Goal: Task Accomplishment & Management: Complete application form

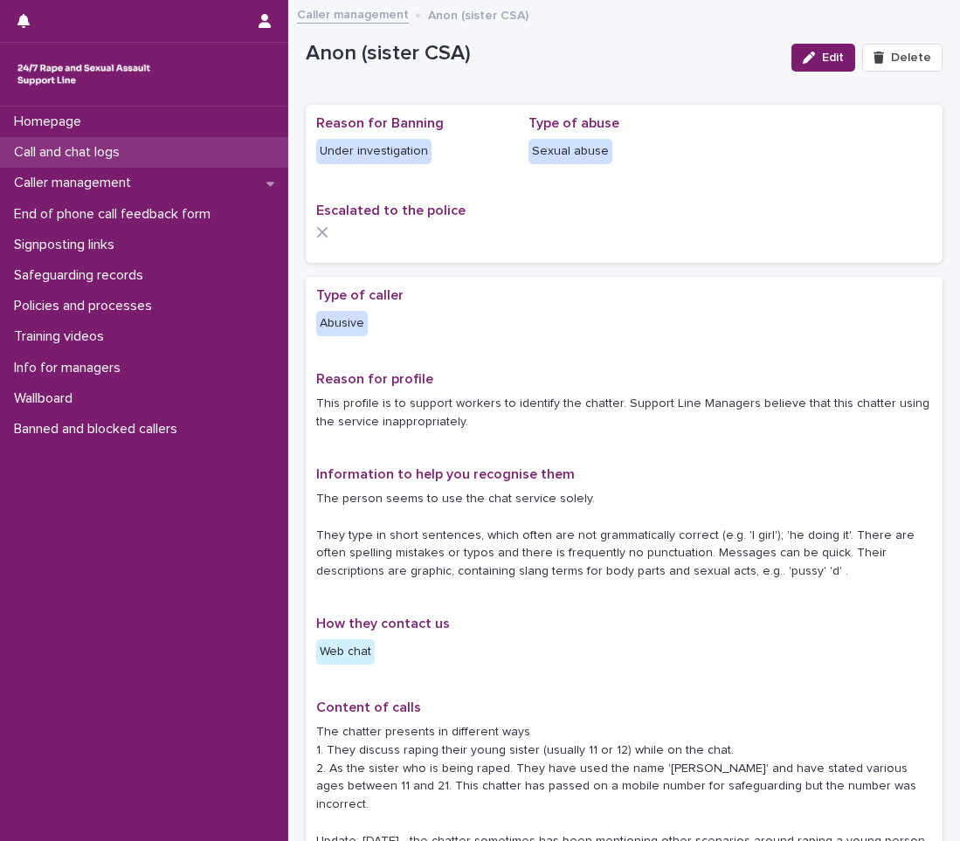
click at [106, 155] on p "Call and chat logs" at bounding box center [70, 152] width 127 height 17
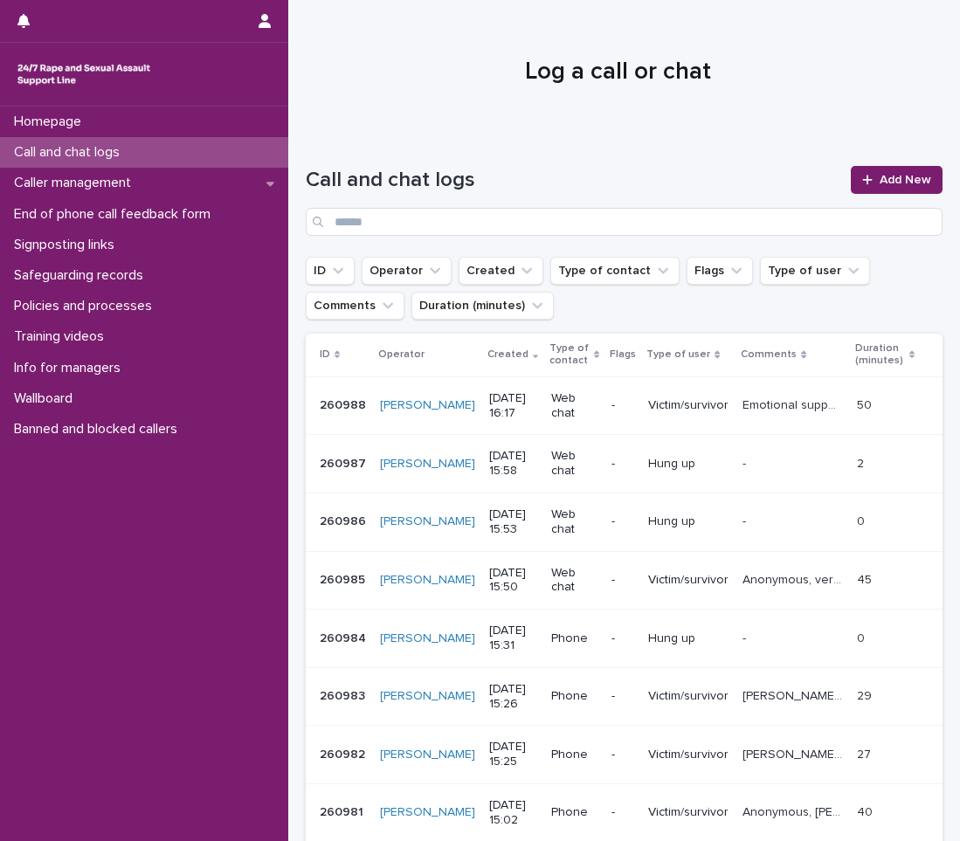
click at [919, 163] on div "Call and chat logs Add New" at bounding box center [624, 194] width 637 height 126
click at [908, 162] on div "Call and chat logs Add New" at bounding box center [624, 194] width 637 height 126
click at [885, 200] on div "Call and chat logs Add New" at bounding box center [624, 201] width 637 height 70
click at [901, 185] on span "Add New" at bounding box center [905, 180] width 52 height 12
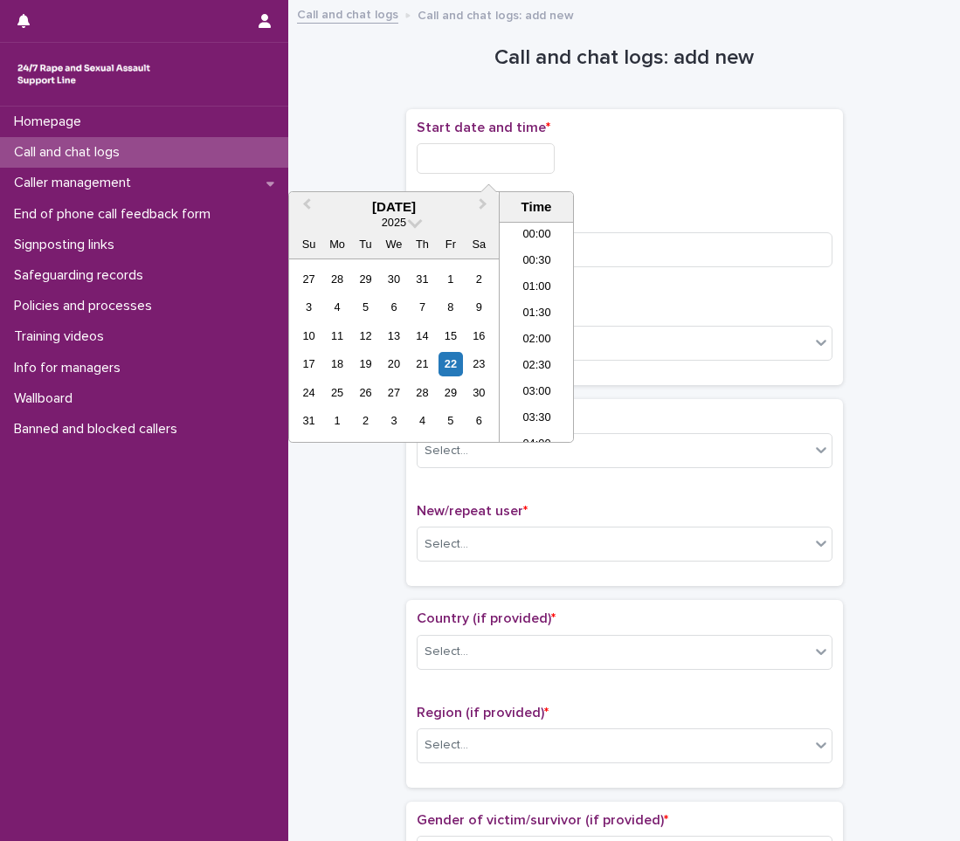
click at [436, 148] on input "text" at bounding box center [486, 158] width 138 height 31
click at [526, 335] on li "16:00" at bounding box center [536, 332] width 74 height 26
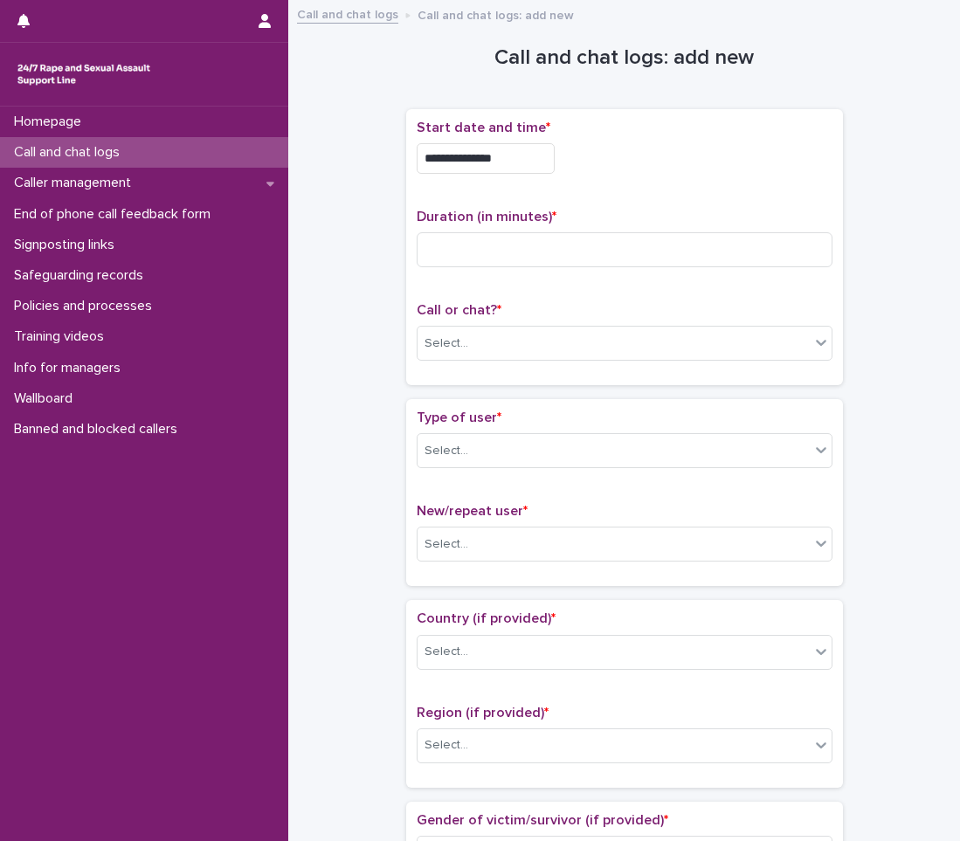
click at [519, 160] on input "**********" at bounding box center [486, 158] width 138 height 31
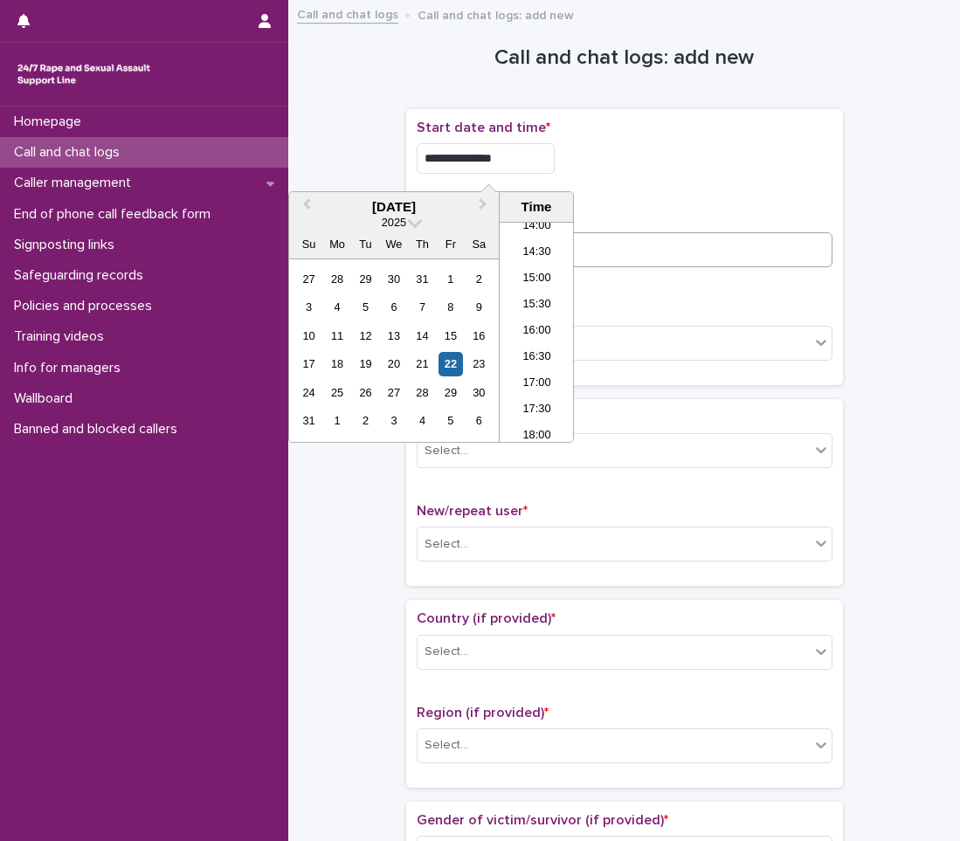
type input "**********"
click at [705, 236] on input at bounding box center [625, 249] width 416 height 35
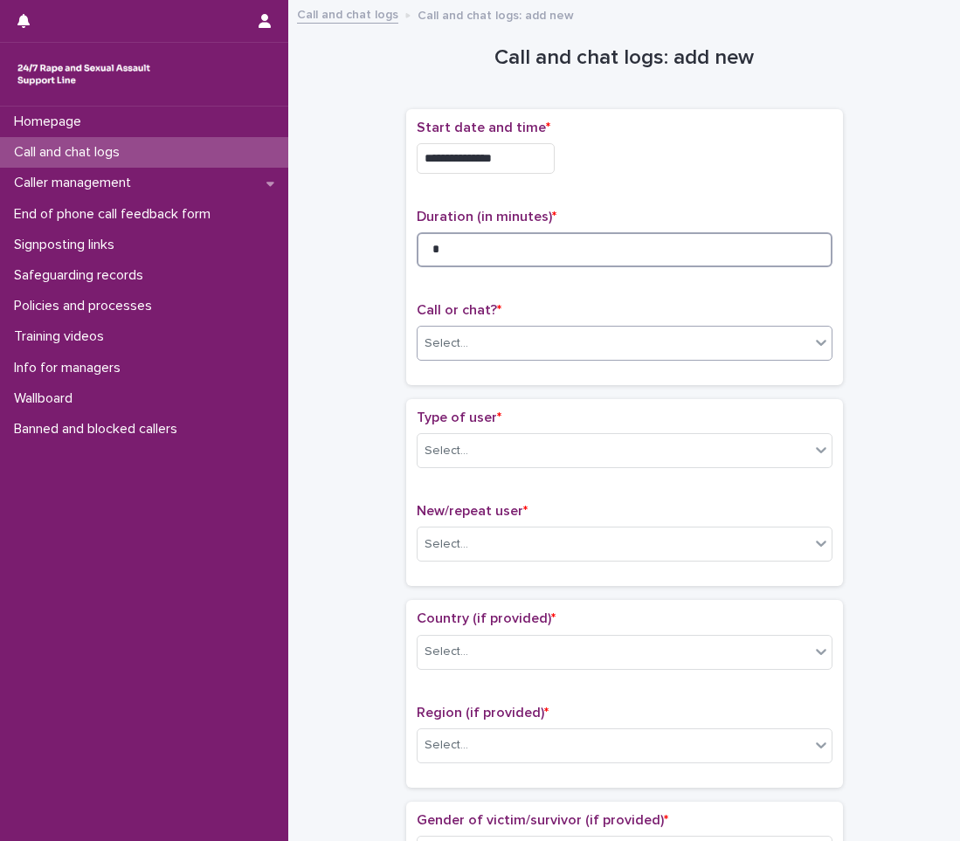
type input "*"
click at [440, 344] on div "Select..." at bounding box center [446, 343] width 44 height 18
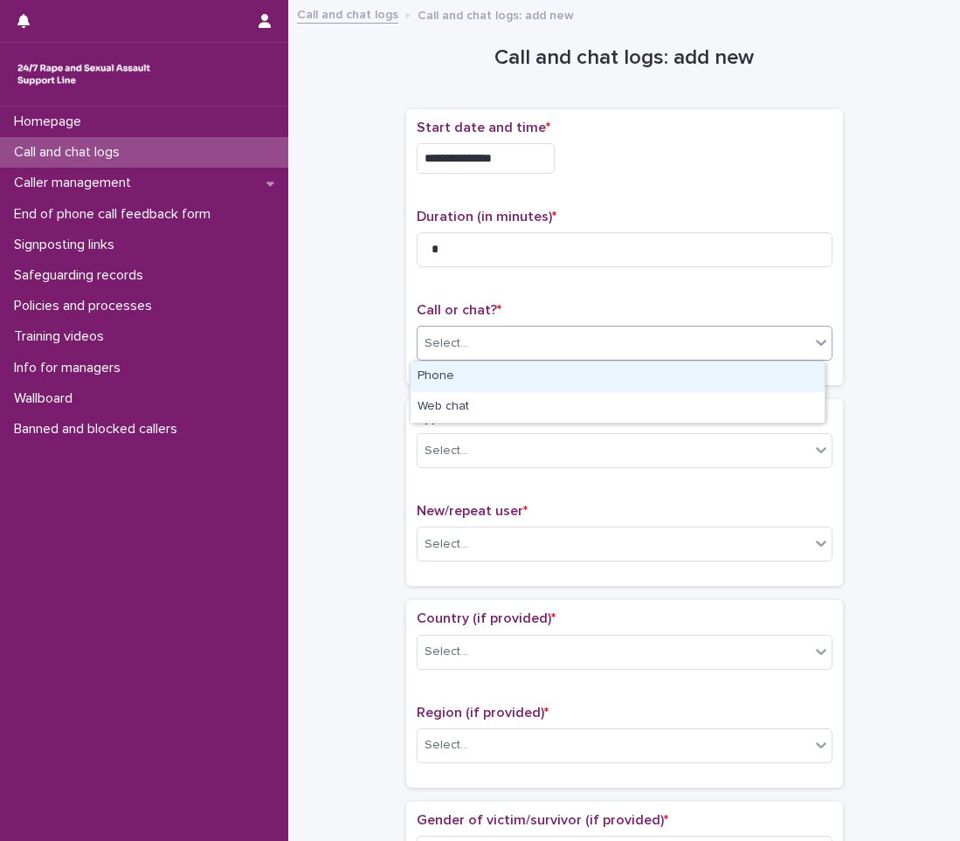
click at [436, 376] on div "Phone" at bounding box center [617, 377] width 414 height 31
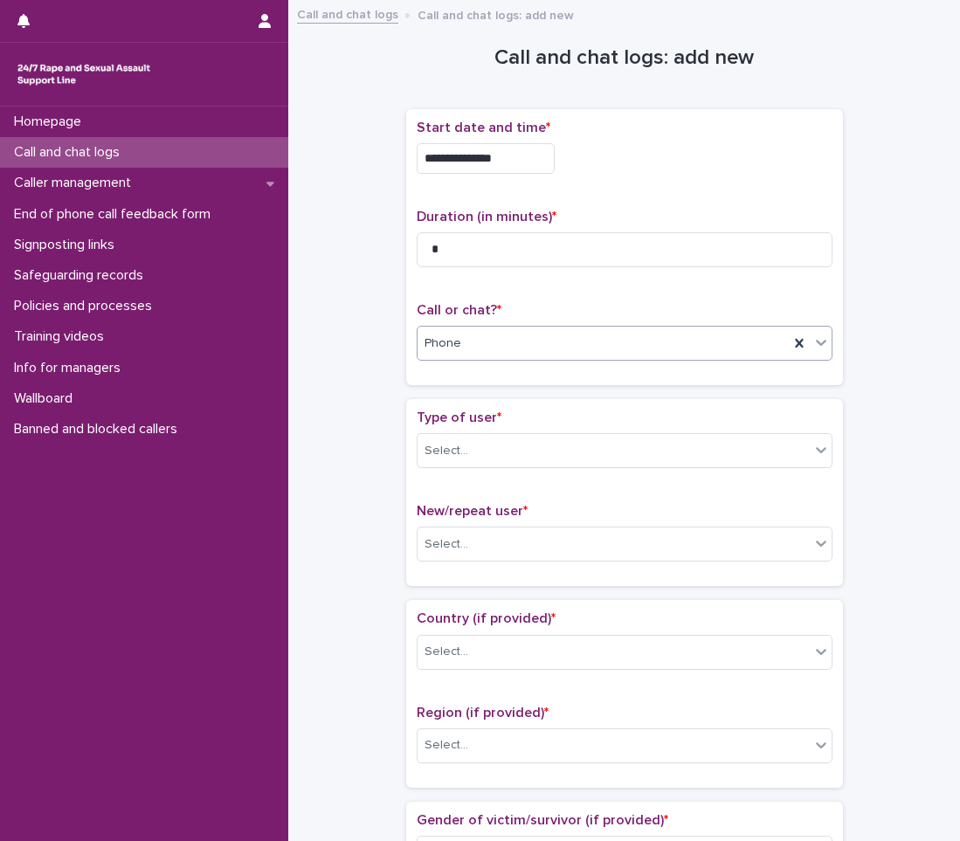
click at [440, 426] on p "Type of user *" at bounding box center [625, 418] width 416 height 17
click at [434, 445] on div "Select..." at bounding box center [446, 451] width 44 height 18
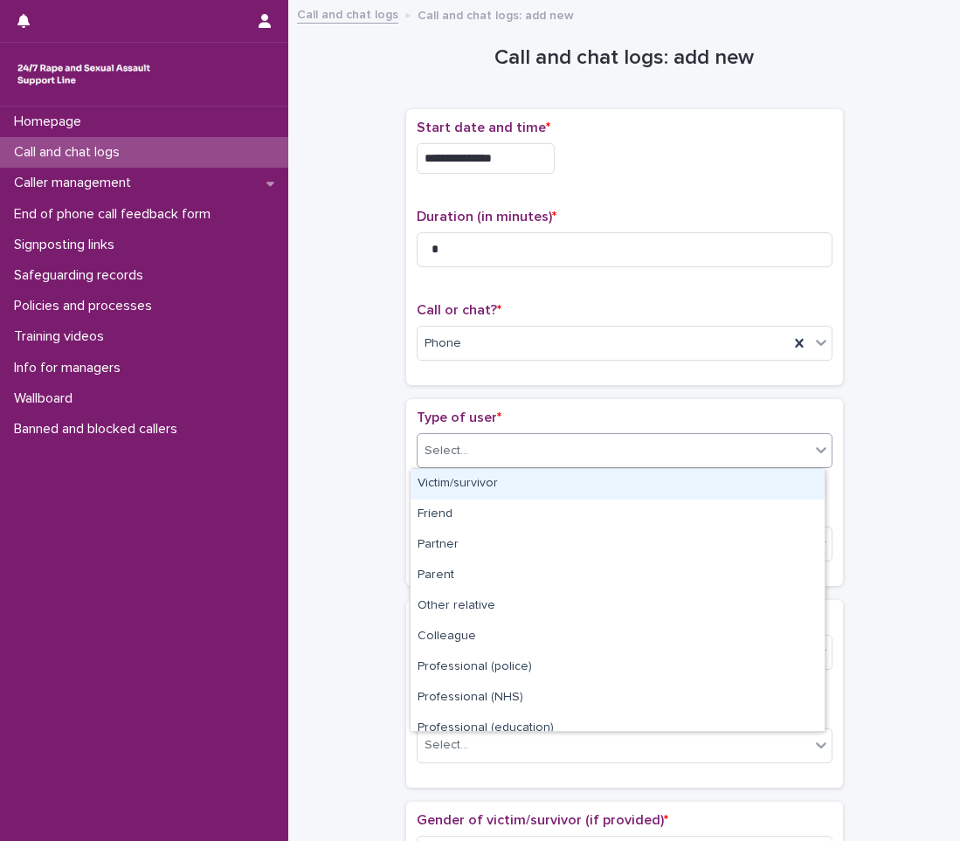
click at [429, 491] on div "Victim/survivor" at bounding box center [617, 484] width 414 height 31
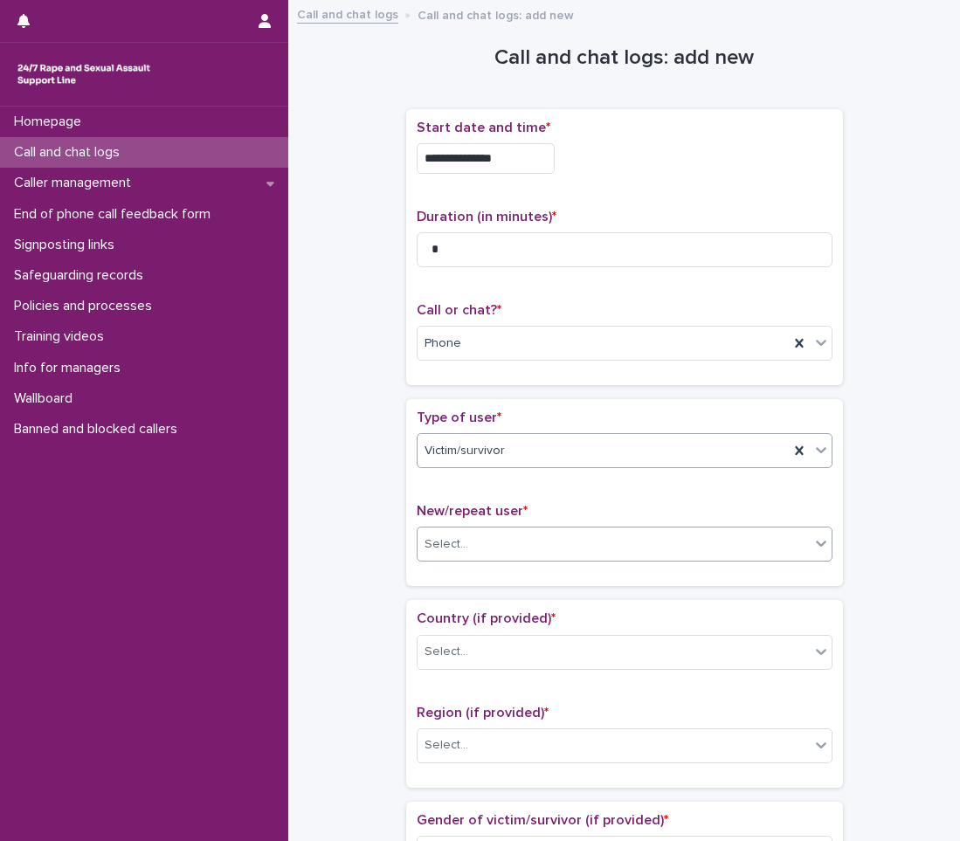
click at [442, 534] on div "Select..." at bounding box center [613, 544] width 392 height 29
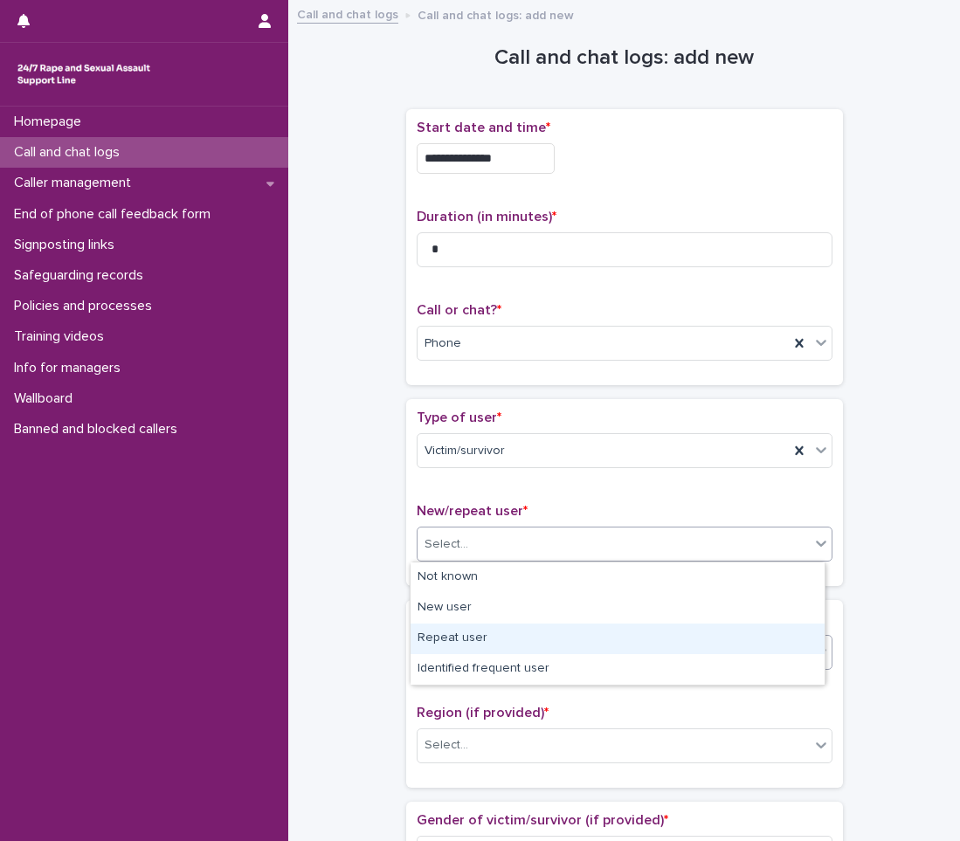
click at [468, 641] on div "Repeat user" at bounding box center [617, 638] width 414 height 31
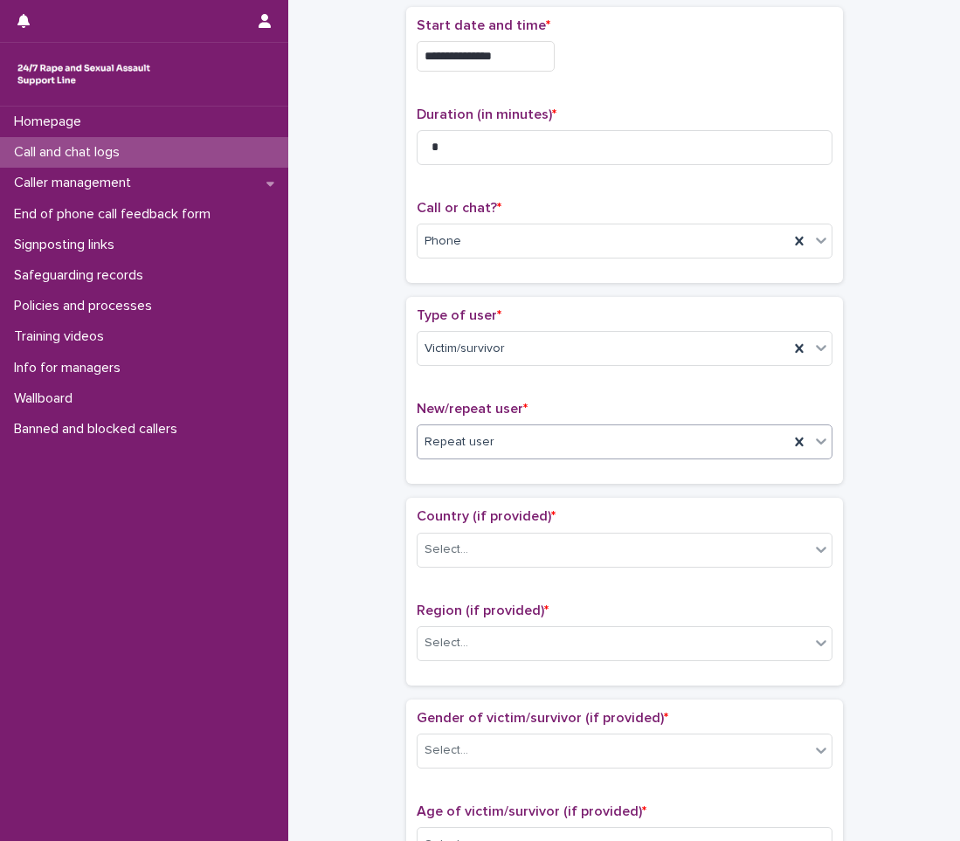
scroll to position [262, 0]
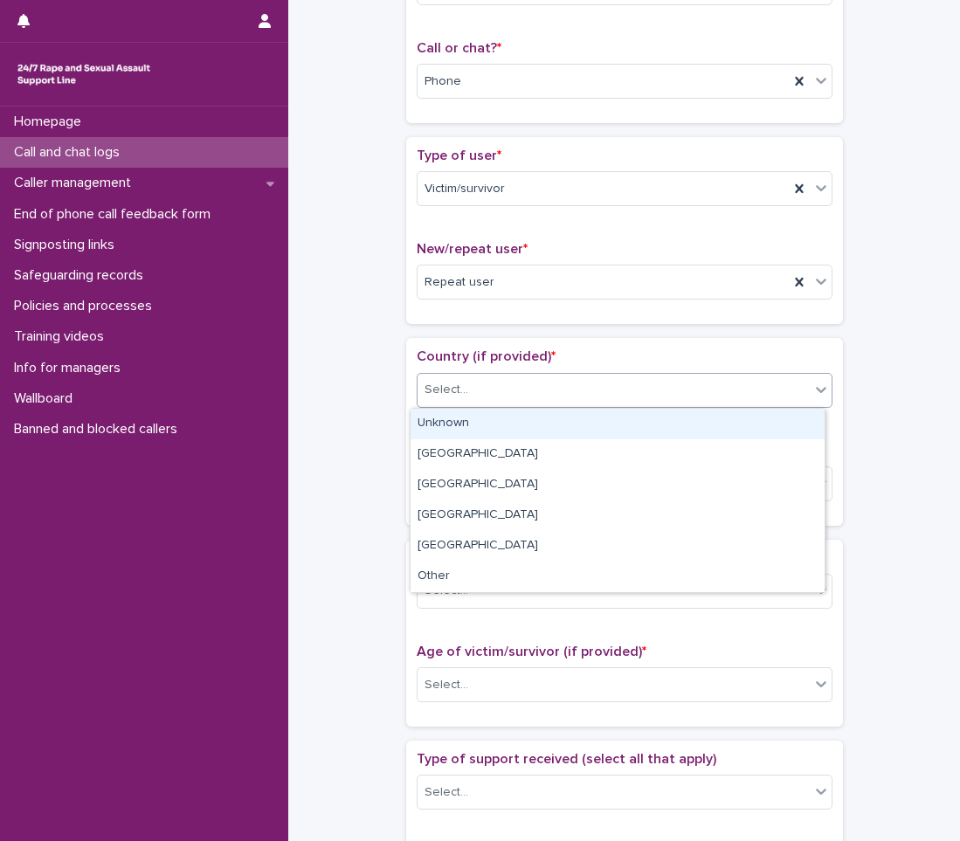
click at [513, 400] on div "Select..." at bounding box center [613, 389] width 392 height 29
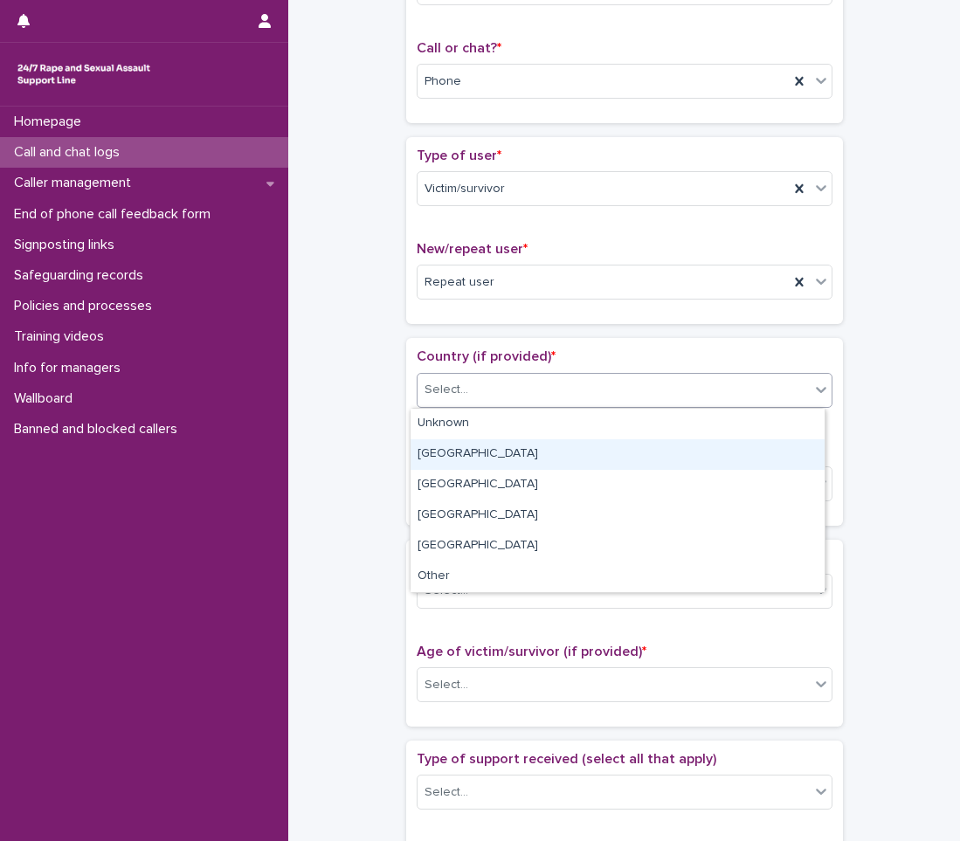
click at [514, 446] on div "[GEOGRAPHIC_DATA]" at bounding box center [617, 454] width 414 height 31
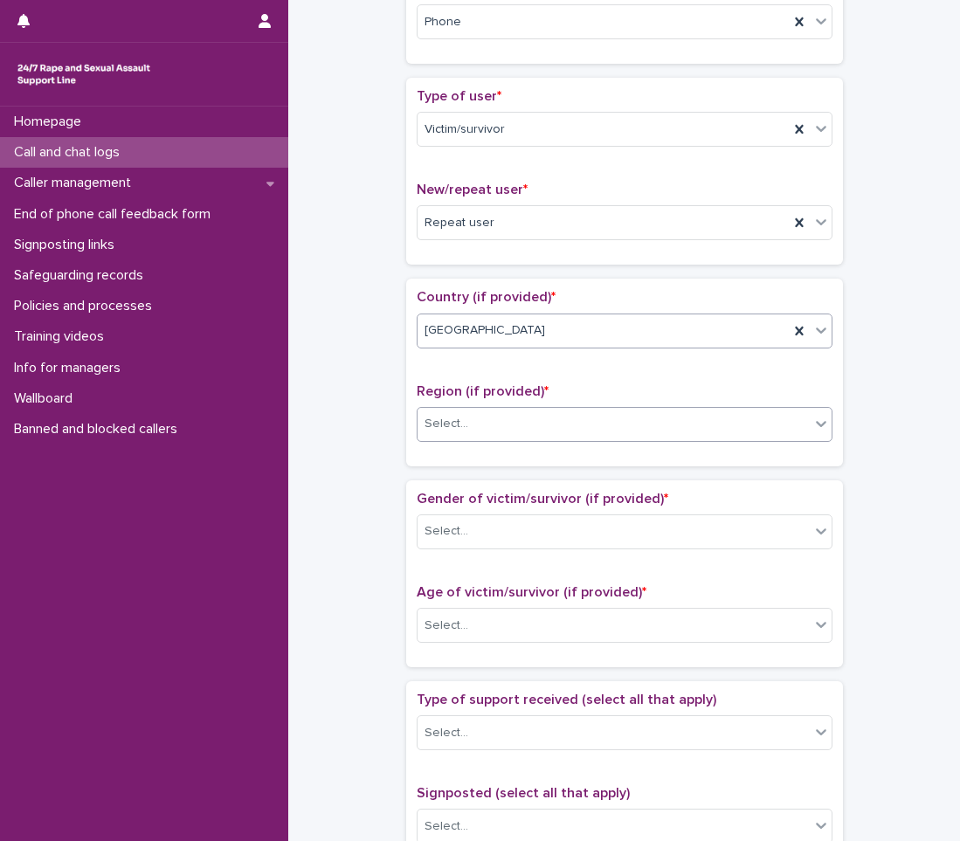
scroll to position [349, 0]
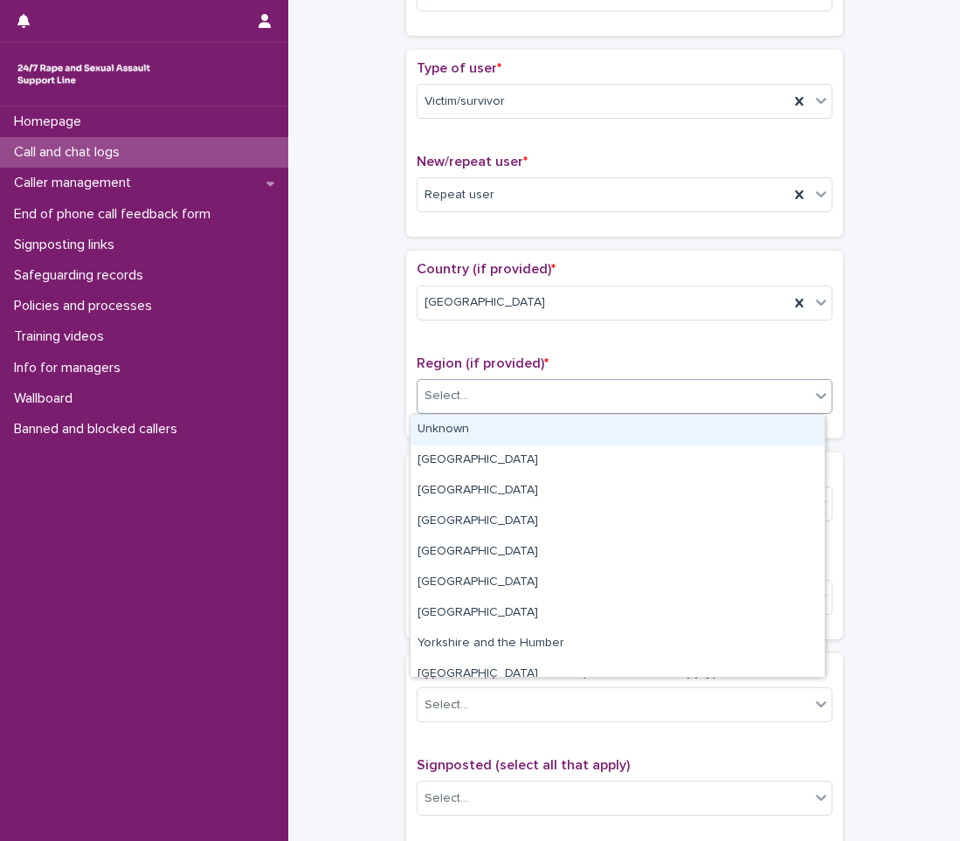
click at [513, 390] on div "Select..." at bounding box center [613, 396] width 392 height 29
click at [497, 417] on div "Unknown" at bounding box center [617, 430] width 414 height 31
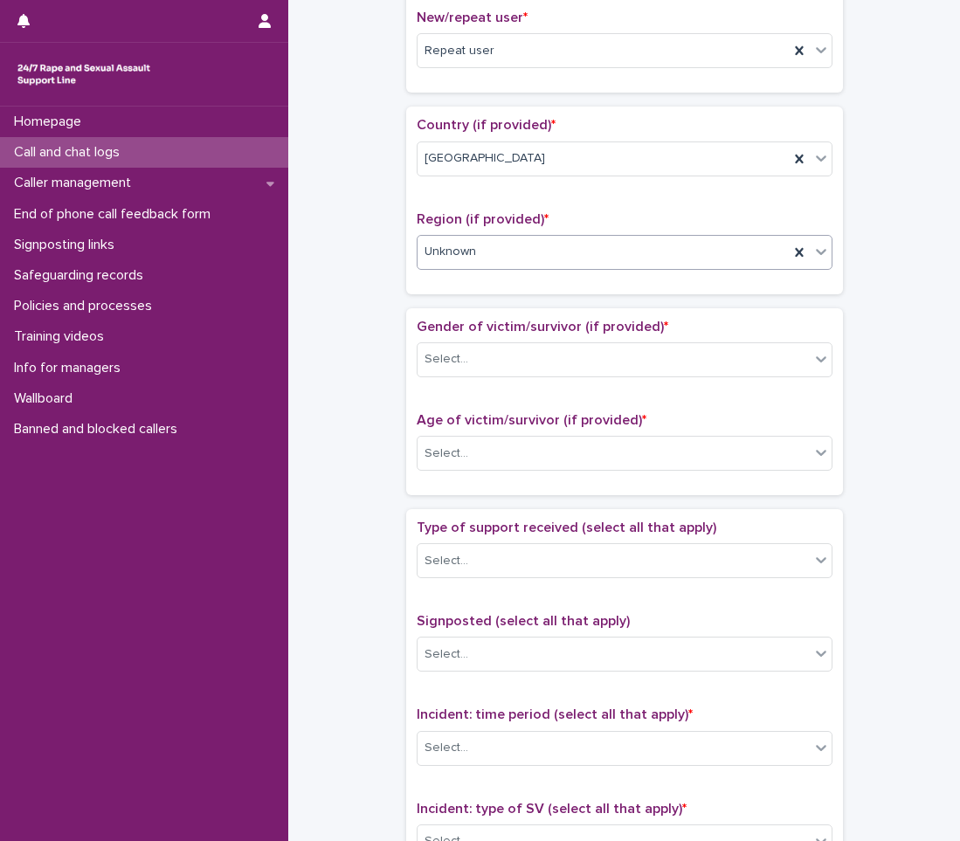
scroll to position [524, 0]
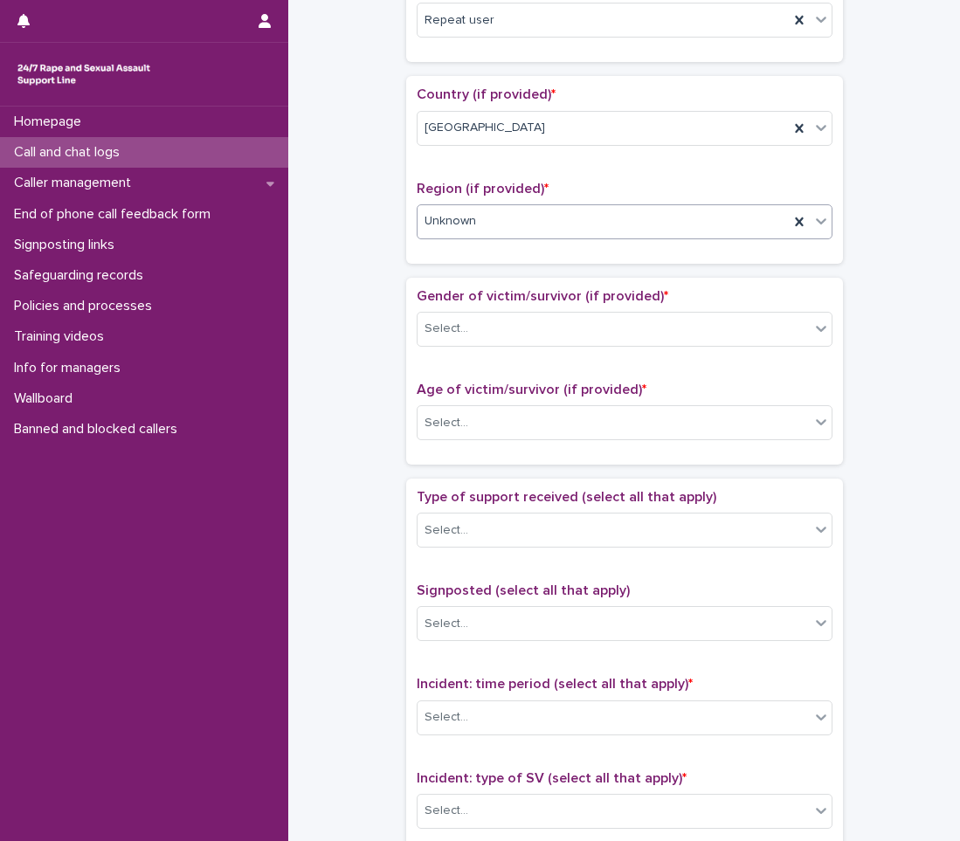
click at [512, 354] on div "Gender of victim/survivor (if provided) * Select..." at bounding box center [625, 324] width 416 height 72
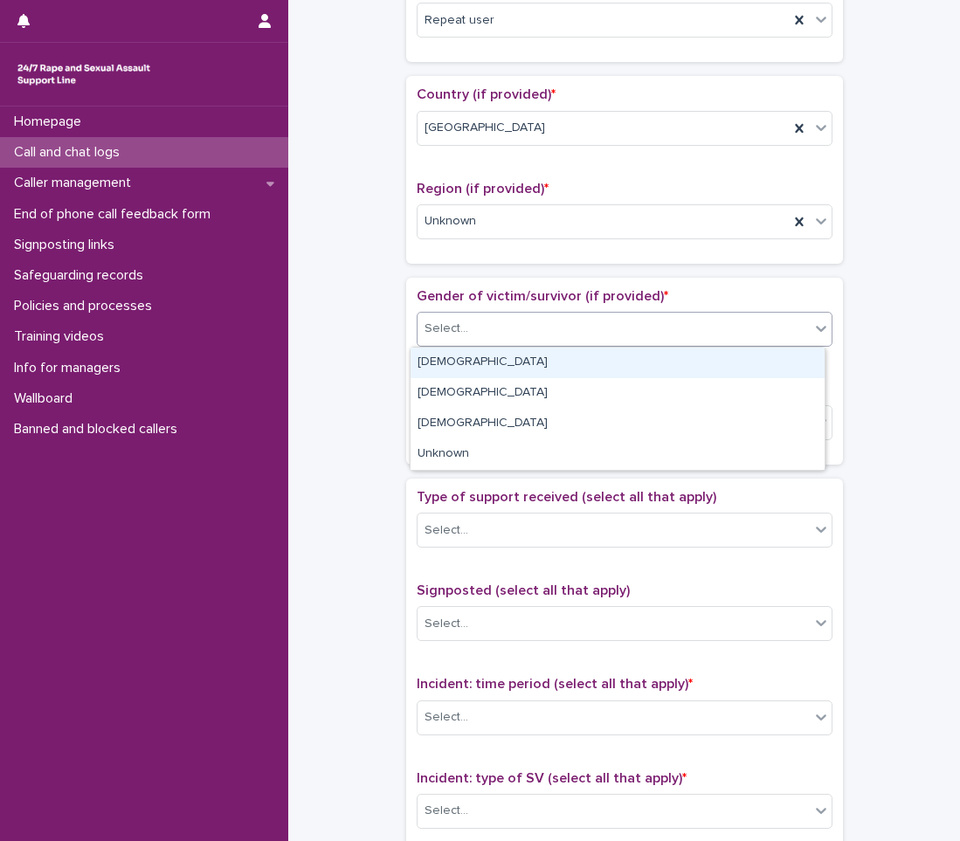
click at [513, 342] on div "Select..." at bounding box center [613, 328] width 392 height 29
click at [484, 357] on div "[DEMOGRAPHIC_DATA]" at bounding box center [617, 363] width 414 height 31
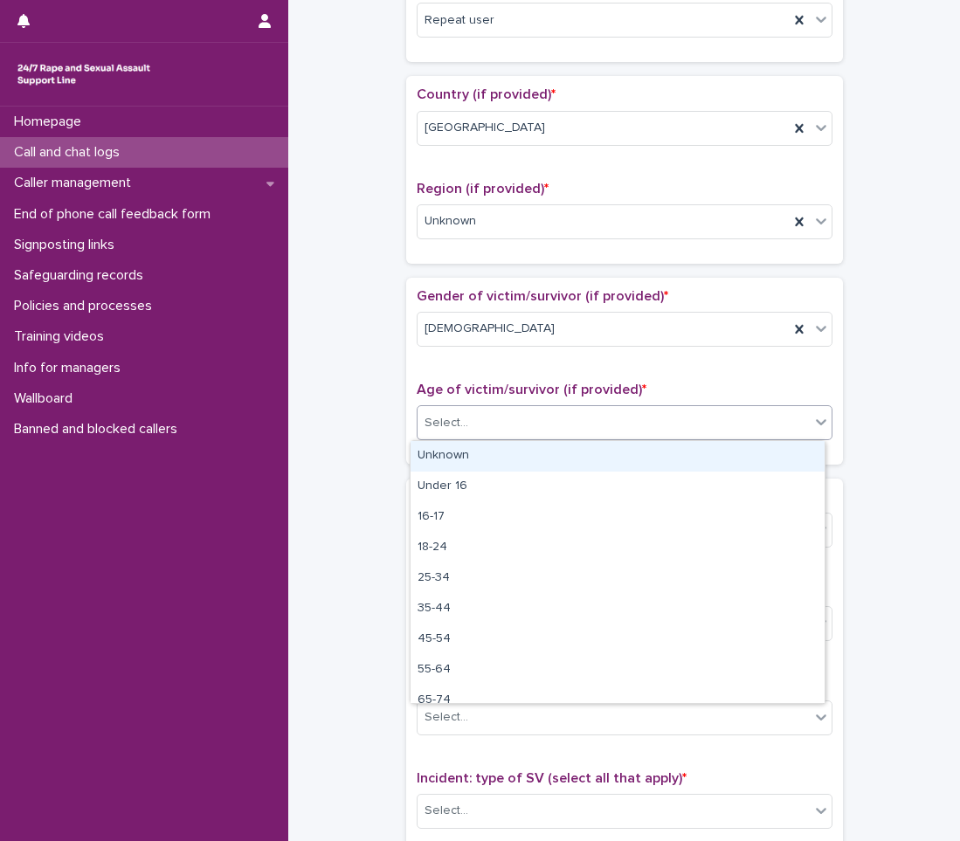
click at [473, 431] on div "Select..." at bounding box center [613, 423] width 392 height 29
click at [469, 444] on div "Unknown" at bounding box center [617, 456] width 414 height 31
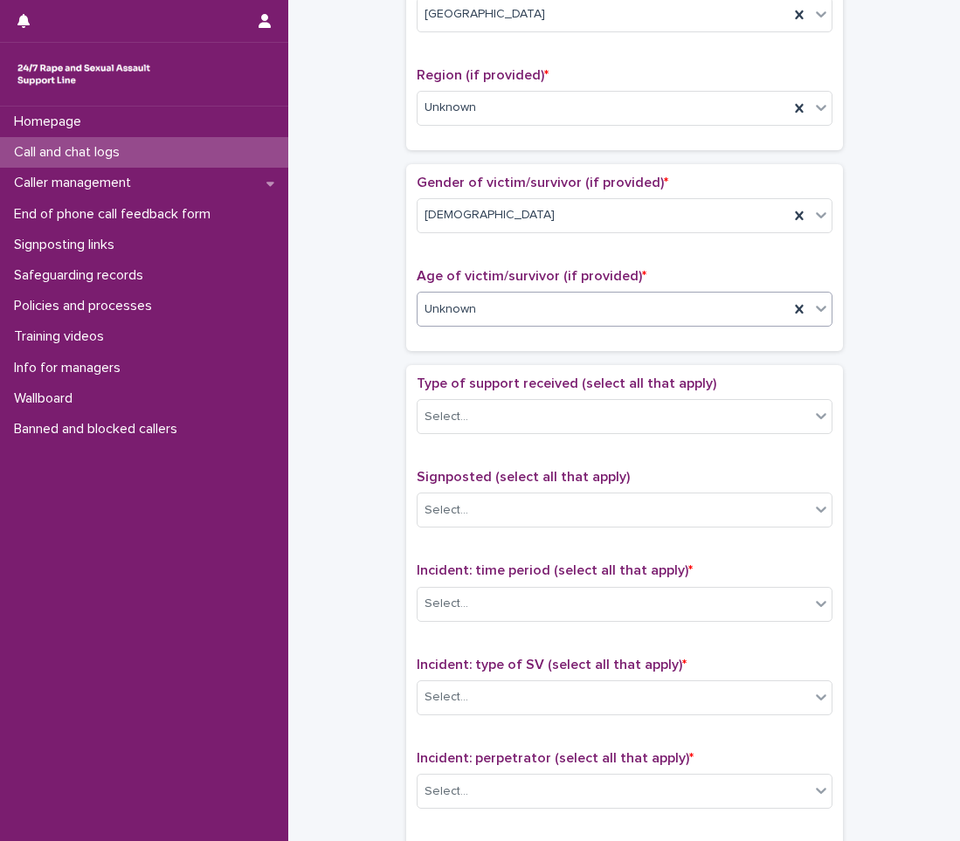
scroll to position [786, 0]
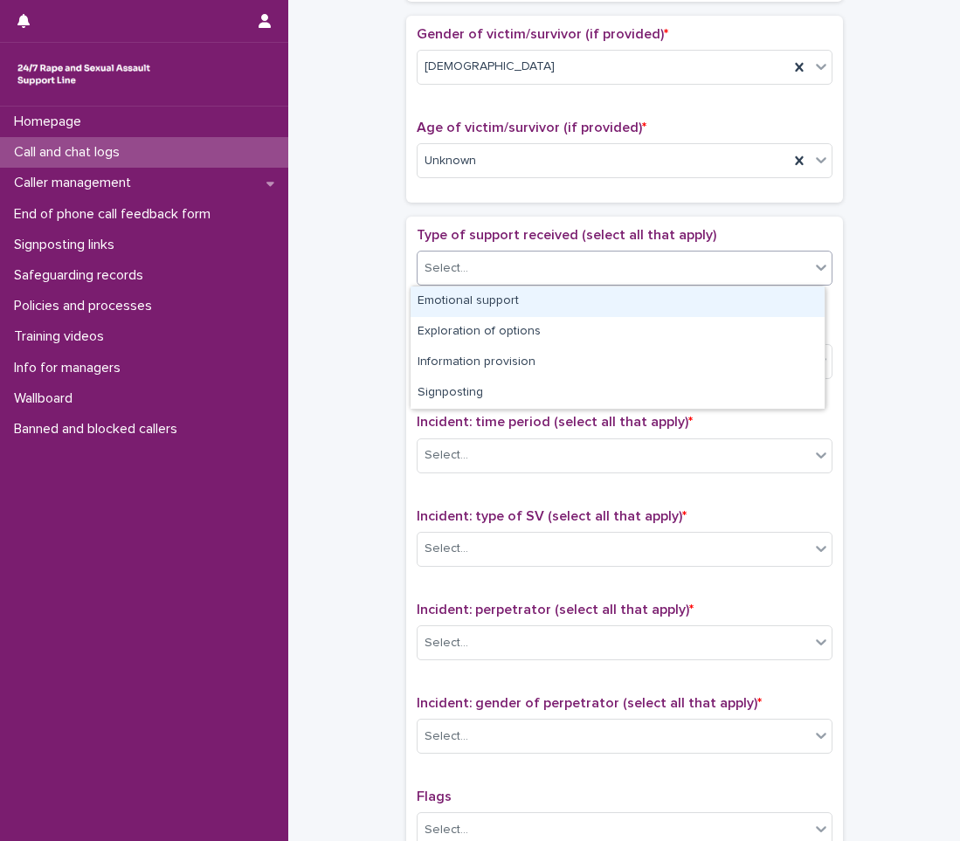
click at [524, 252] on div "Select..." at bounding box center [625, 268] width 416 height 35
click at [501, 300] on div "Emotional support" at bounding box center [617, 301] width 414 height 31
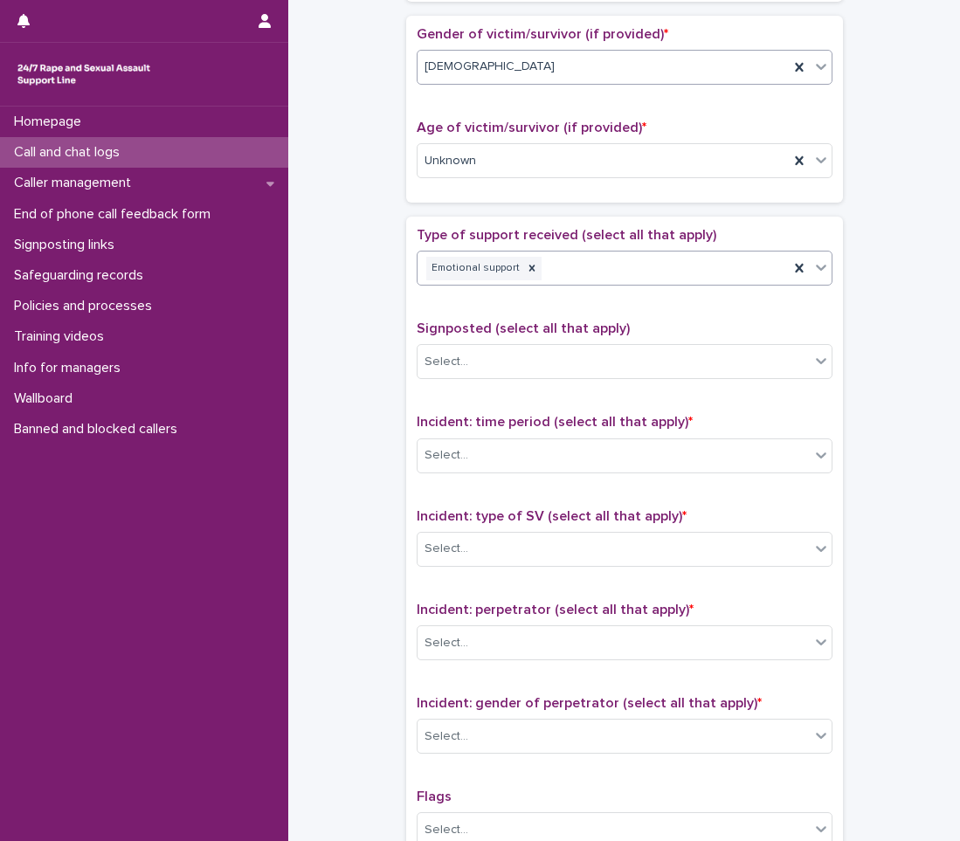
click at [512, 51] on div "[DEMOGRAPHIC_DATA]" at bounding box center [625, 67] width 416 height 35
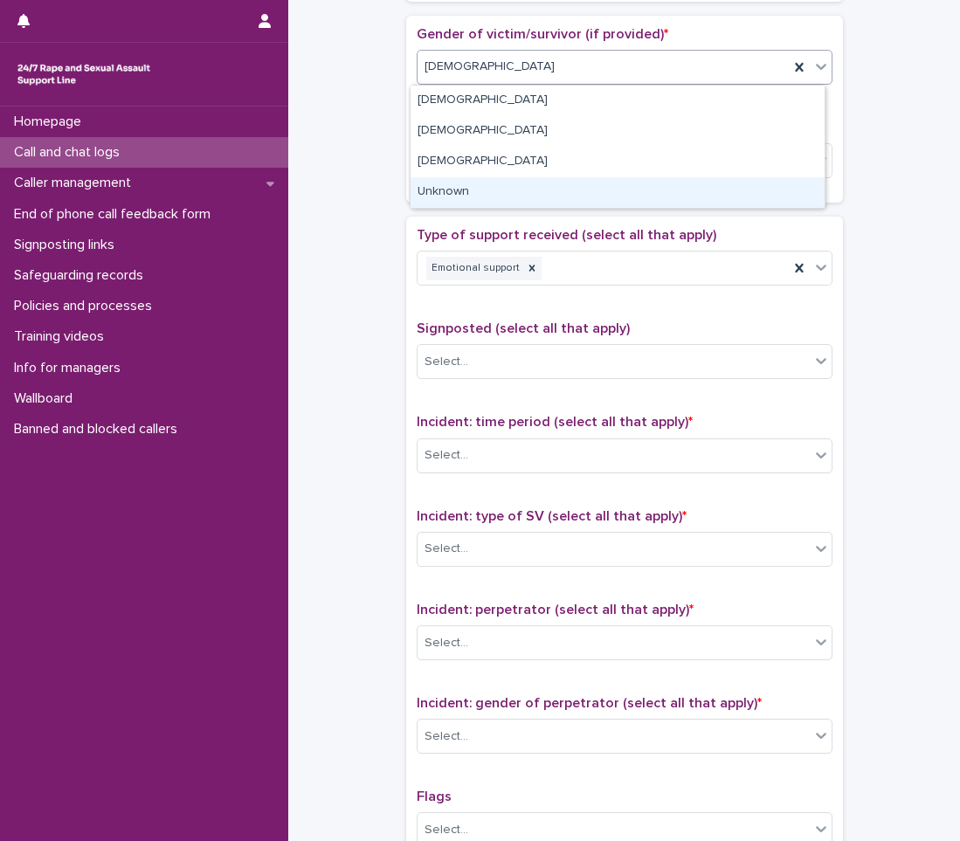
drag, startPoint x: 458, startPoint y: 175, endPoint x: 457, endPoint y: 186, distance: 11.5
click at [457, 186] on div "Unknown" at bounding box center [617, 192] width 414 height 31
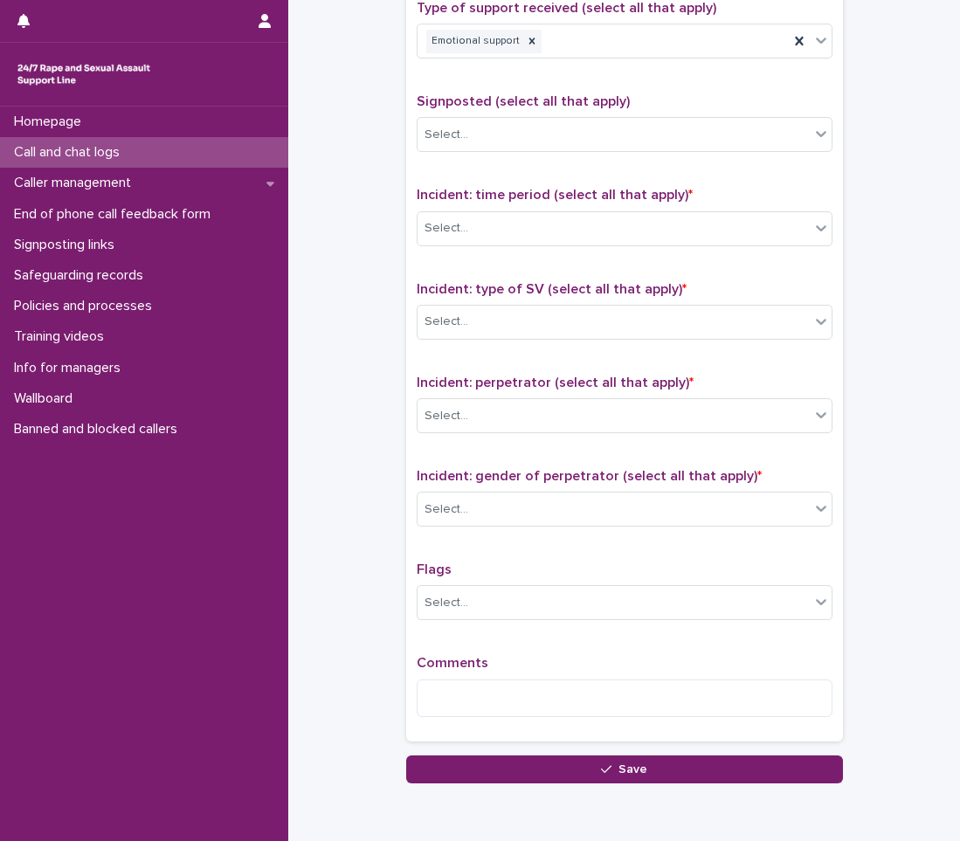
scroll to position [1048, 0]
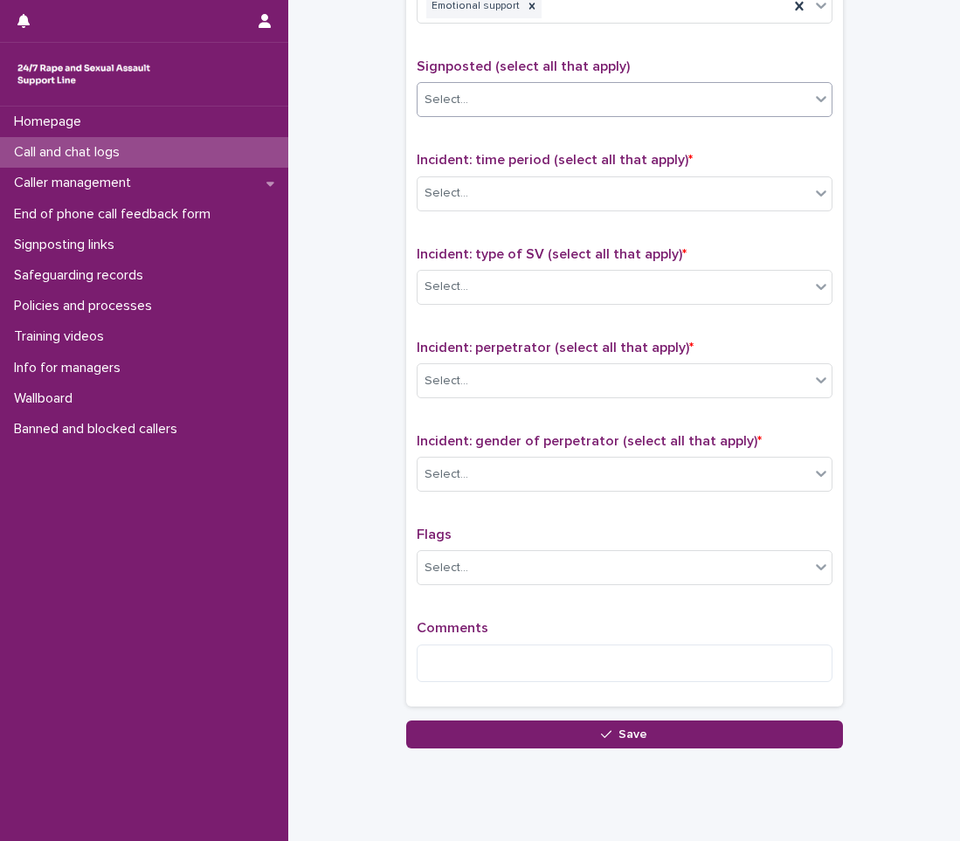
click at [520, 106] on div "Select..." at bounding box center [613, 100] width 392 height 29
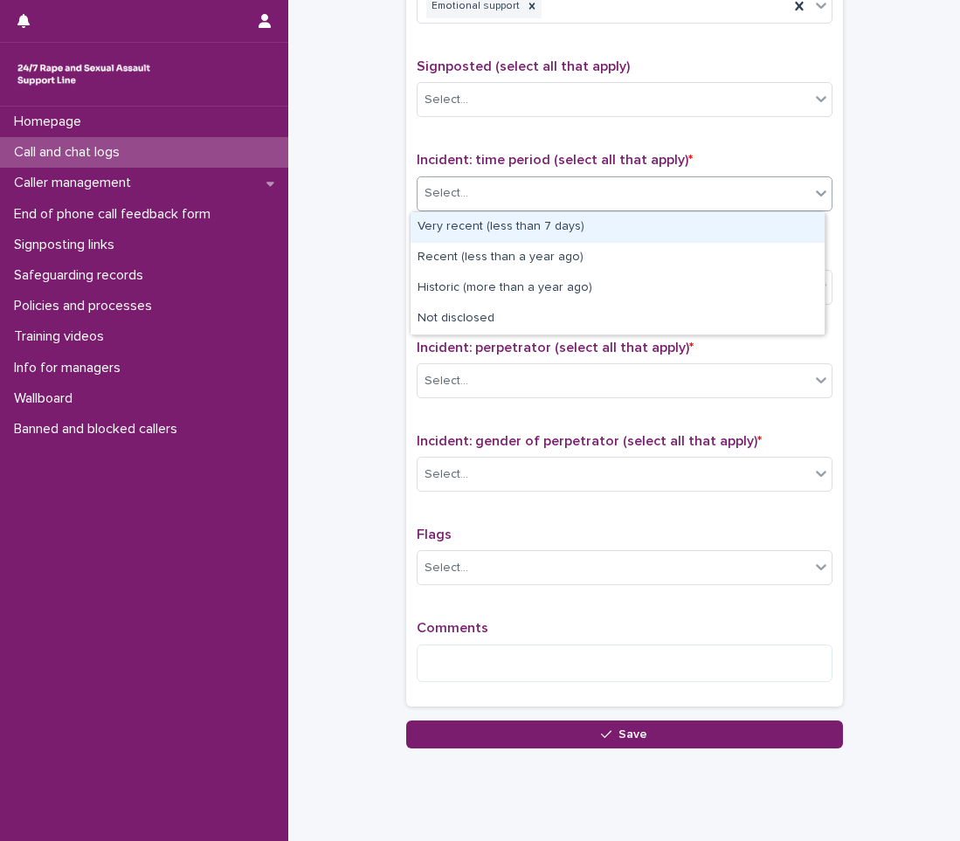
click at [534, 196] on div "Select..." at bounding box center [613, 193] width 392 height 29
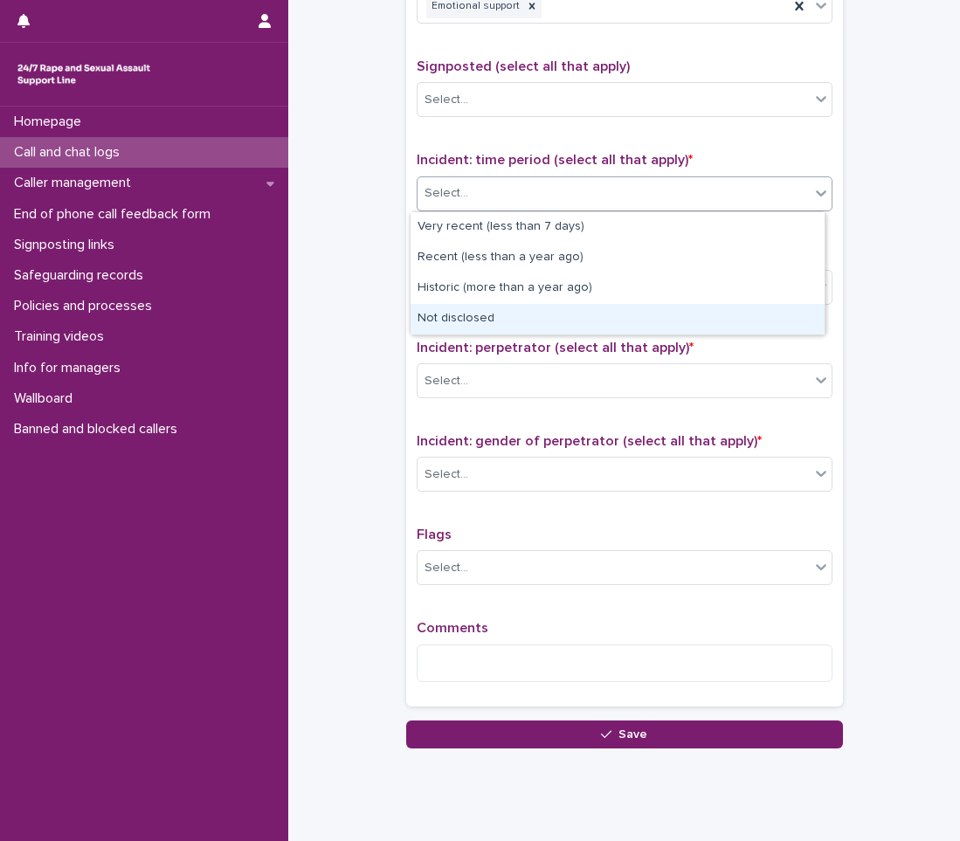
click at [441, 334] on div "Very recent (less than 7 days) Recent (less than a year ago) Historic (more tha…" at bounding box center [618, 273] width 416 height 124
click at [463, 307] on div "Not disclosed" at bounding box center [617, 319] width 414 height 31
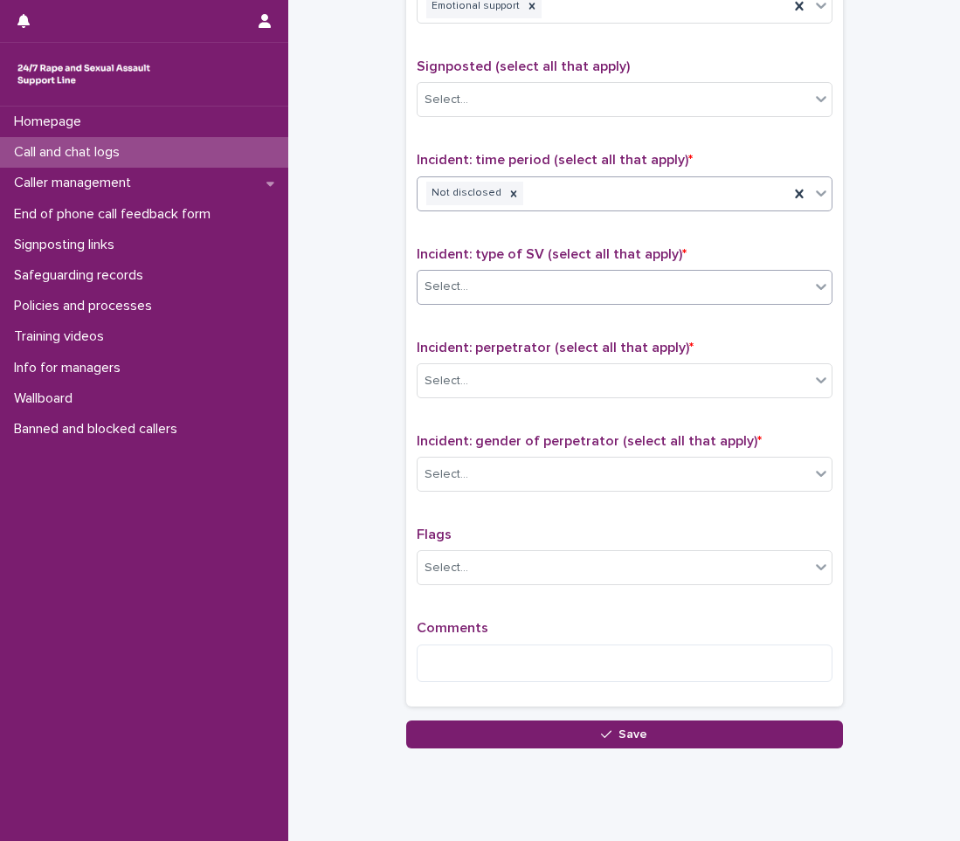
click at [492, 291] on div "Select..." at bounding box center [613, 286] width 392 height 29
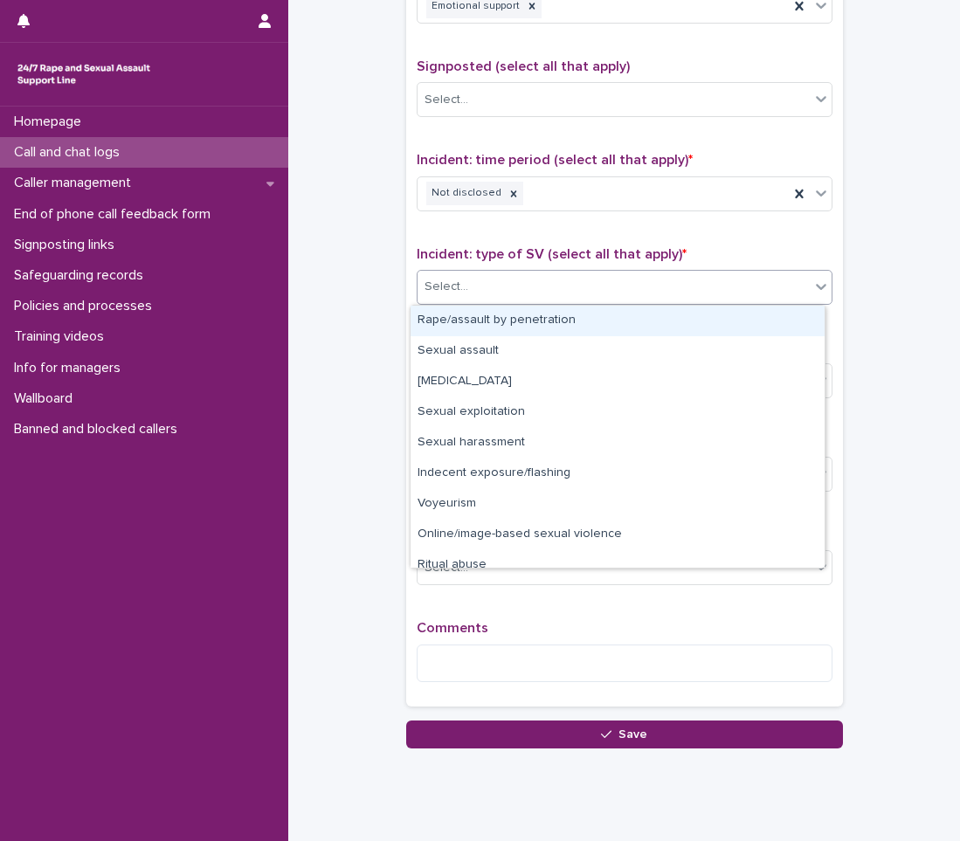
click at [486, 317] on div "Rape/assault by penetration" at bounding box center [617, 321] width 414 height 31
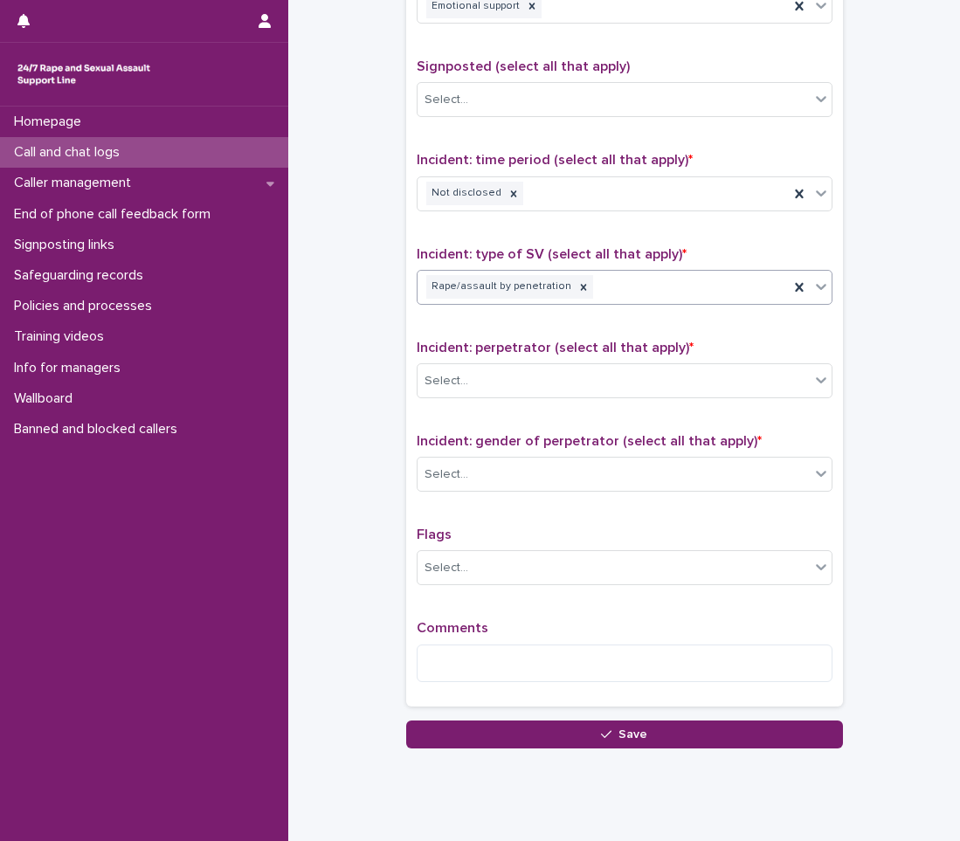
scroll to position [1092, 0]
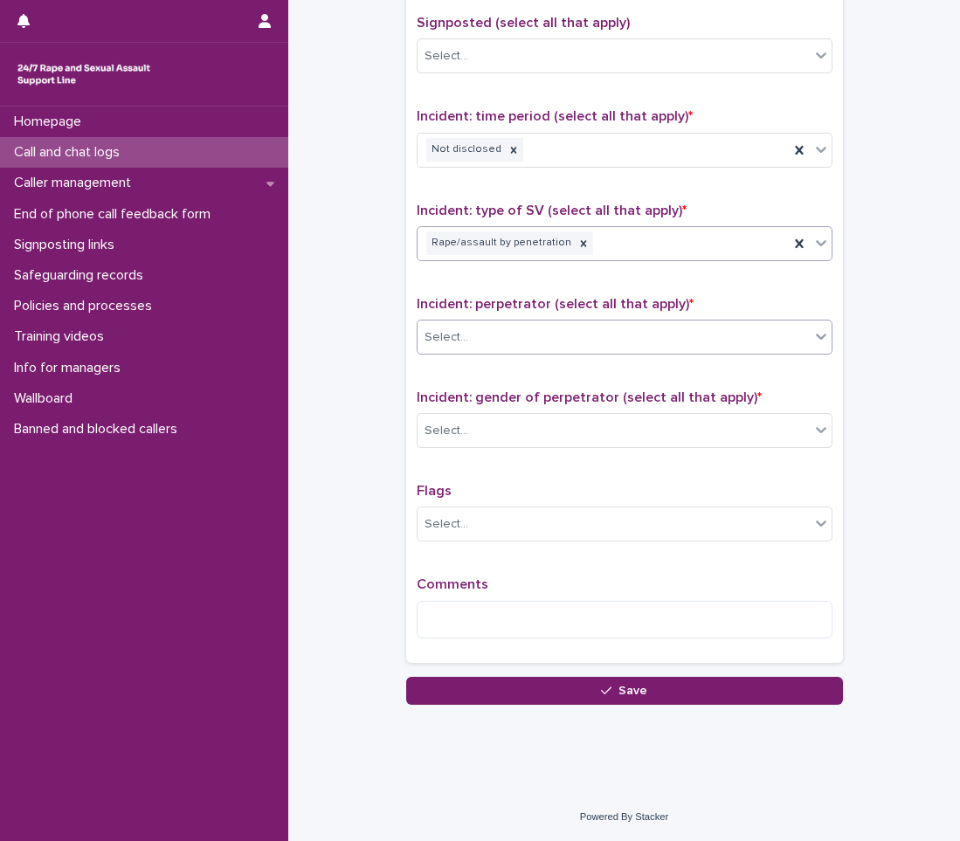
click at [455, 334] on div "Select..." at bounding box center [446, 337] width 44 height 18
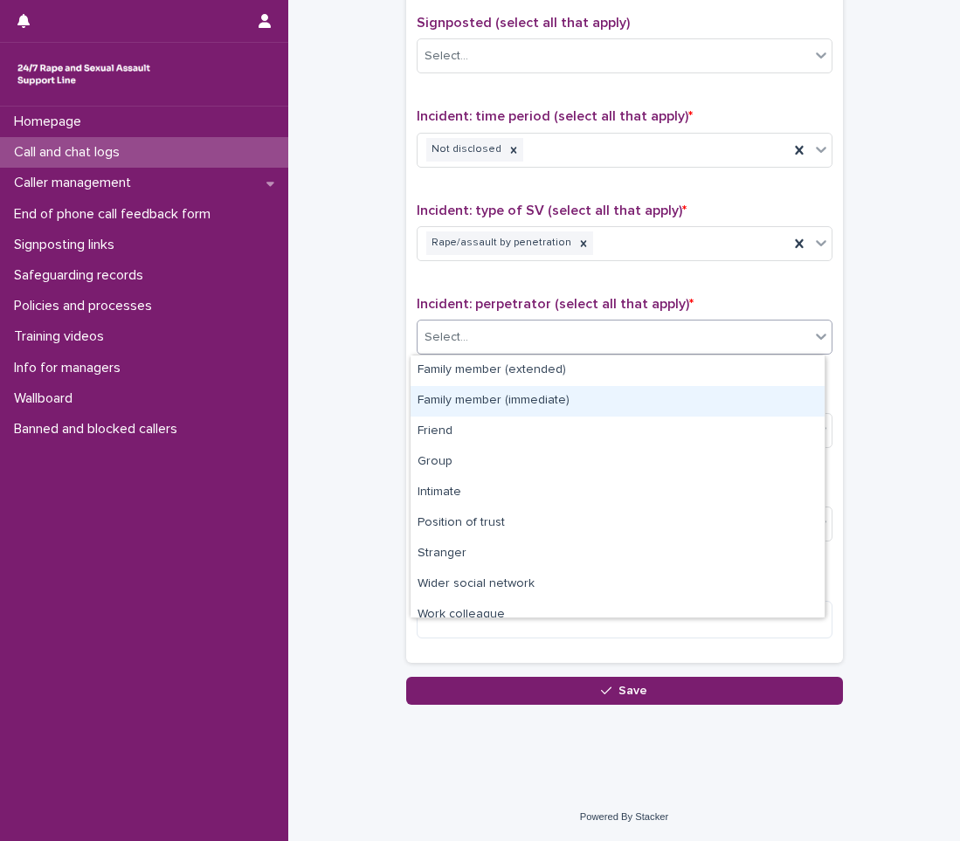
scroll to position [74, 0]
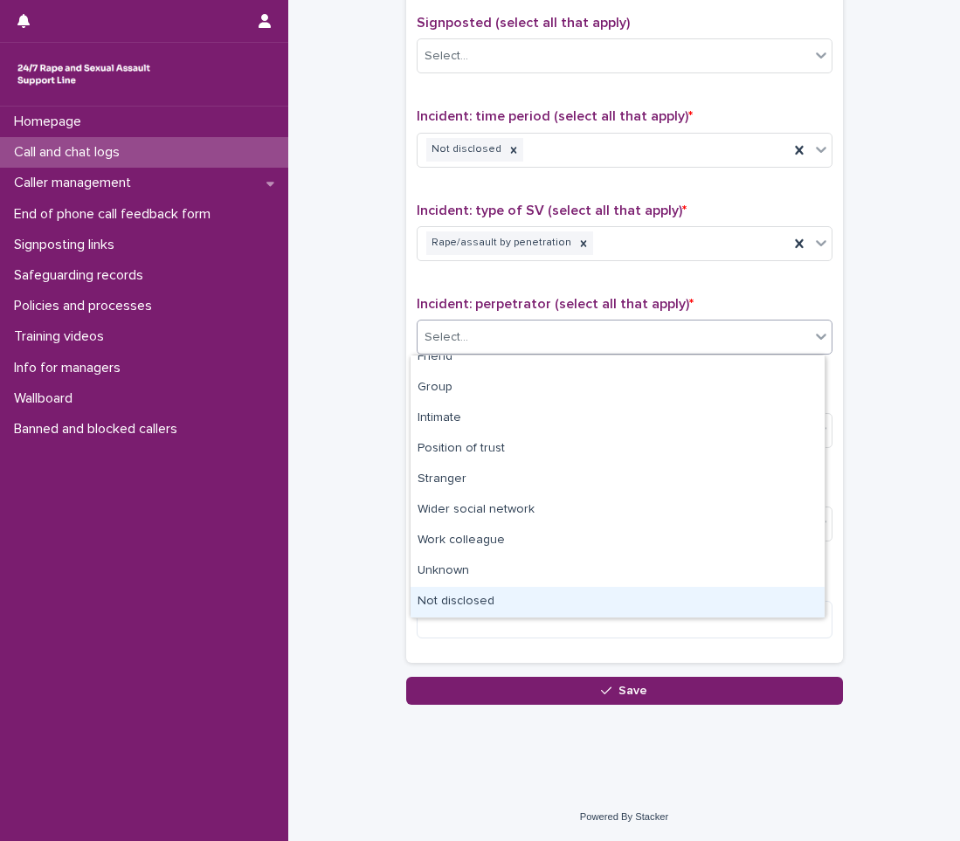
click at [467, 604] on div "Not disclosed" at bounding box center [617, 602] width 414 height 31
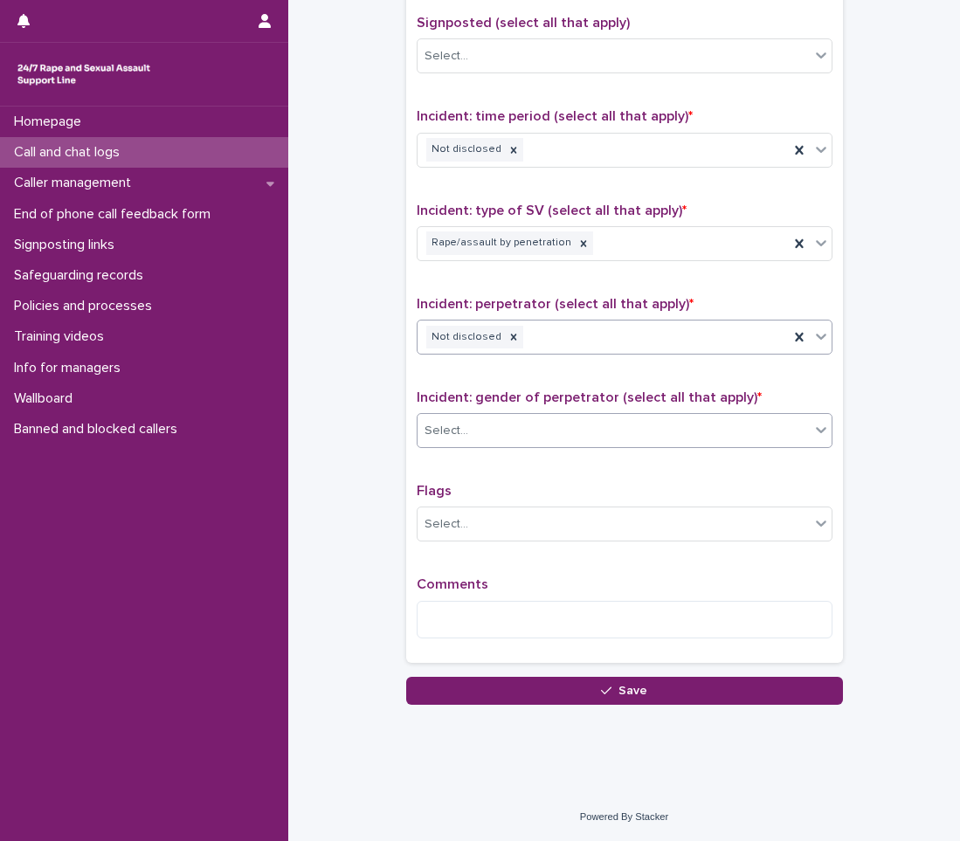
click at [503, 436] on div "Select..." at bounding box center [613, 431] width 392 height 29
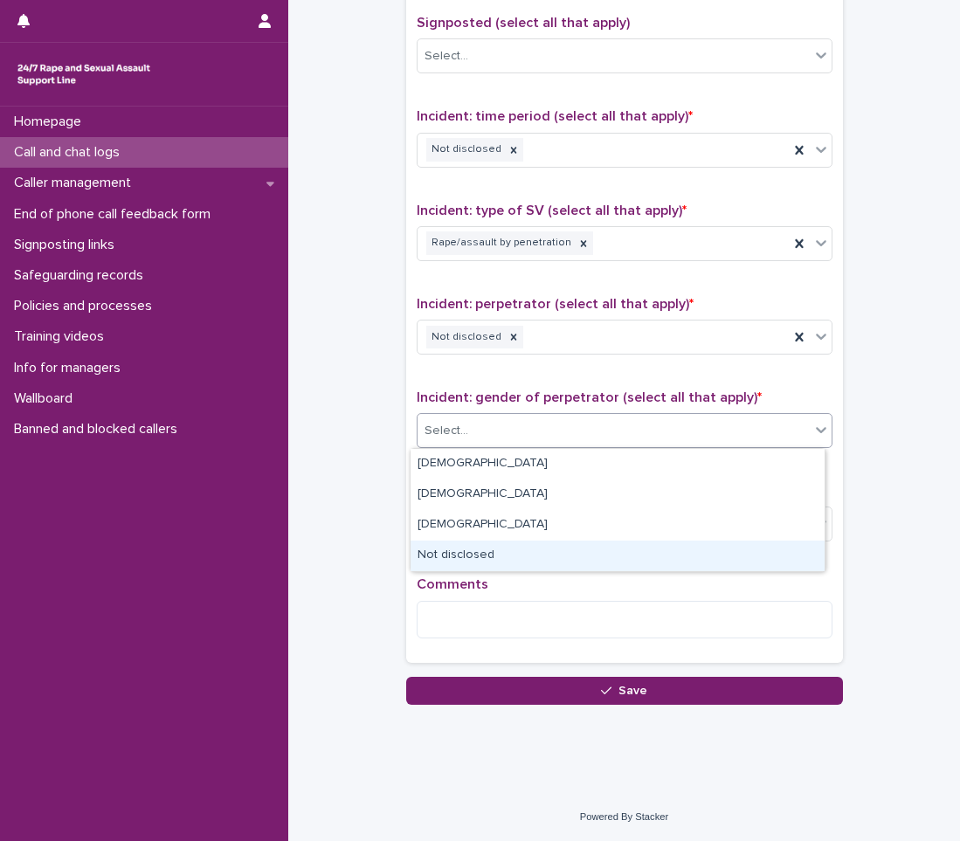
drag, startPoint x: 453, startPoint y: 538, endPoint x: 446, endPoint y: 563, distance: 26.3
click at [446, 563] on div "Not disclosed" at bounding box center [617, 556] width 414 height 31
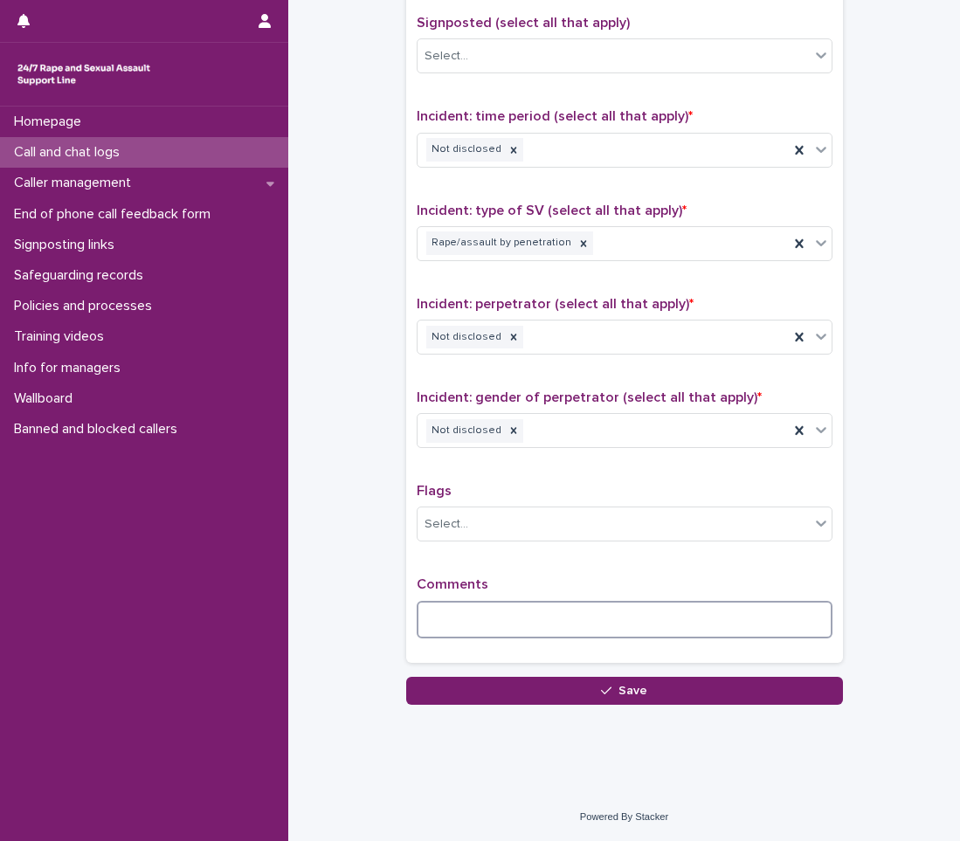
click at [490, 601] on textarea at bounding box center [625, 620] width 416 height 38
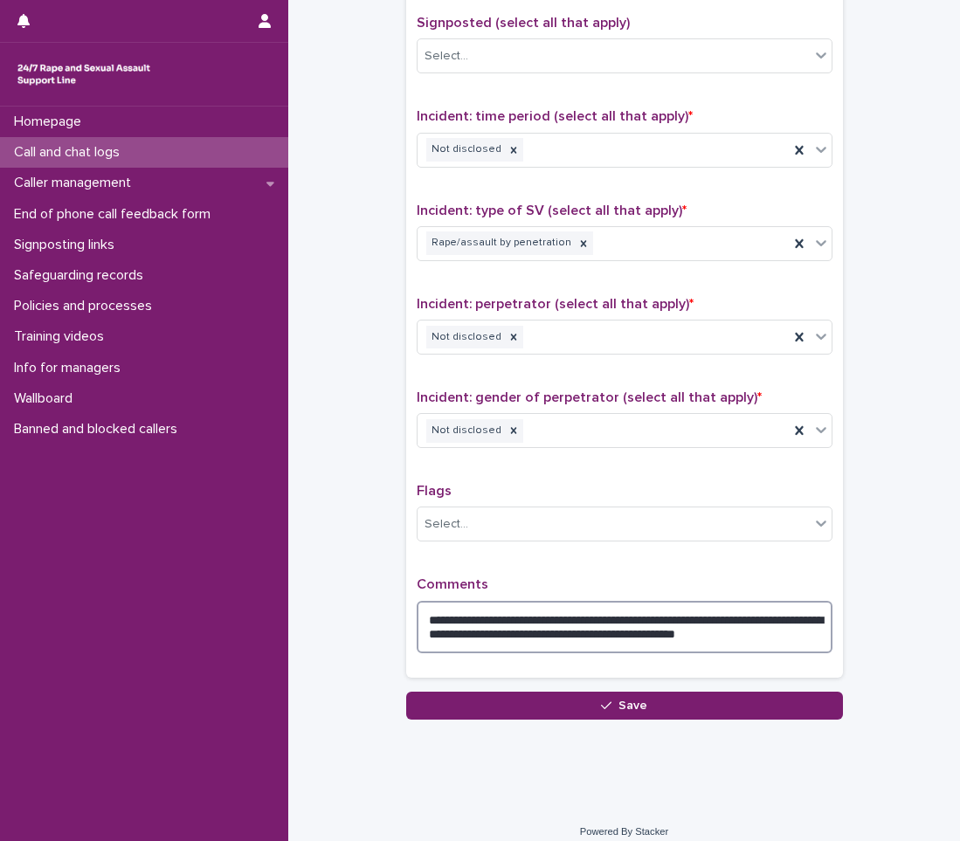
click at [766, 642] on textarea "**********" at bounding box center [625, 627] width 416 height 52
click at [750, 635] on textarea "**********" at bounding box center [625, 627] width 416 height 52
click at [761, 635] on textarea "**********" at bounding box center [625, 627] width 416 height 52
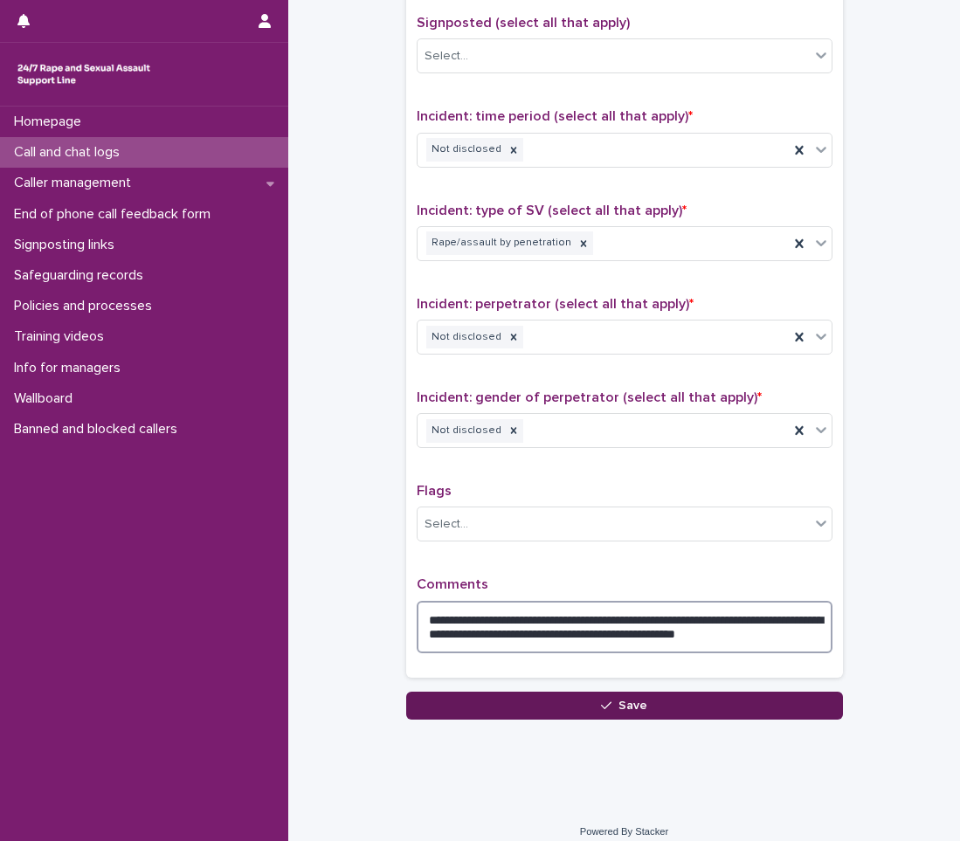
type textarea "**********"
click at [542, 705] on button "Save" at bounding box center [624, 706] width 437 height 28
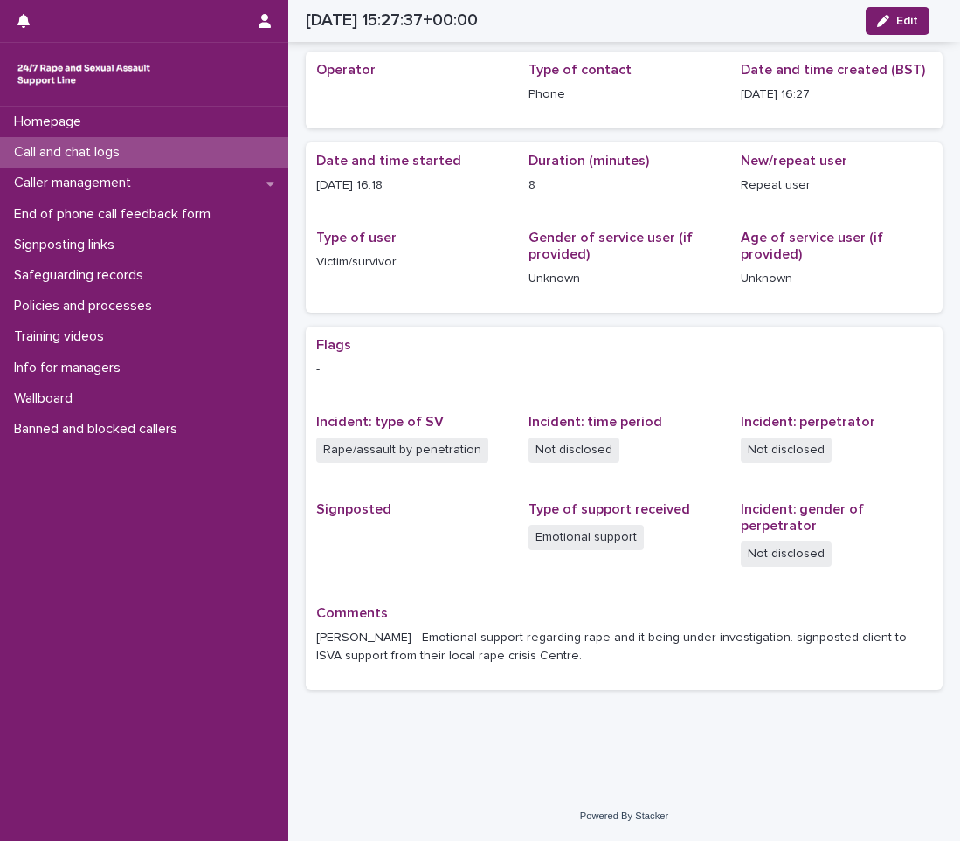
scroll to position [53, 0]
click at [162, 153] on div "Call and chat logs" at bounding box center [144, 152] width 288 height 31
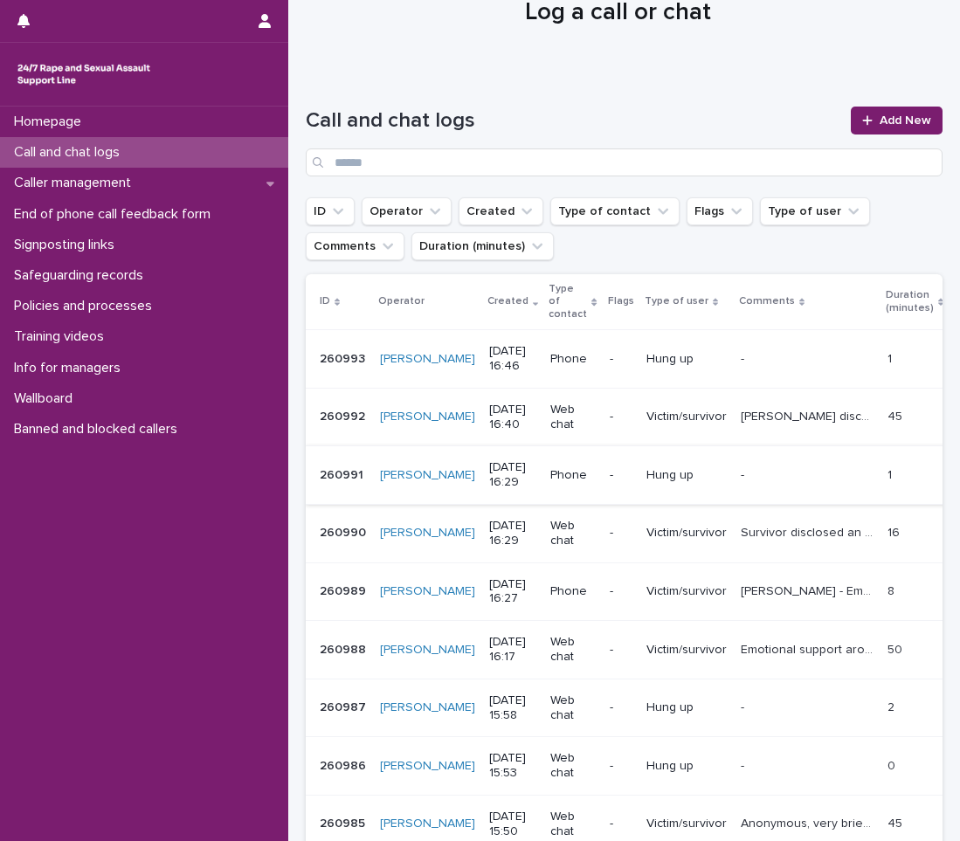
scroll to position [87, 0]
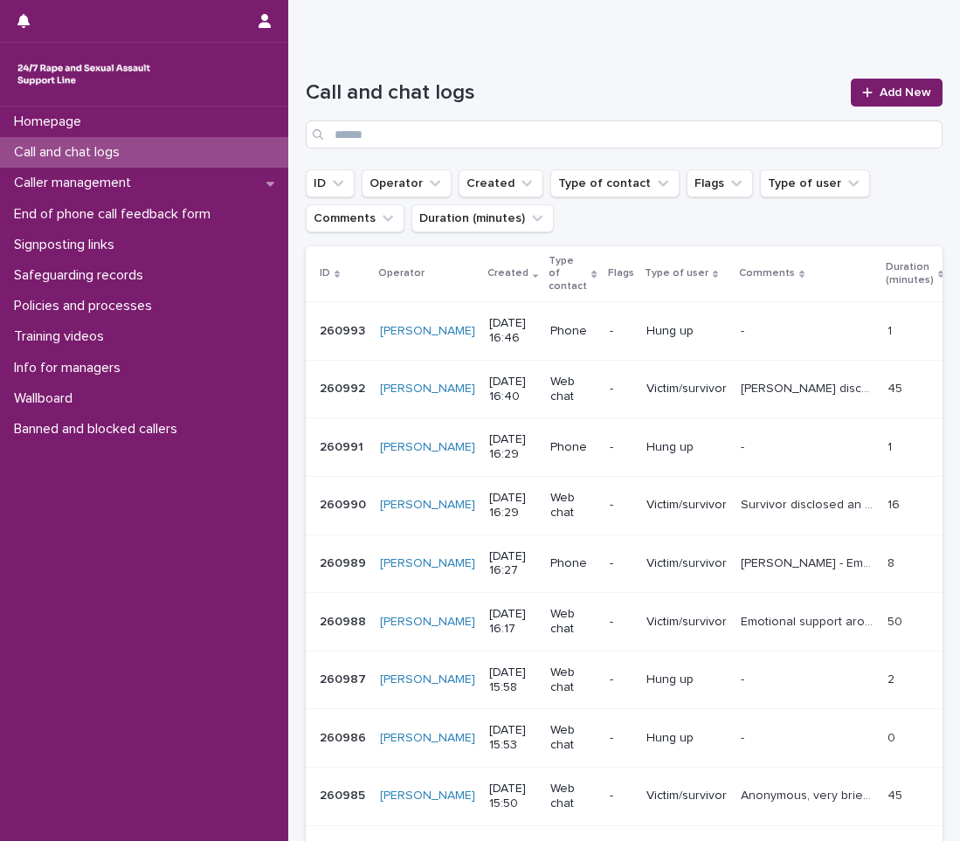
click at [754, 623] on p "Emotional support around rape and difficulties in telling others what has happe…" at bounding box center [809, 620] width 136 height 18
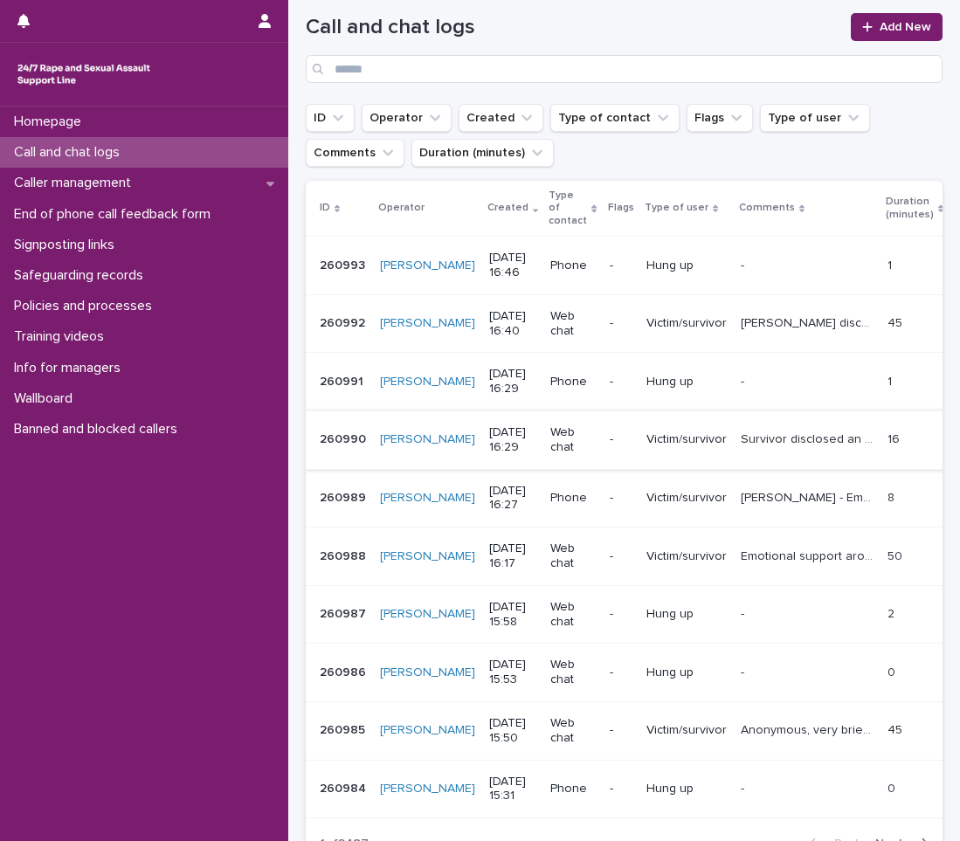
scroll to position [262, 0]
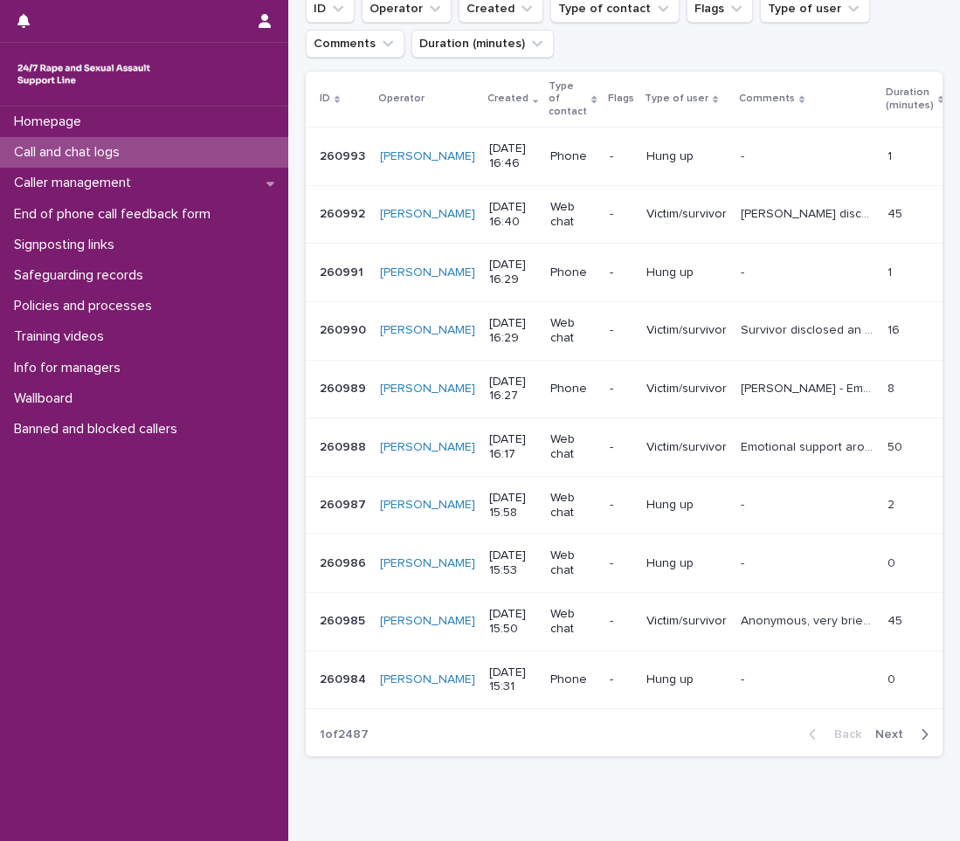
click at [741, 403] on div "[PERSON_NAME] - Emotional support regarding rape and it being under investigati…" at bounding box center [807, 389] width 133 height 29
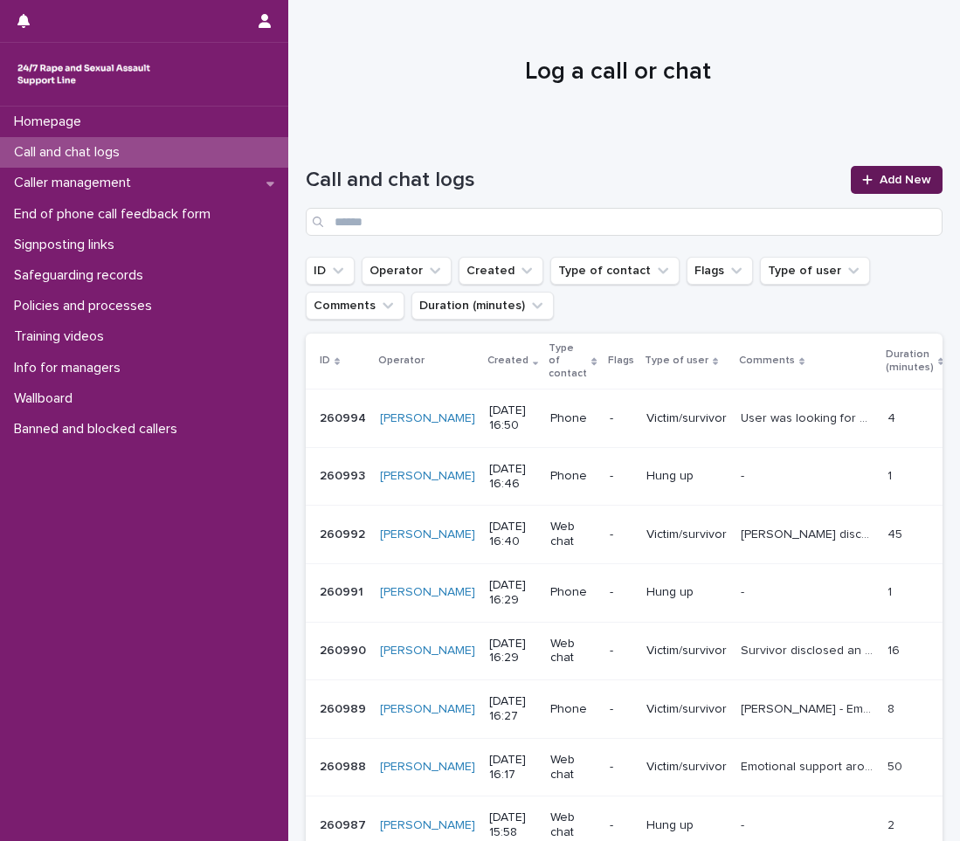
click at [861, 168] on link "Add New" at bounding box center [897, 180] width 92 height 28
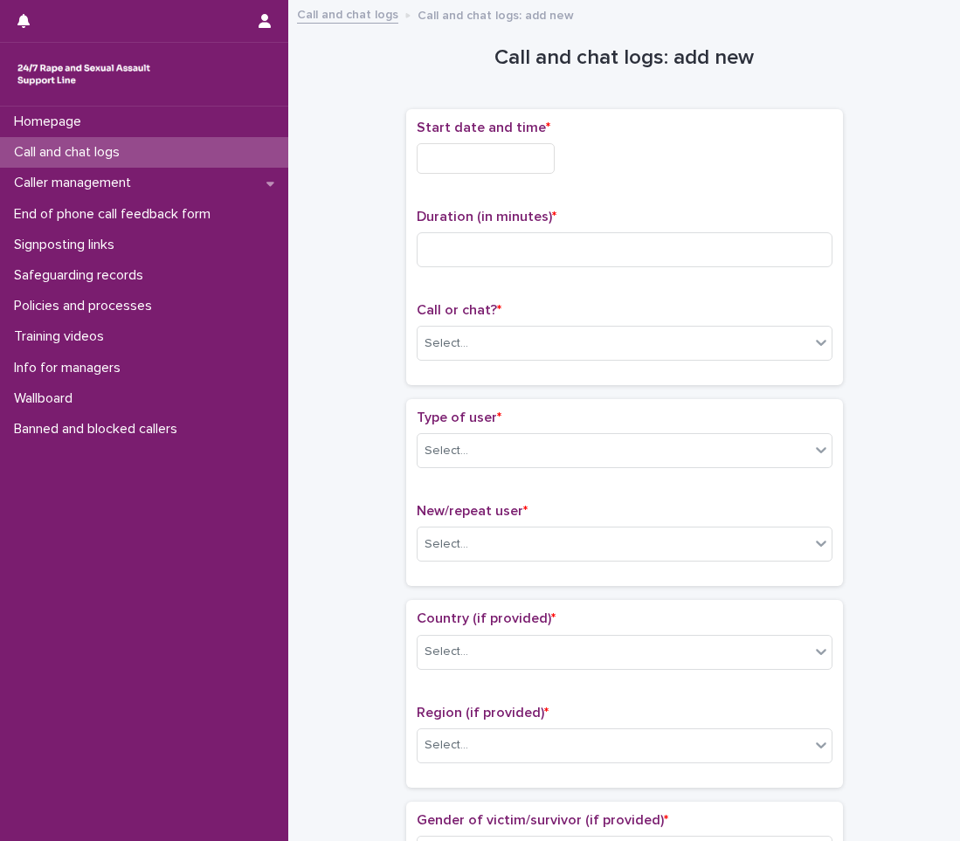
click at [473, 155] on input "text" at bounding box center [486, 158] width 138 height 31
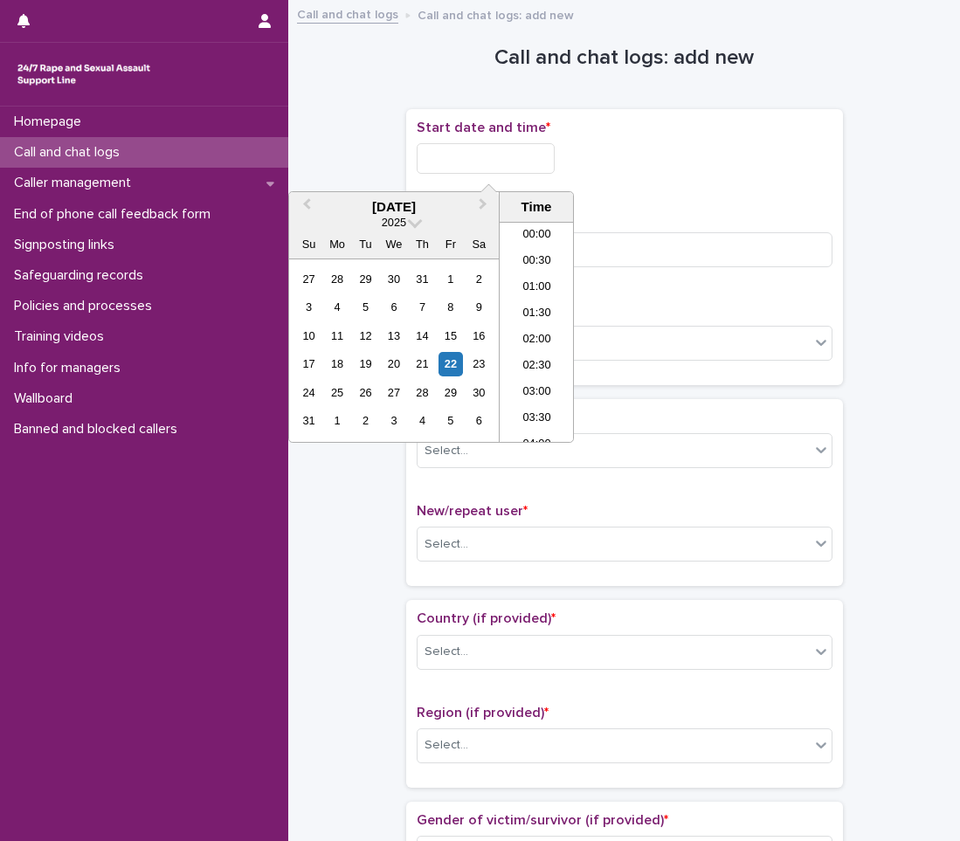
scroll to position [795, 0]
click at [516, 305] on li "16:30" at bounding box center [536, 306] width 74 height 26
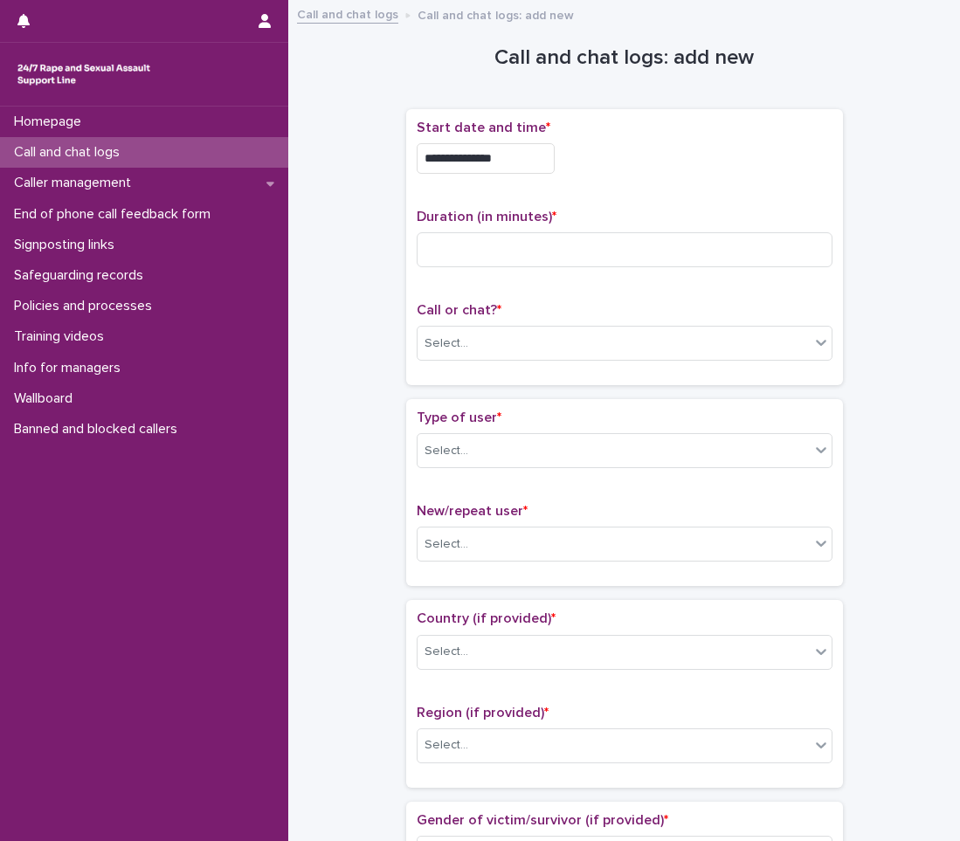
click at [527, 165] on input "**********" at bounding box center [486, 158] width 138 height 31
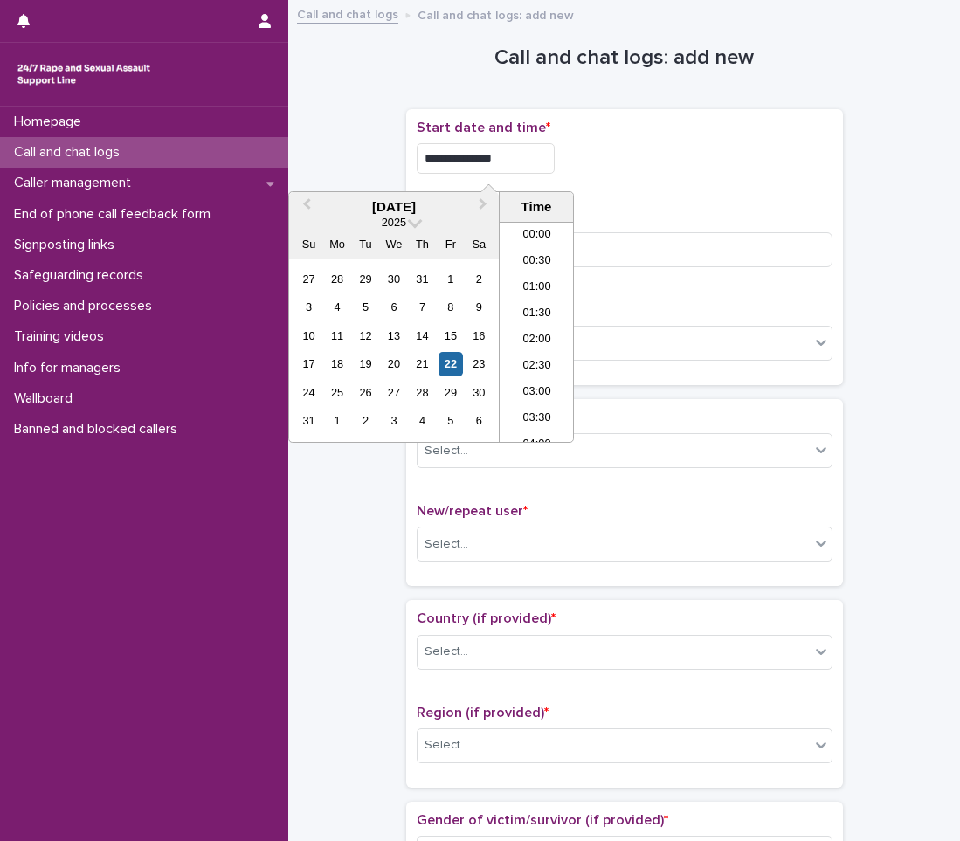
scroll to position [768, 0]
type input "**********"
click at [651, 250] on input at bounding box center [625, 249] width 416 height 35
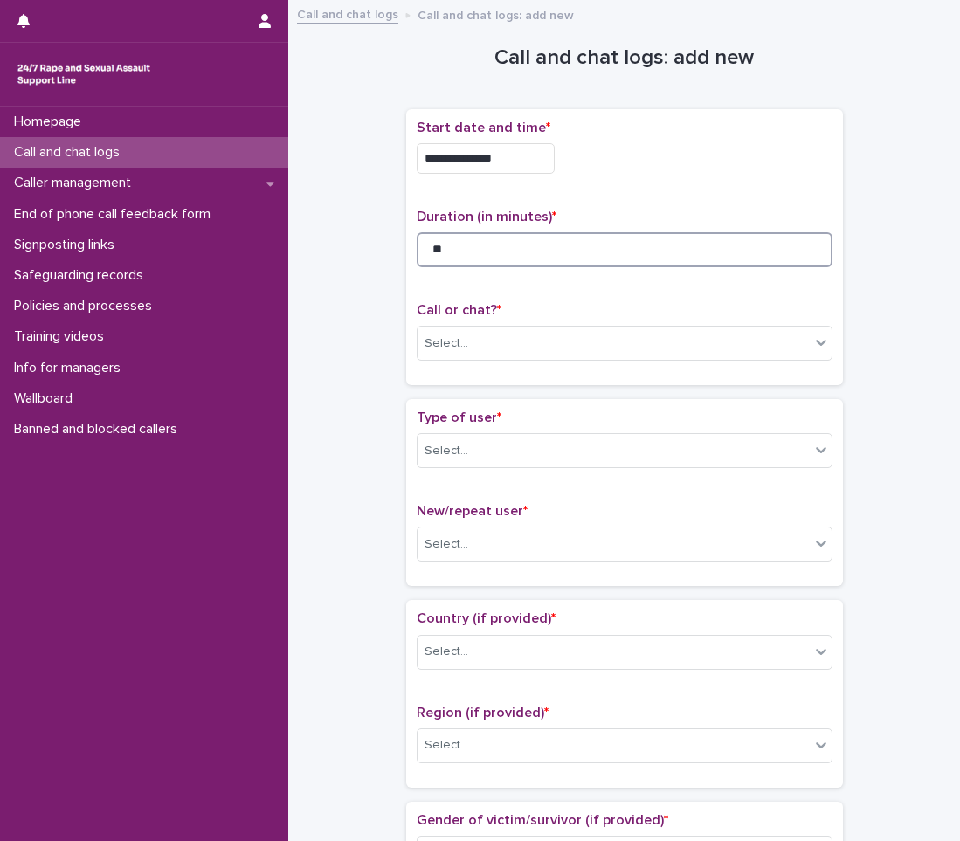
type input "**"
click at [479, 321] on div "Call or chat? * Select..." at bounding box center [625, 338] width 416 height 72
click at [479, 338] on div "Select..." at bounding box center [613, 343] width 392 height 29
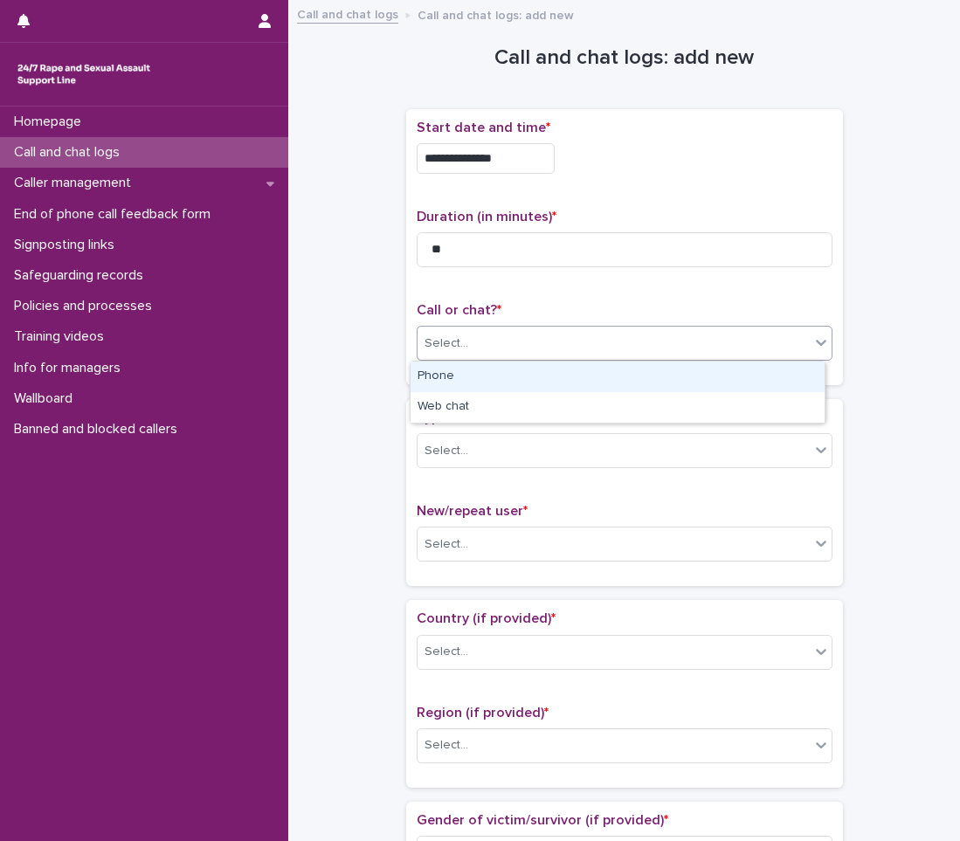
click at [478, 385] on div "Phone" at bounding box center [617, 377] width 414 height 31
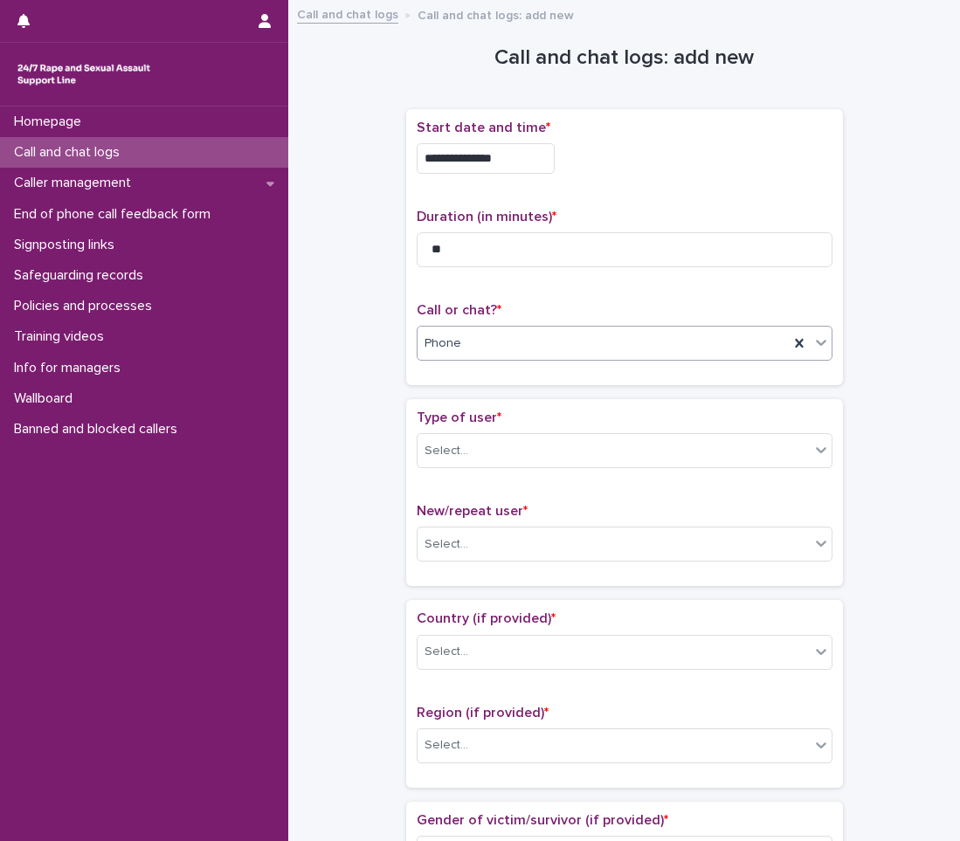
click at [454, 469] on div "Type of user * Select..." at bounding box center [625, 446] width 416 height 72
click at [470, 455] on input "text" at bounding box center [471, 451] width 2 height 15
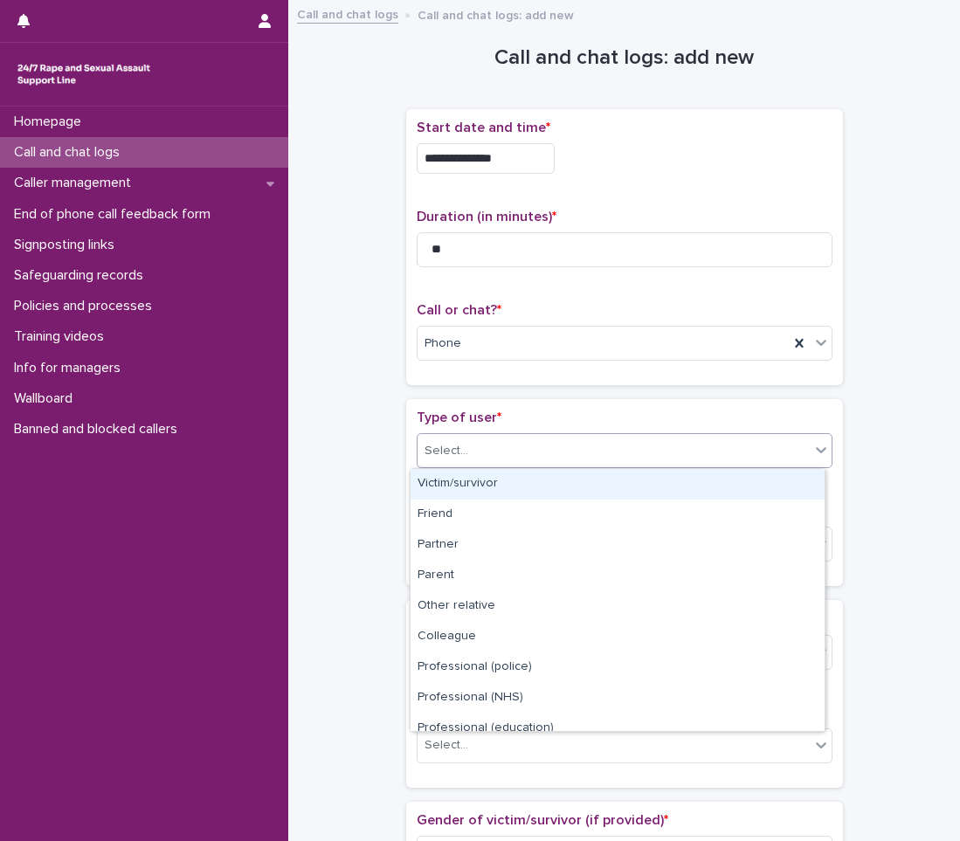
click at [453, 477] on div "Victim/survivor" at bounding box center [617, 484] width 414 height 31
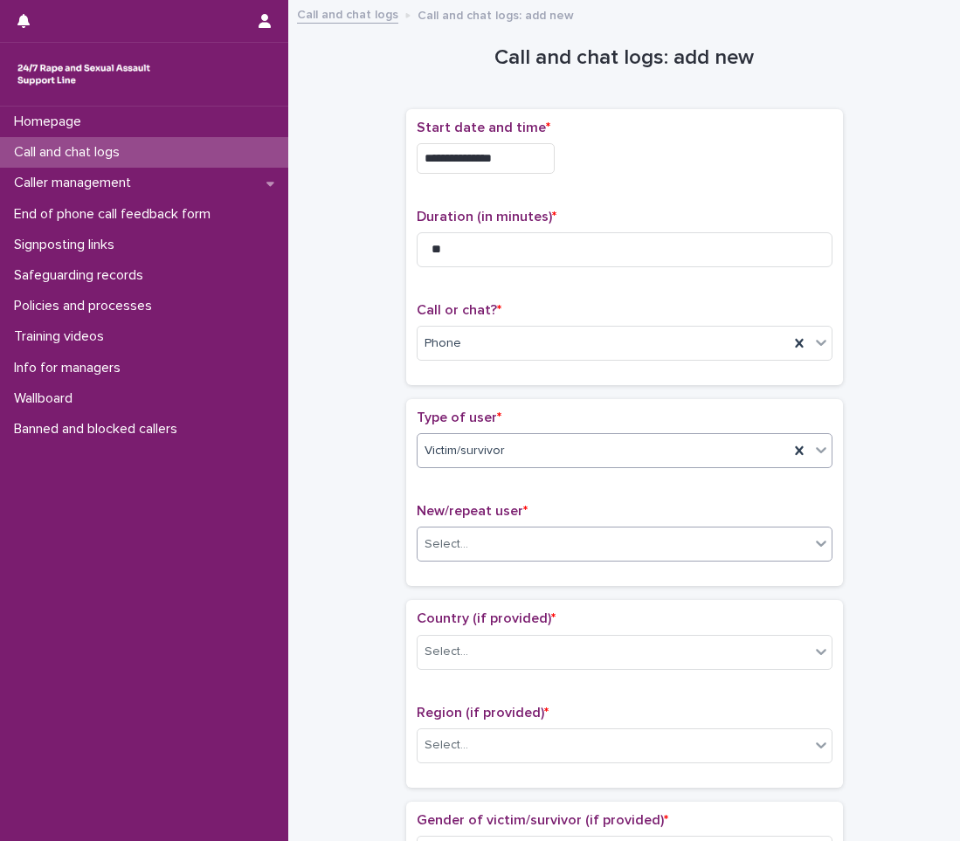
click at [439, 552] on div "Select..." at bounding box center [446, 544] width 44 height 18
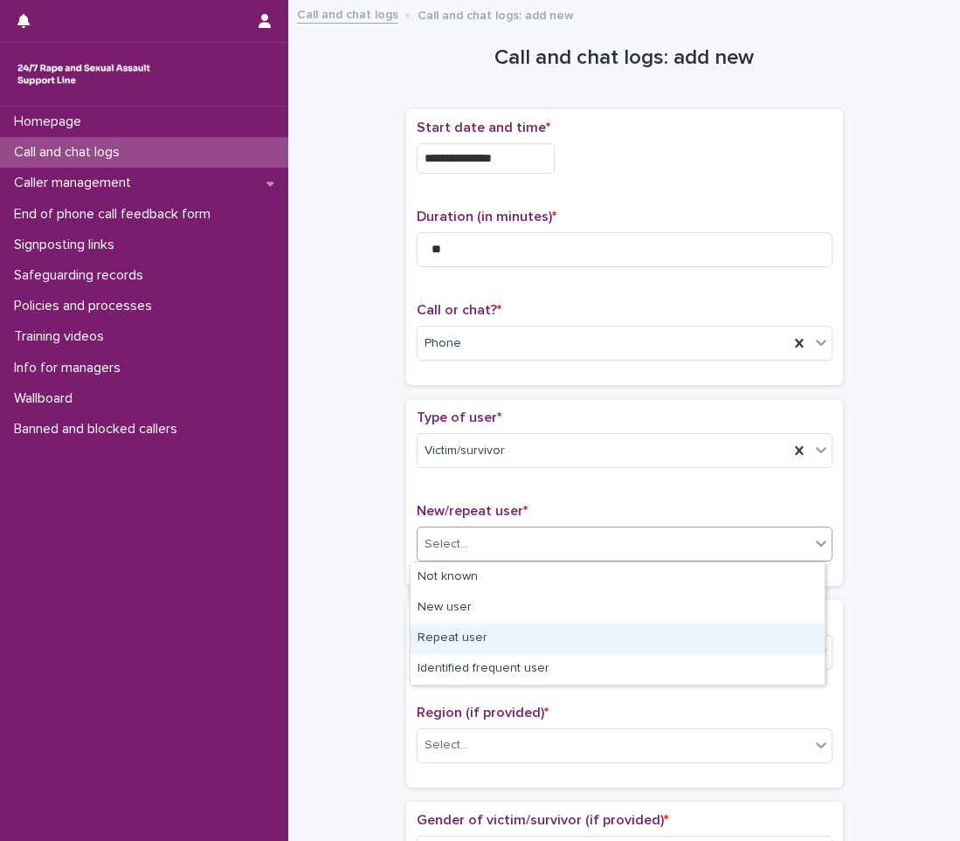
drag, startPoint x: 443, startPoint y: 656, endPoint x: 448, endPoint y: 644, distance: 13.3
click at [448, 644] on div "Repeat user" at bounding box center [617, 638] width 414 height 31
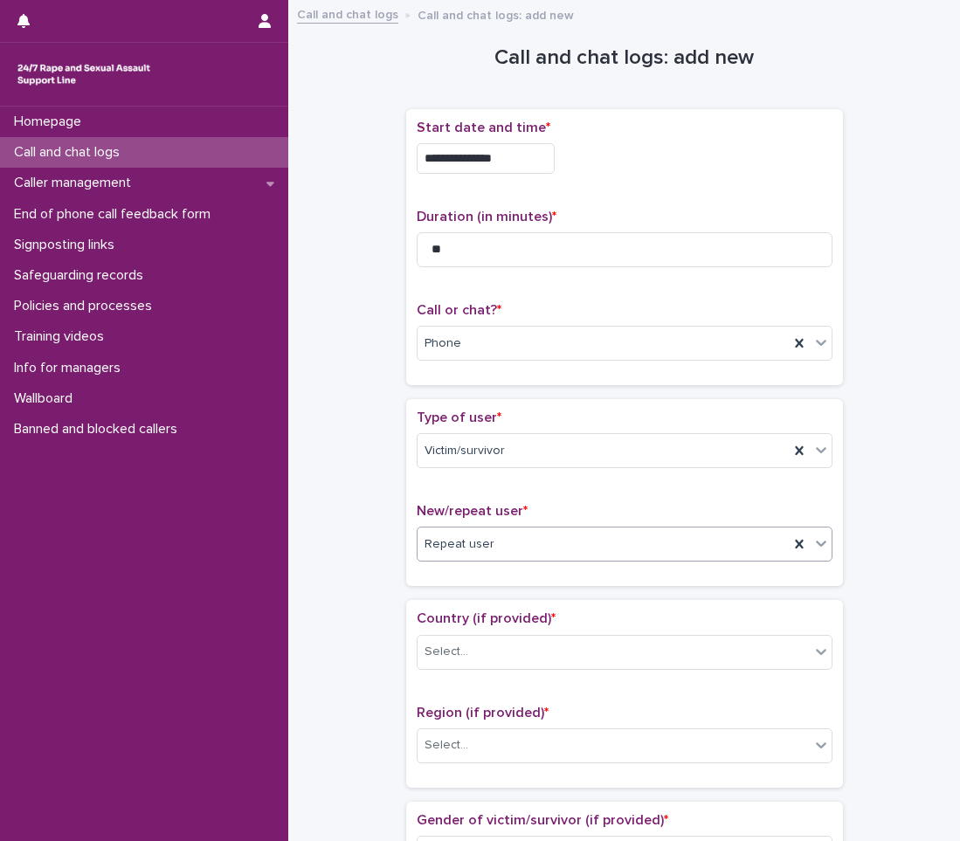
click at [448, 644] on div "Select..." at bounding box center [446, 652] width 44 height 18
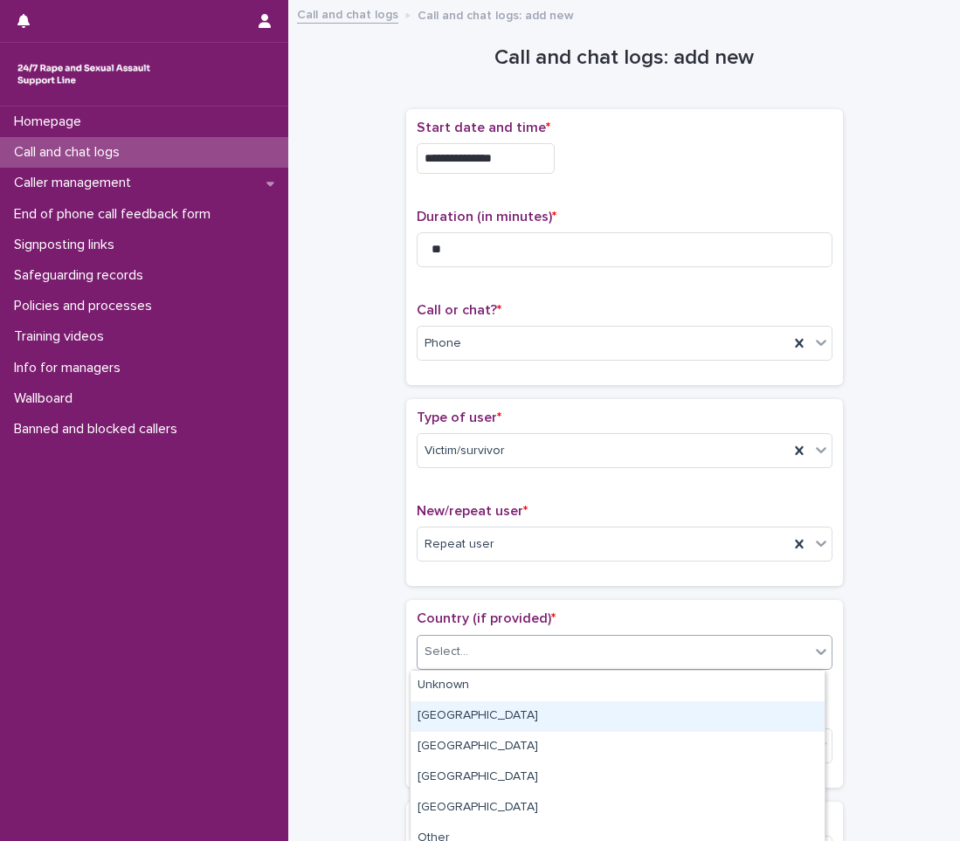
click at [448, 718] on div "[GEOGRAPHIC_DATA]" at bounding box center [617, 716] width 414 height 31
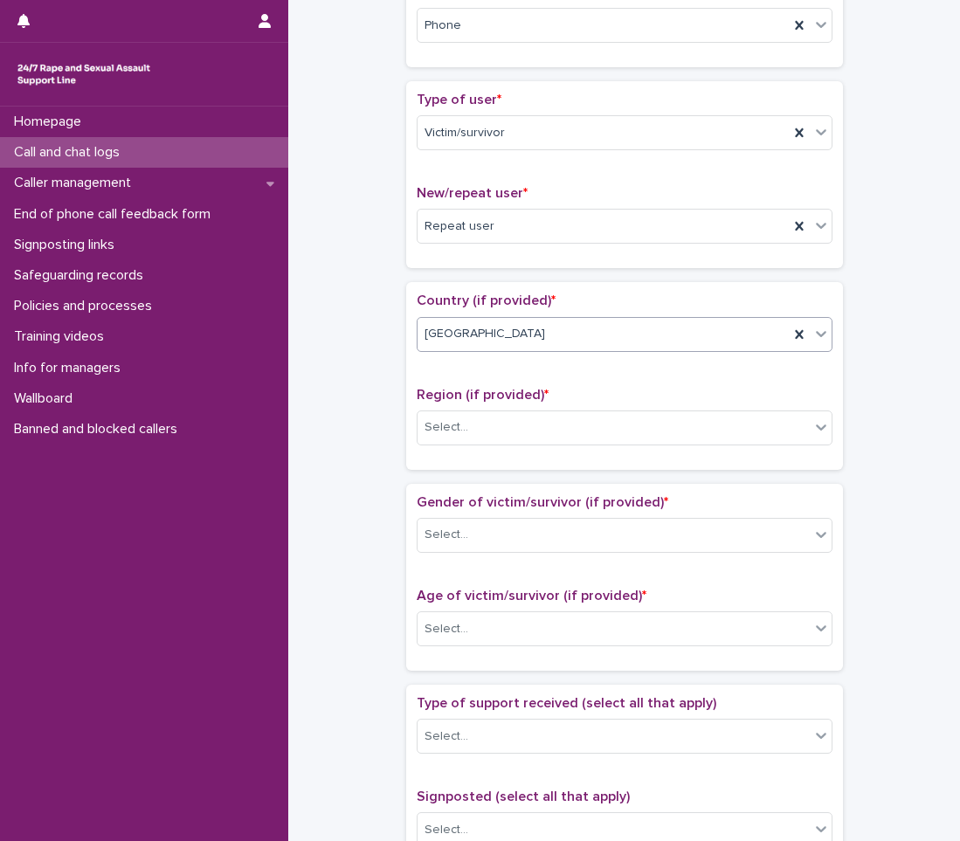
scroll to position [349, 0]
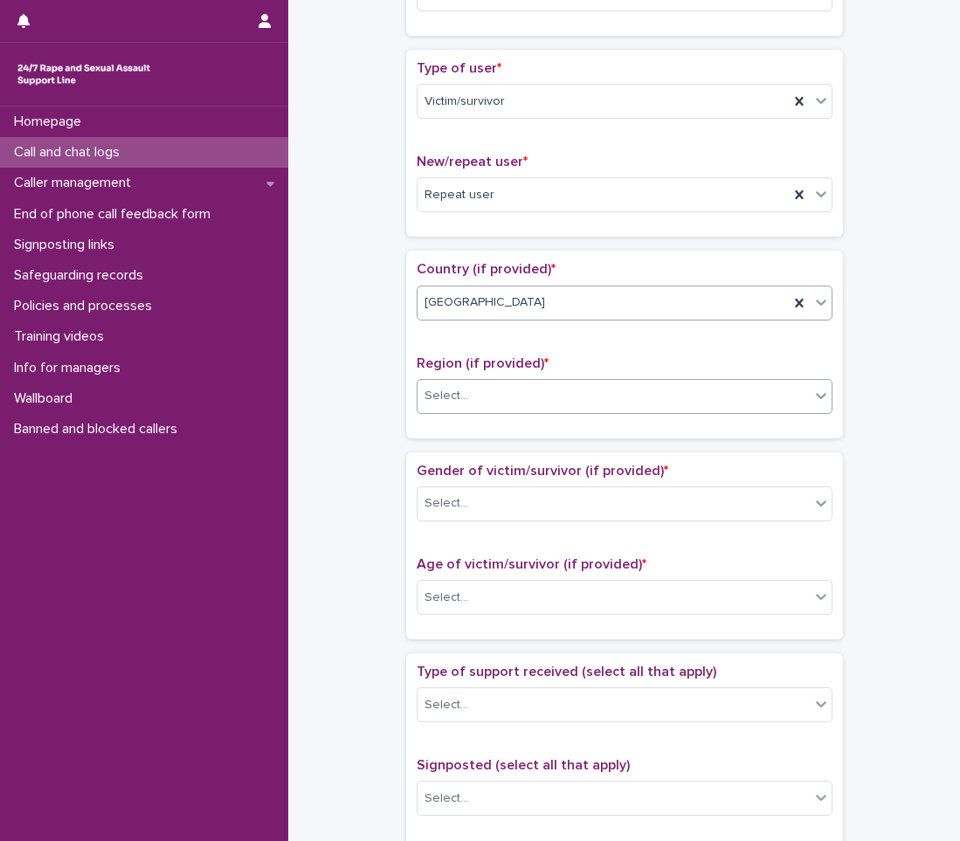
click at [481, 392] on div "Select..." at bounding box center [613, 396] width 392 height 29
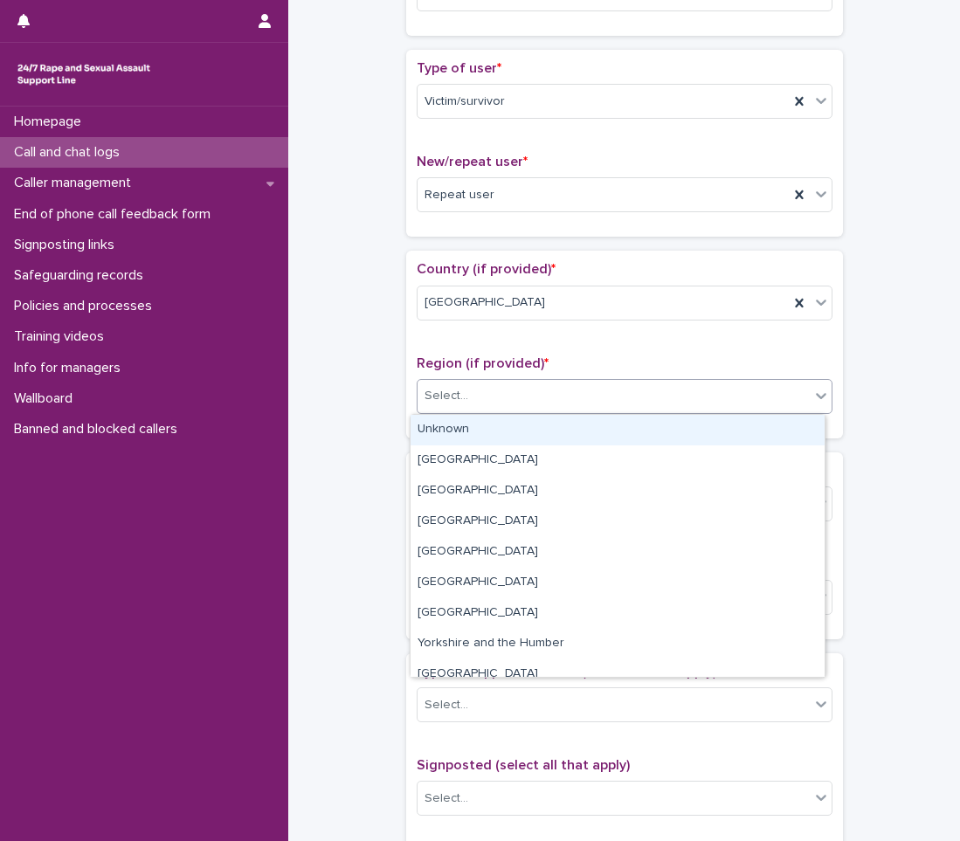
click at [467, 410] on div "Select..." at bounding box center [613, 396] width 392 height 29
click at [475, 410] on div "Select..." at bounding box center [613, 396] width 392 height 29
click at [451, 437] on div "Unknown" at bounding box center [617, 430] width 414 height 31
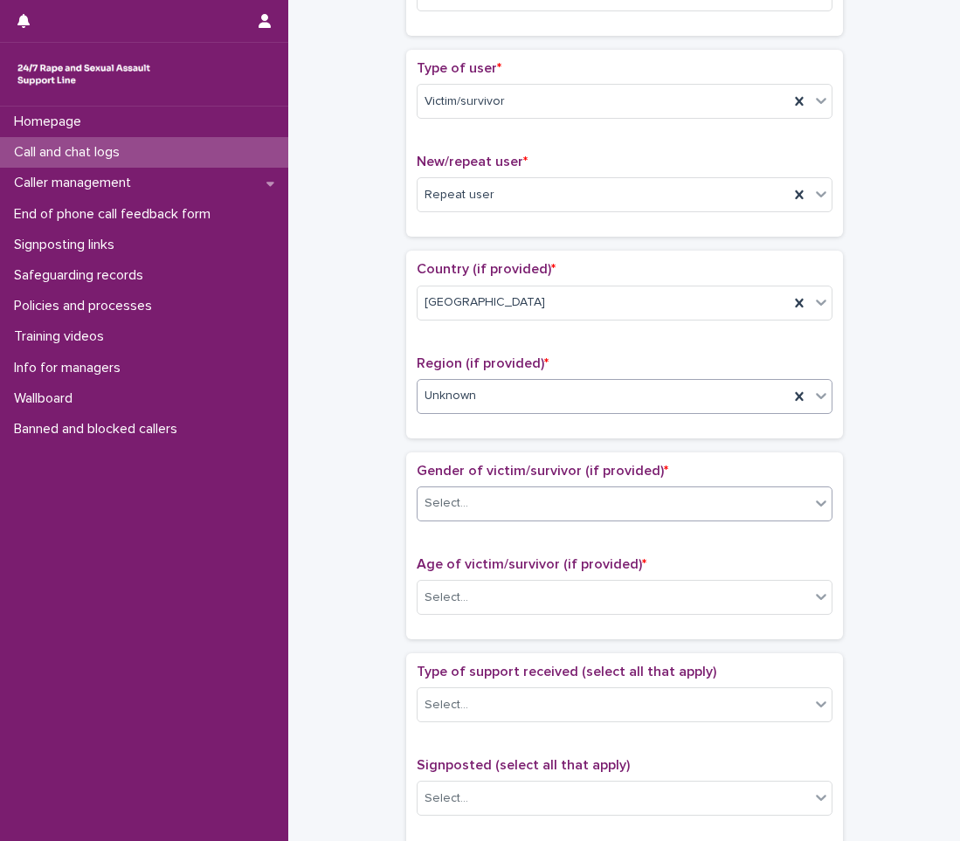
click at [470, 497] on input "text" at bounding box center [471, 503] width 2 height 15
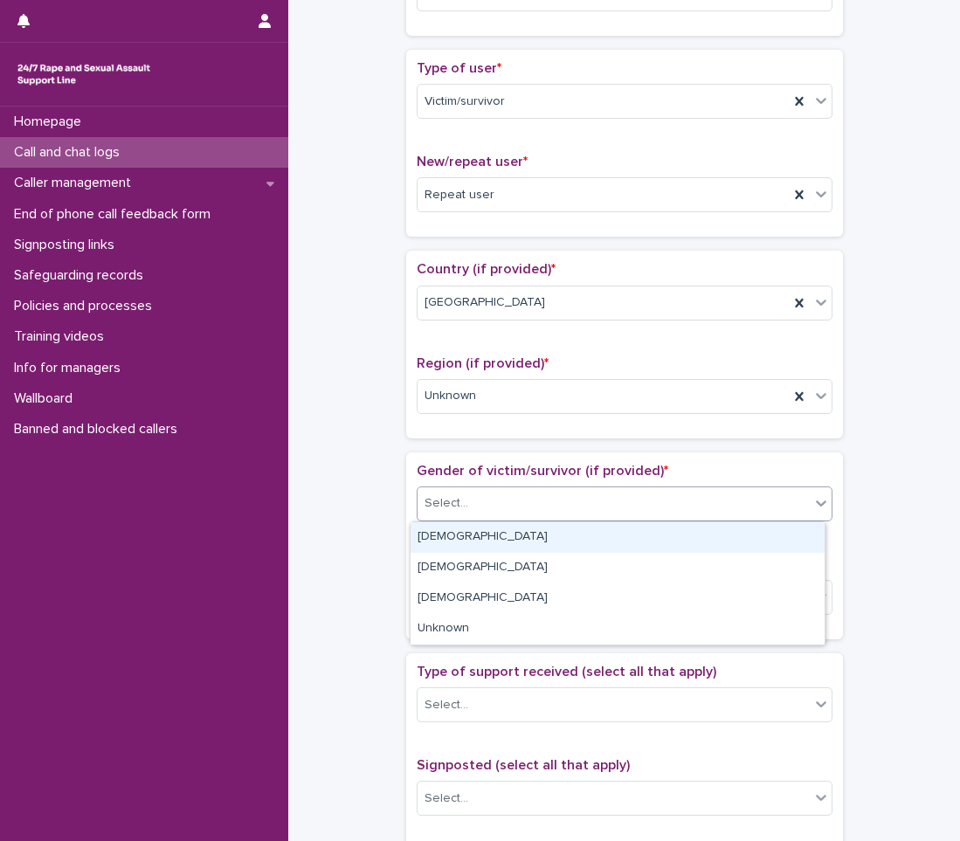
click at [452, 548] on div "[DEMOGRAPHIC_DATA]" at bounding box center [617, 537] width 414 height 31
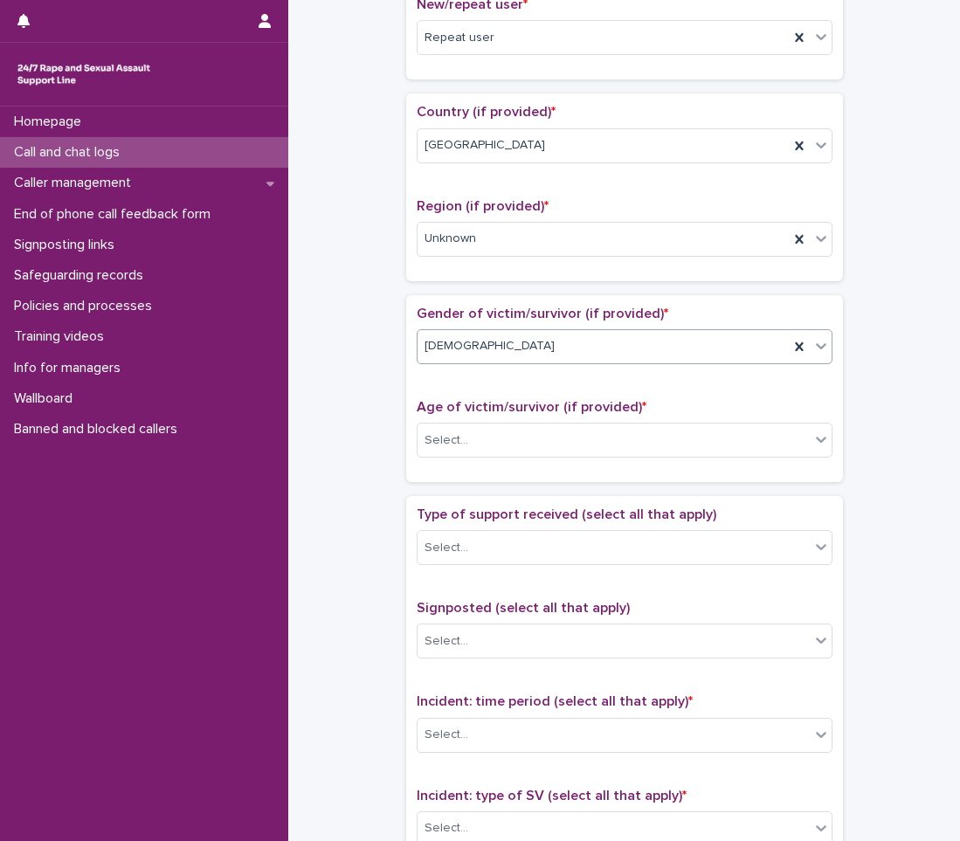
scroll to position [524, 0]
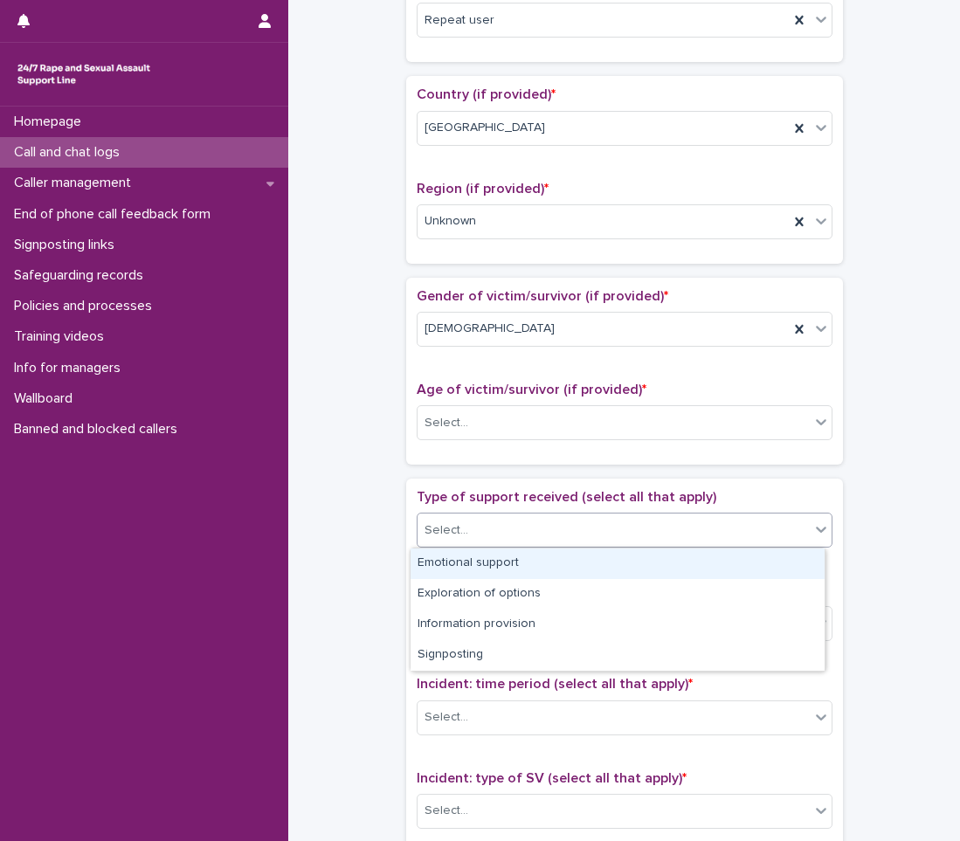
click at [446, 543] on div "Select..." at bounding box center [613, 530] width 392 height 29
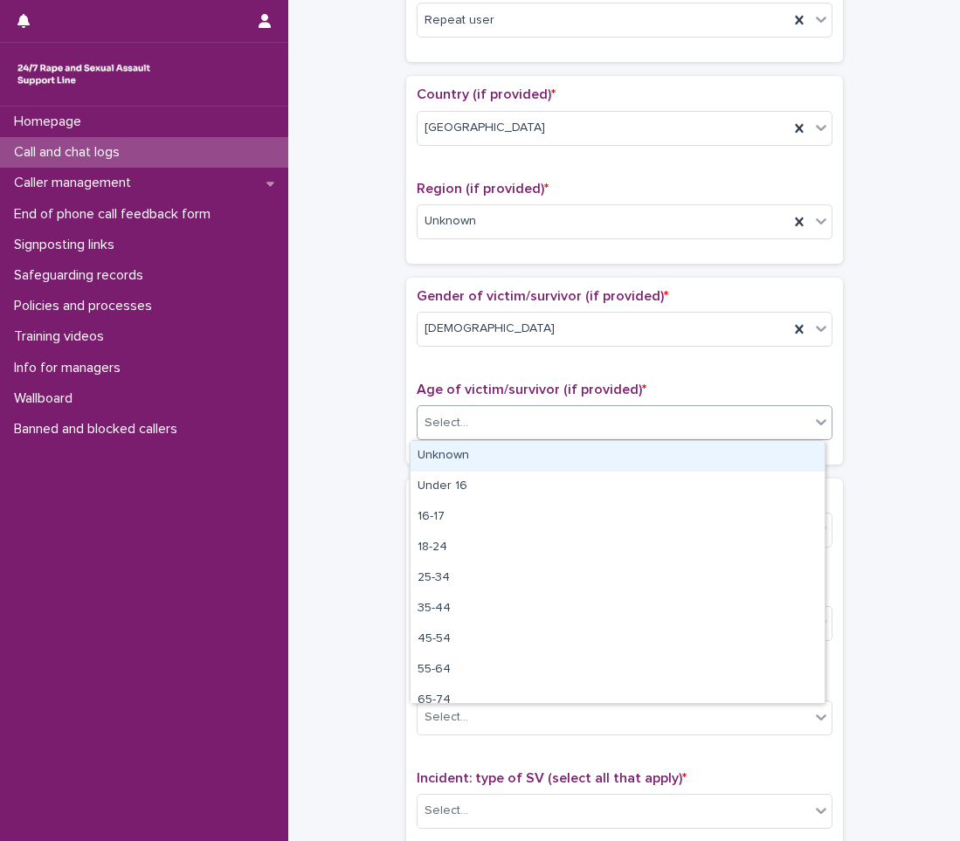
click at [455, 423] on div "Select..." at bounding box center [446, 423] width 44 height 18
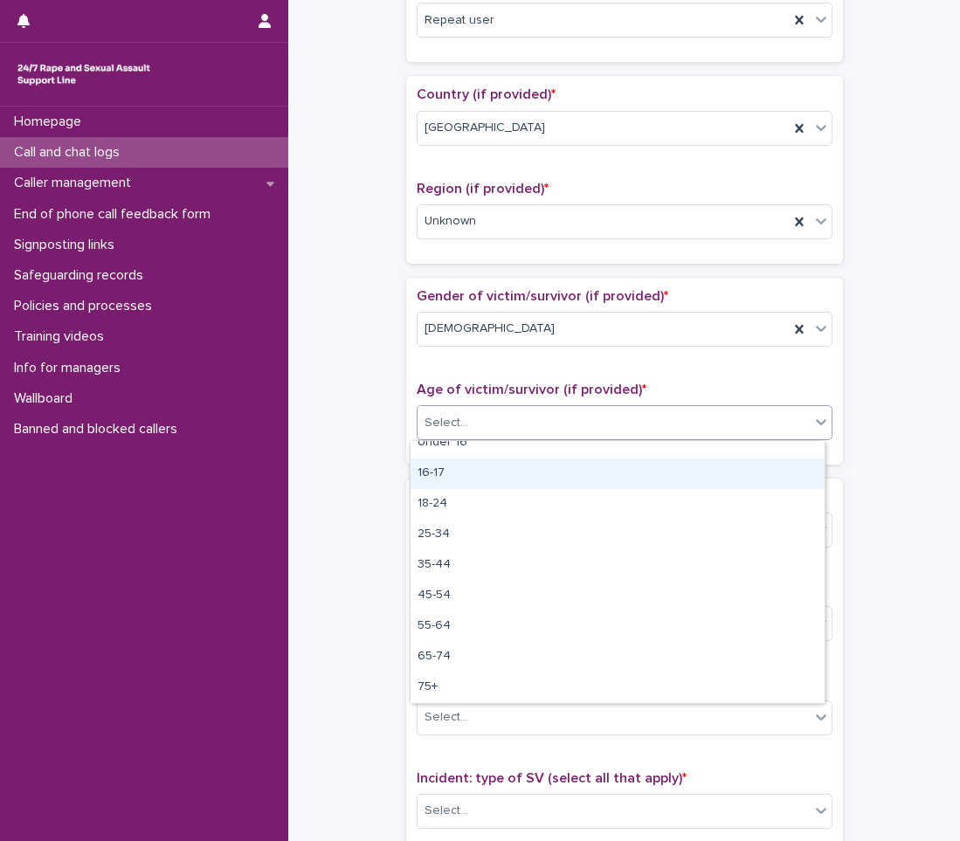
scroll to position [0, 0]
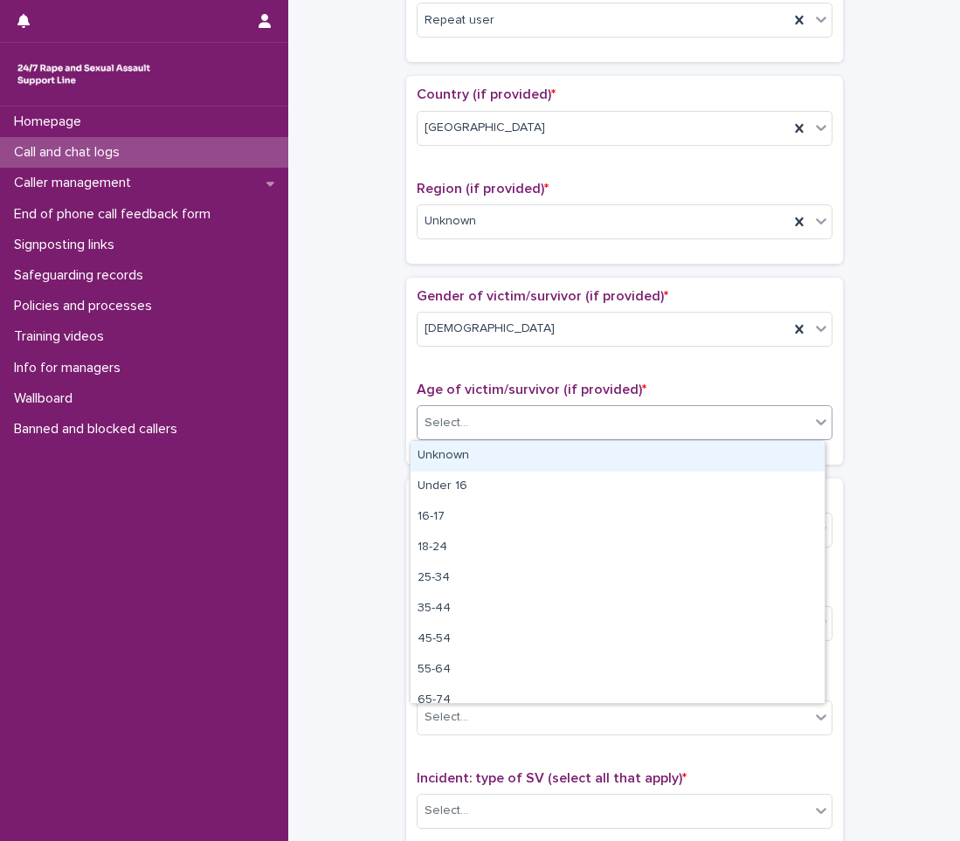
click at [462, 465] on div "Unknown" at bounding box center [617, 456] width 414 height 31
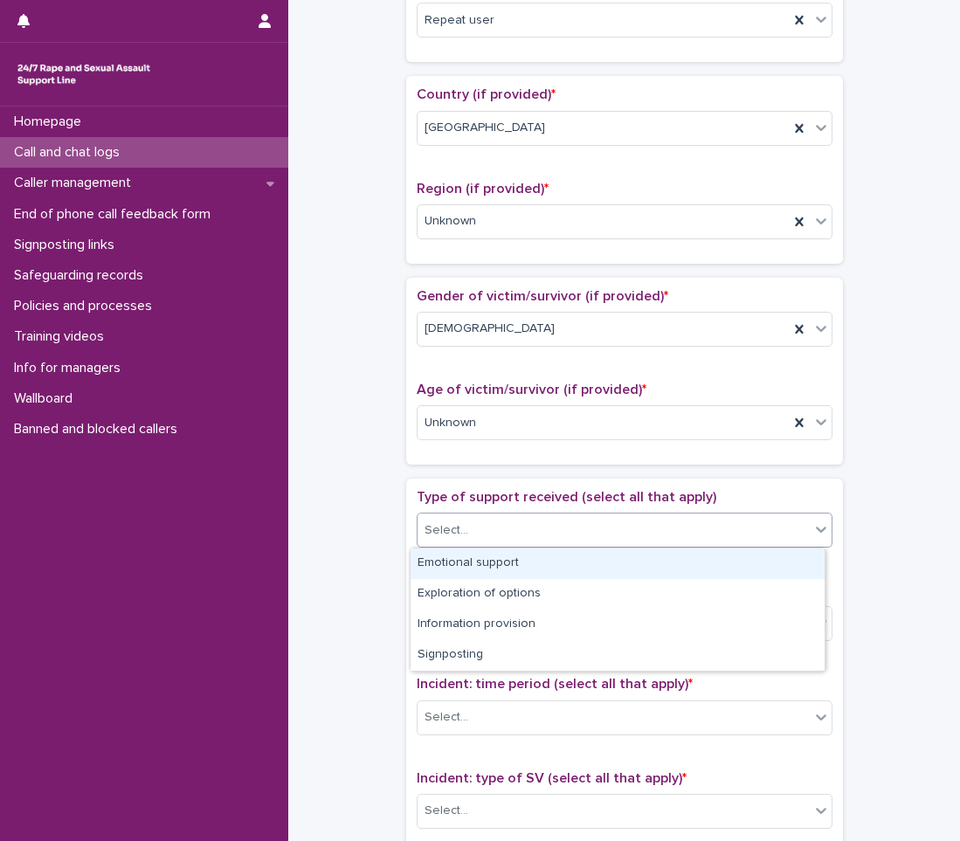
click at [464, 526] on div "Select..." at bounding box center [613, 530] width 392 height 29
click at [467, 572] on div "Emotional support" at bounding box center [617, 563] width 414 height 31
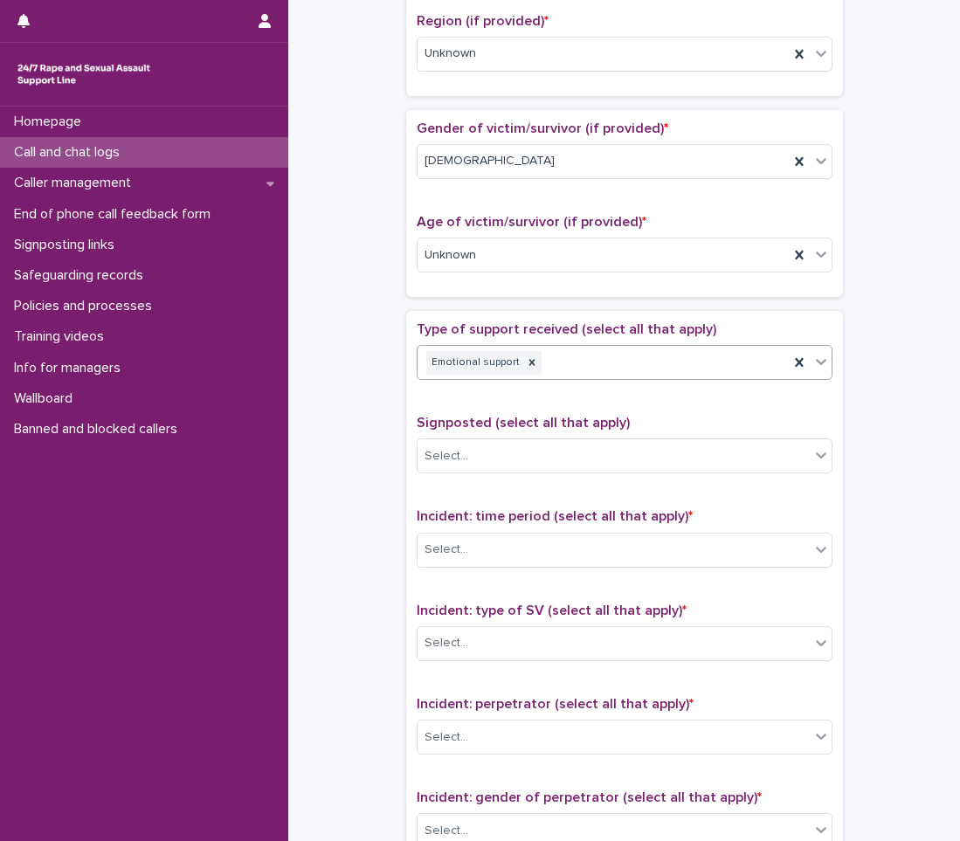
scroll to position [699, 0]
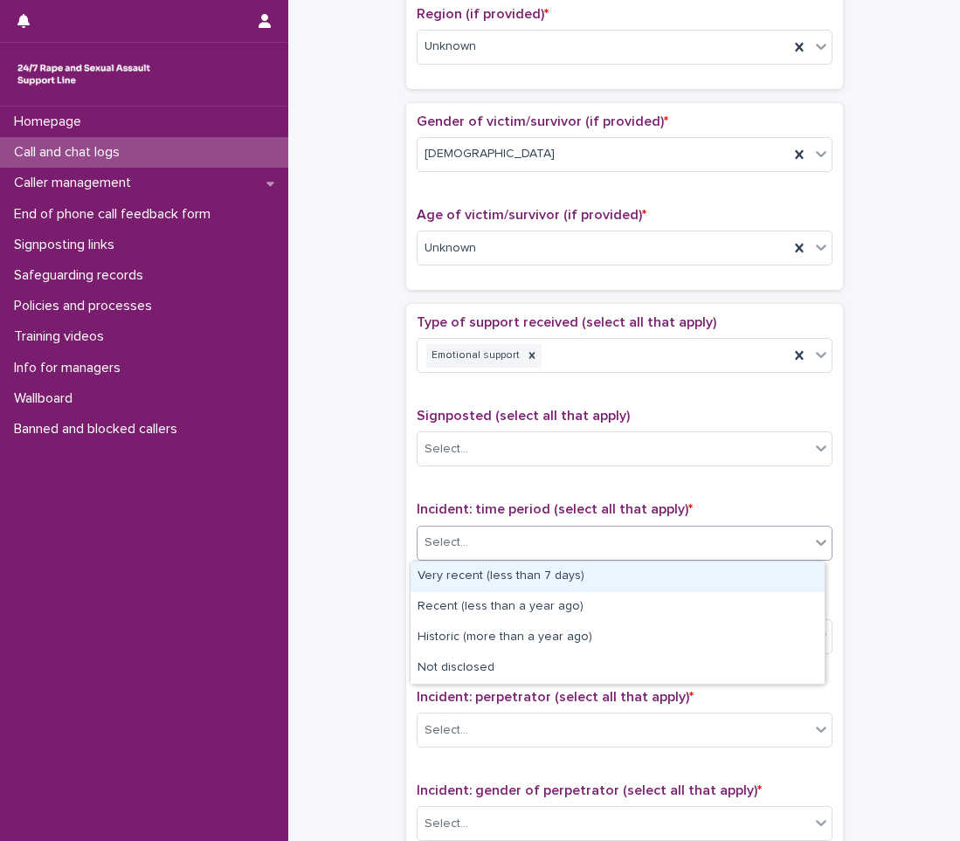
click at [449, 548] on div "Select..." at bounding box center [446, 543] width 44 height 18
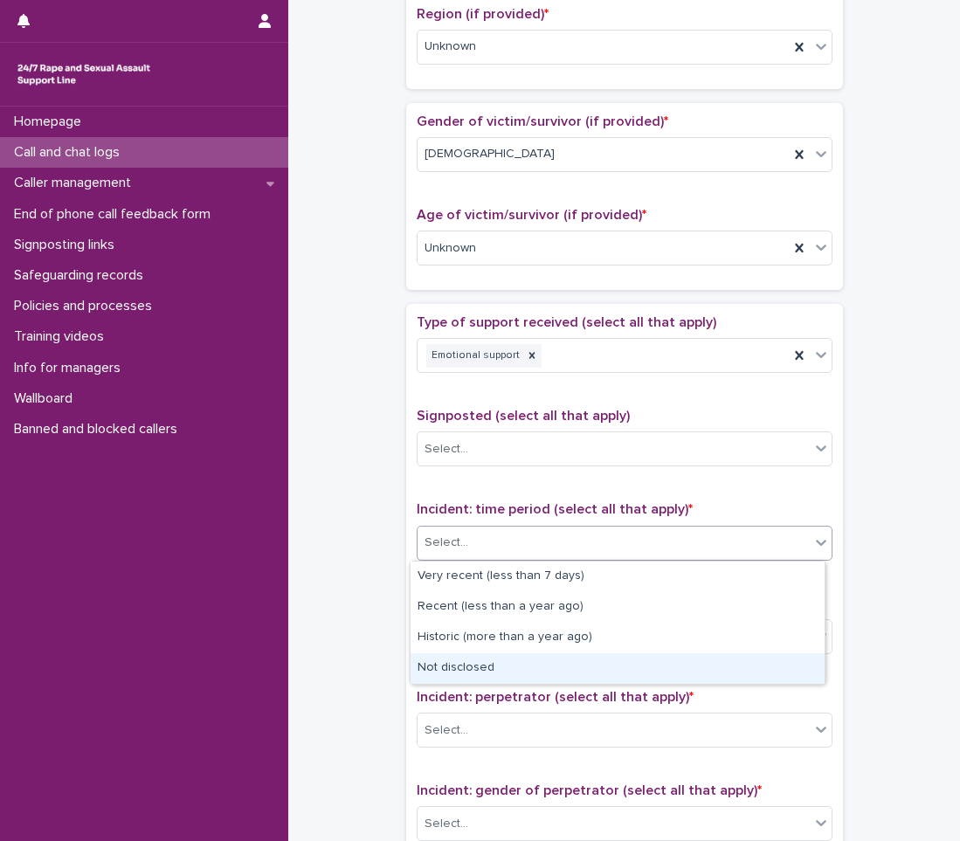
click at [474, 655] on div "Not disclosed" at bounding box center [617, 668] width 414 height 31
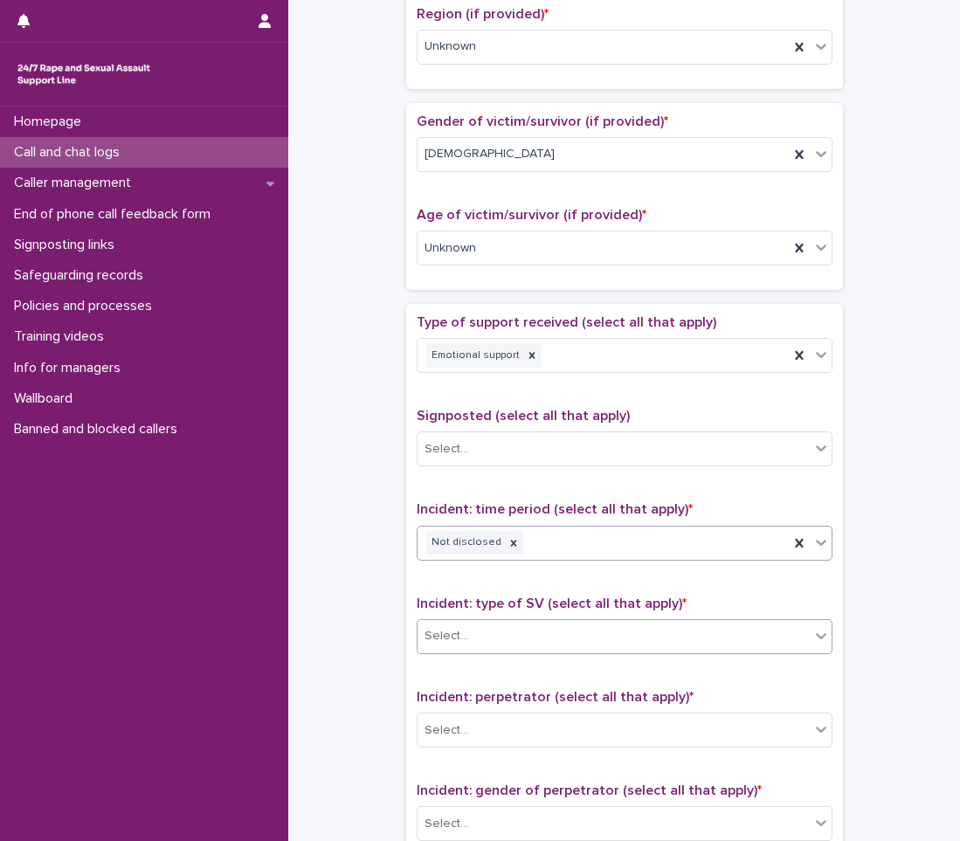
click at [474, 644] on div "Select..." at bounding box center [613, 636] width 392 height 29
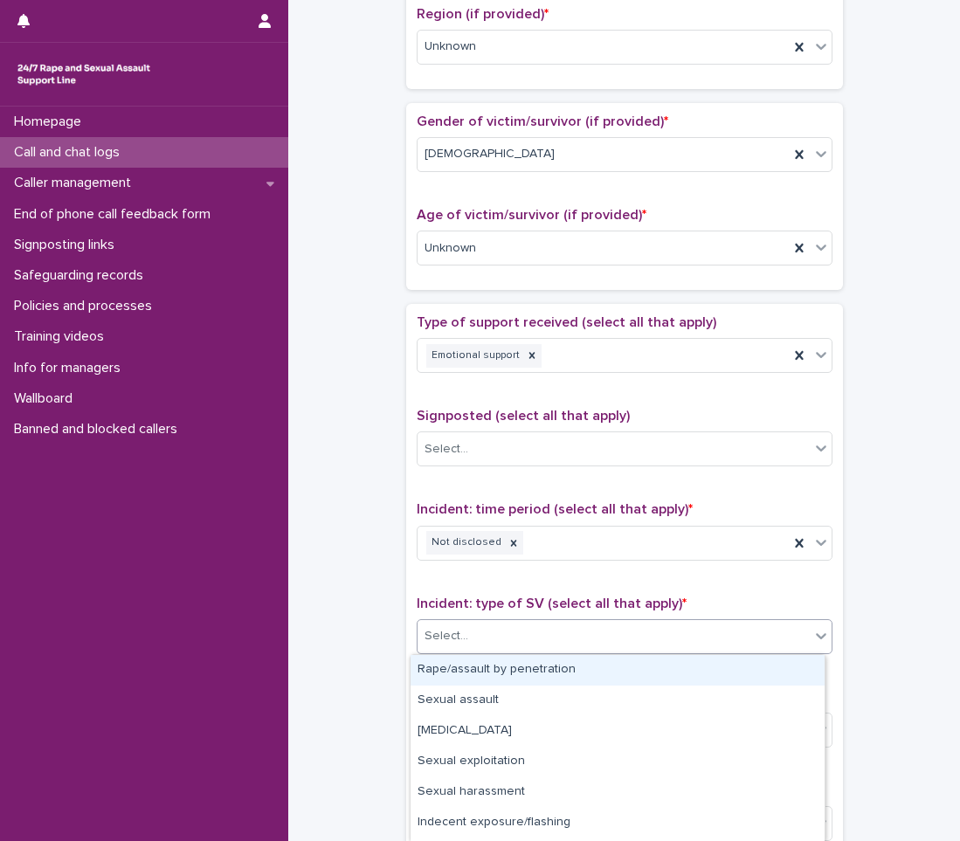
scroll to position [119, 0]
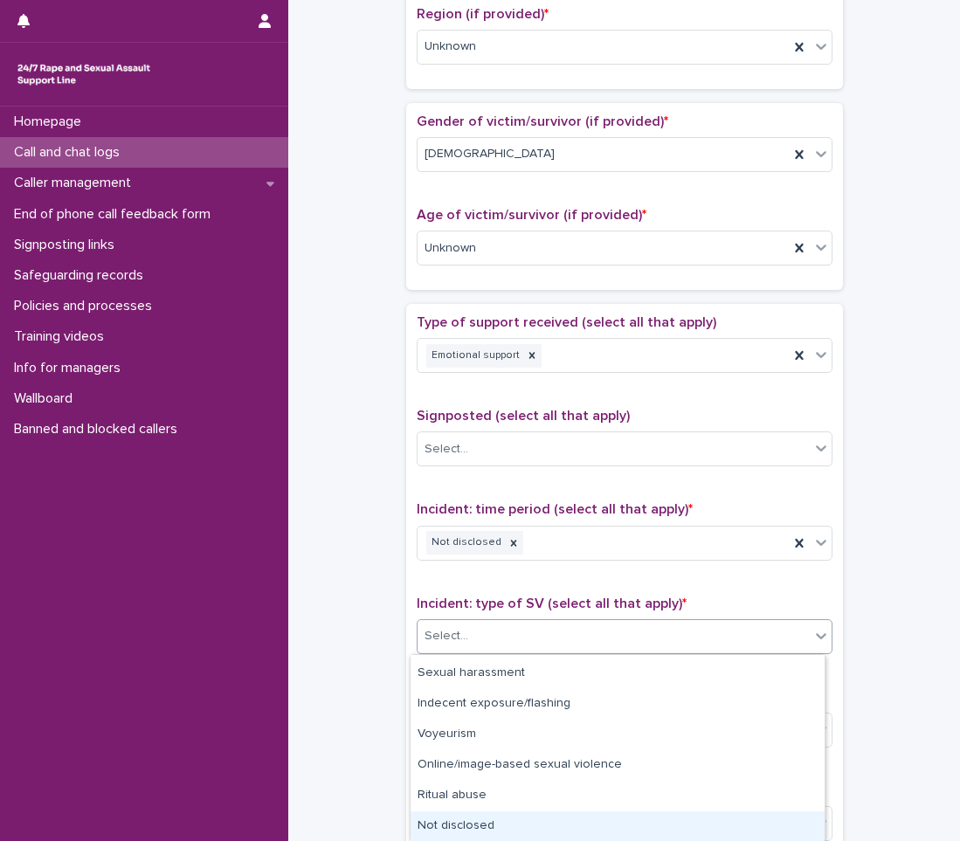
click at [460, 830] on div "Not disclosed" at bounding box center [617, 826] width 414 height 31
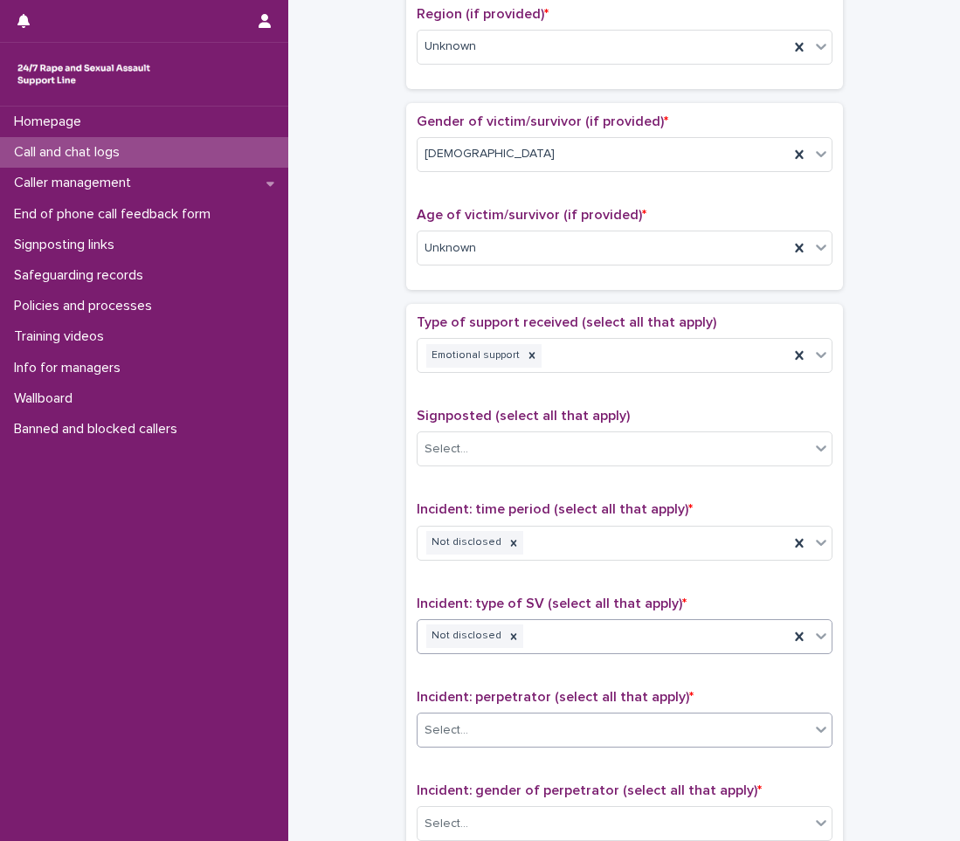
click at [473, 723] on div "Select..." at bounding box center [613, 730] width 392 height 29
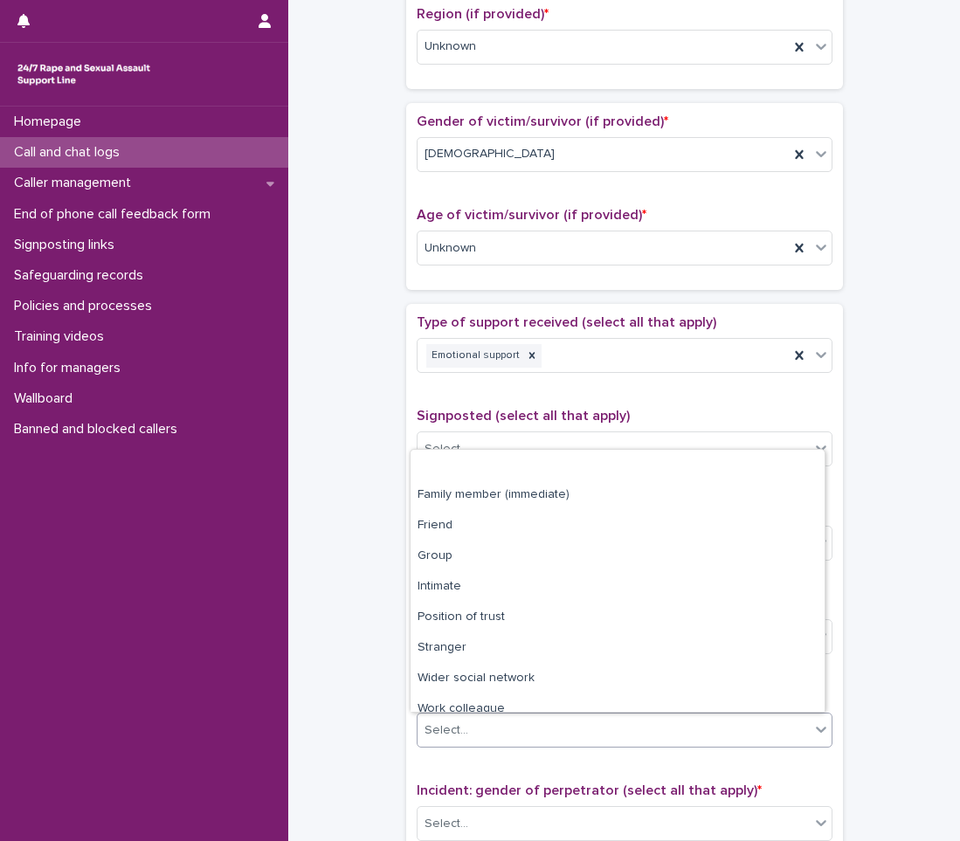
scroll to position [74, 0]
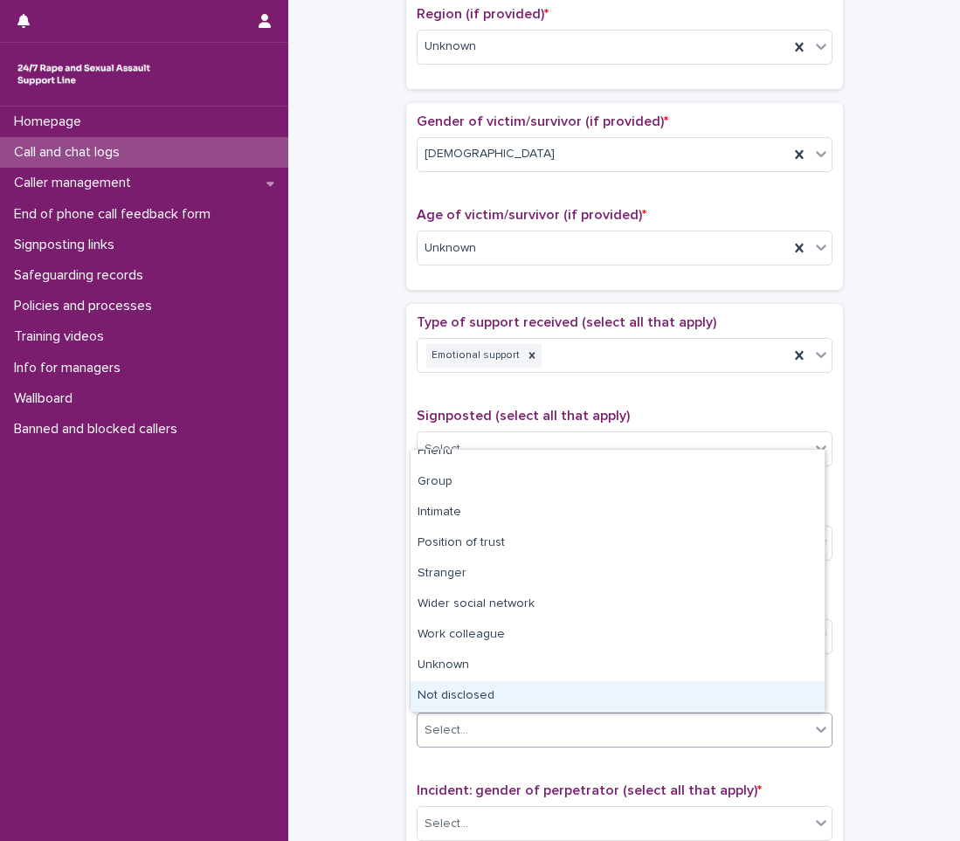
click at [461, 707] on div "Not disclosed" at bounding box center [617, 696] width 414 height 31
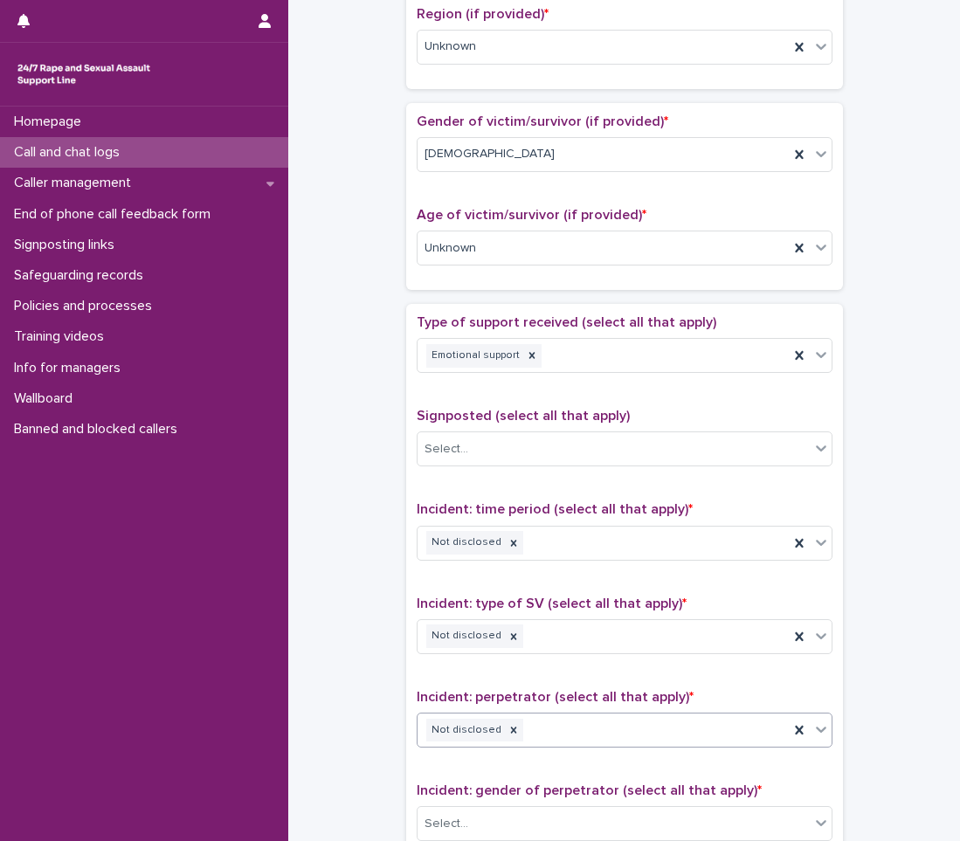
scroll to position [1048, 0]
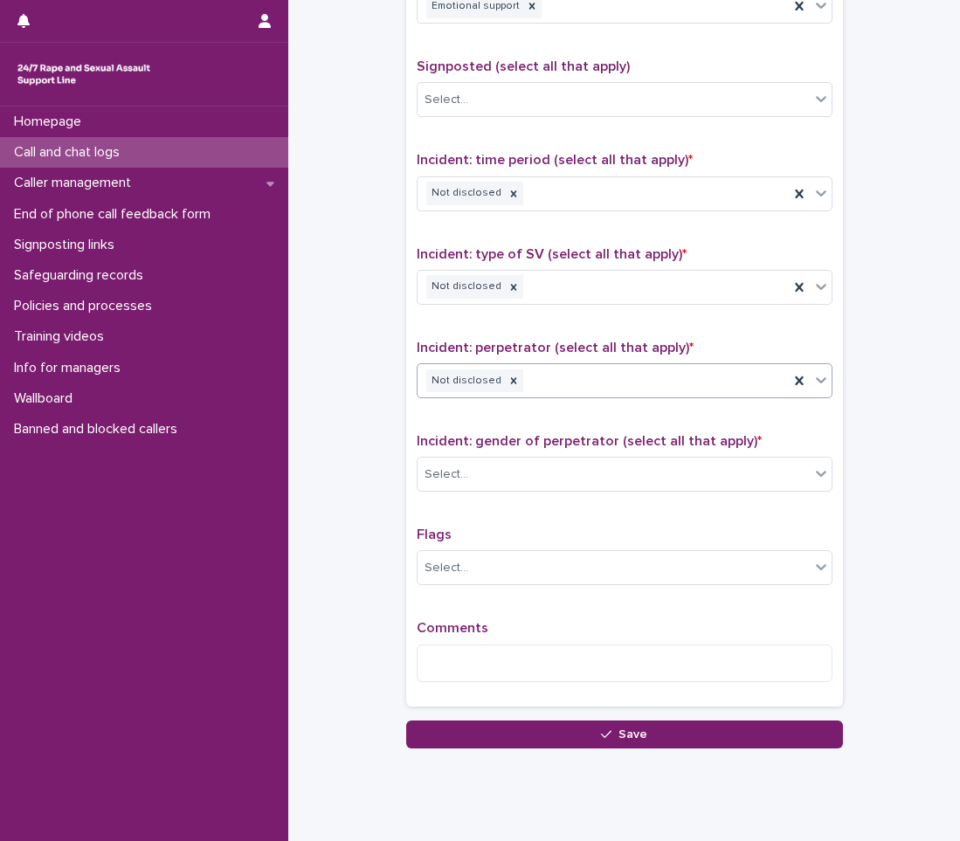
click at [454, 451] on div "Incident: gender of perpetrator (select all that apply) * Select..." at bounding box center [625, 469] width 416 height 72
click at [454, 460] on div "Select..." at bounding box center [613, 474] width 392 height 29
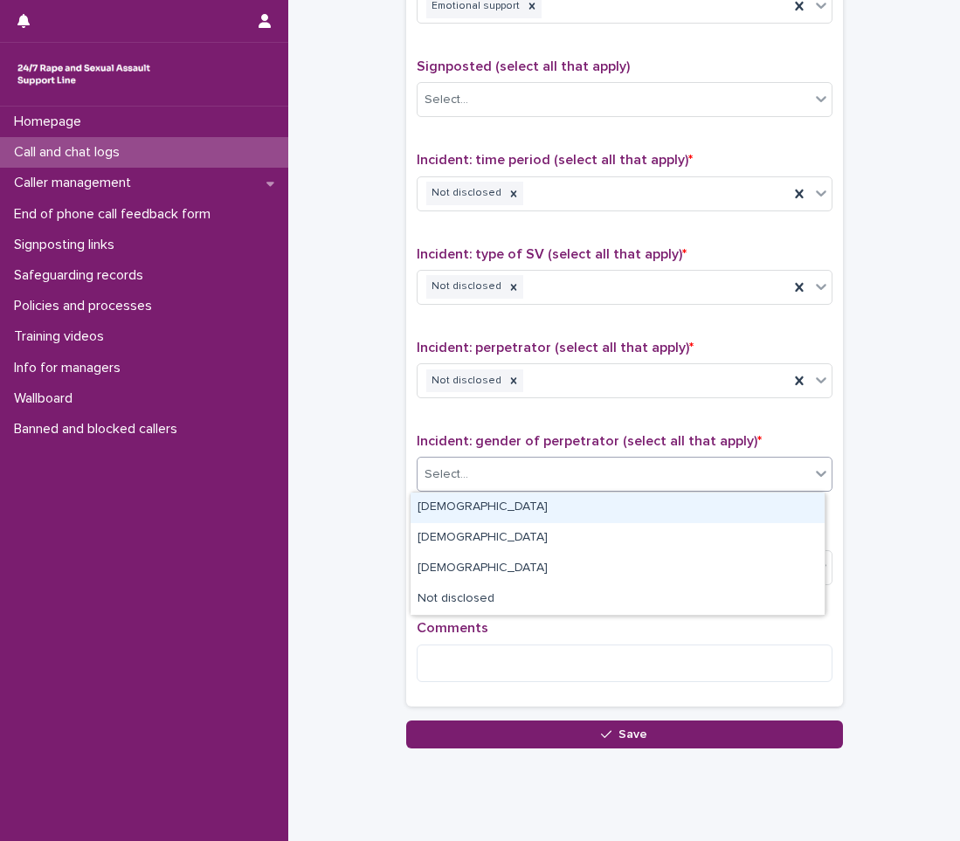
click at [444, 506] on div "[DEMOGRAPHIC_DATA]" at bounding box center [617, 508] width 414 height 31
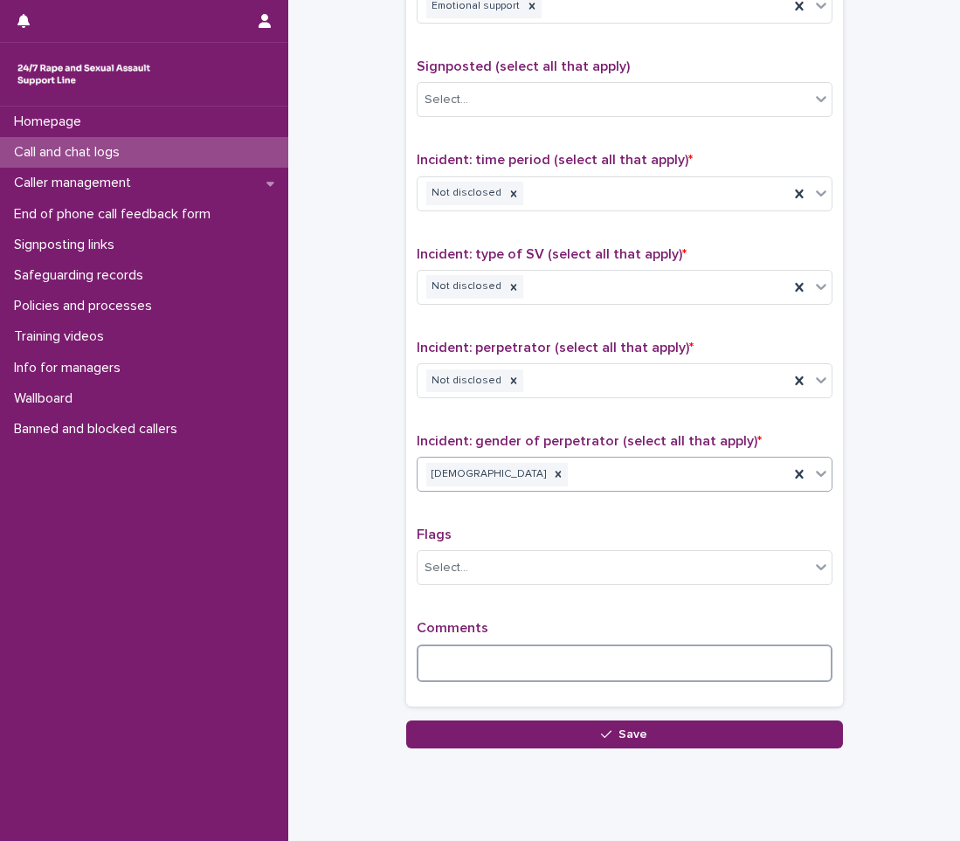
click at [461, 658] on textarea at bounding box center [625, 663] width 416 height 38
type textarea "*"
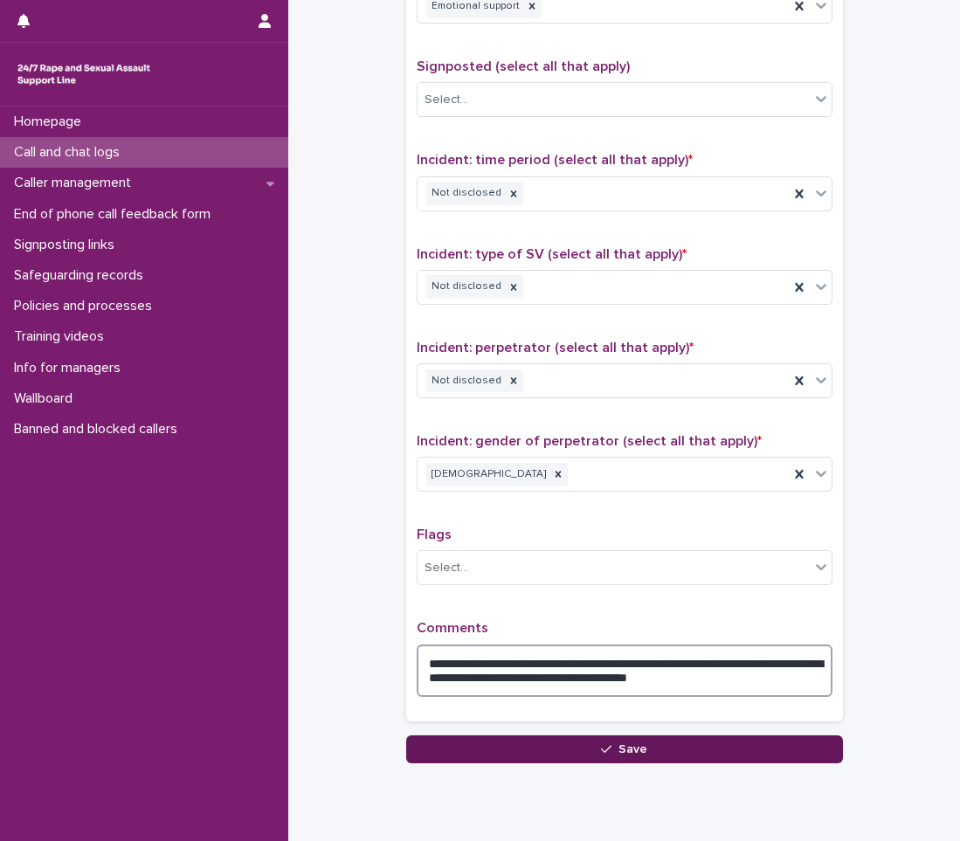
type textarea "**********"
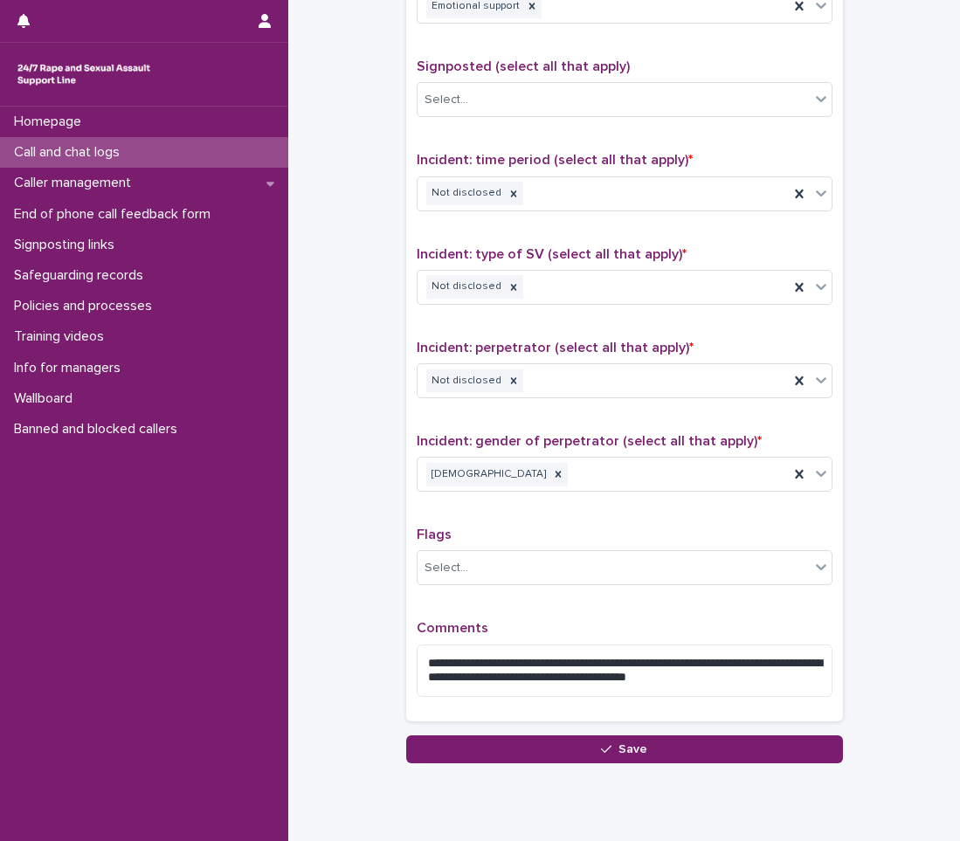
click at [431, 742] on button "Save" at bounding box center [624, 749] width 437 height 28
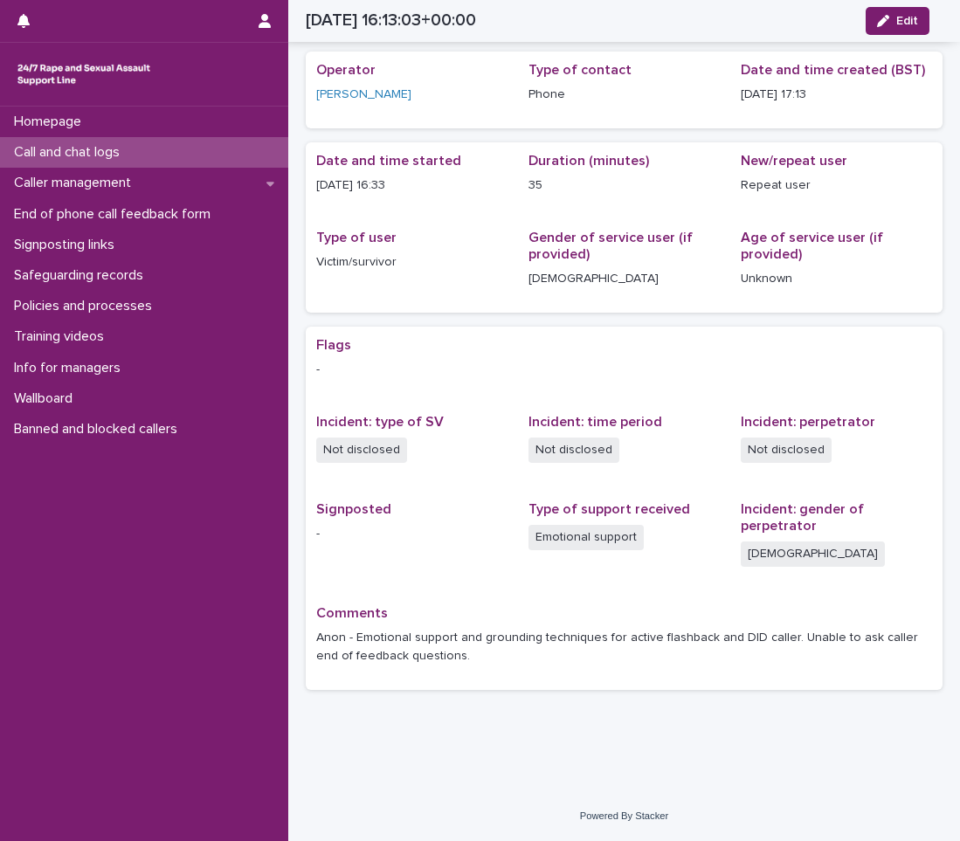
scroll to position [53, 0]
click at [126, 153] on p "Call and chat logs" at bounding box center [70, 152] width 127 height 17
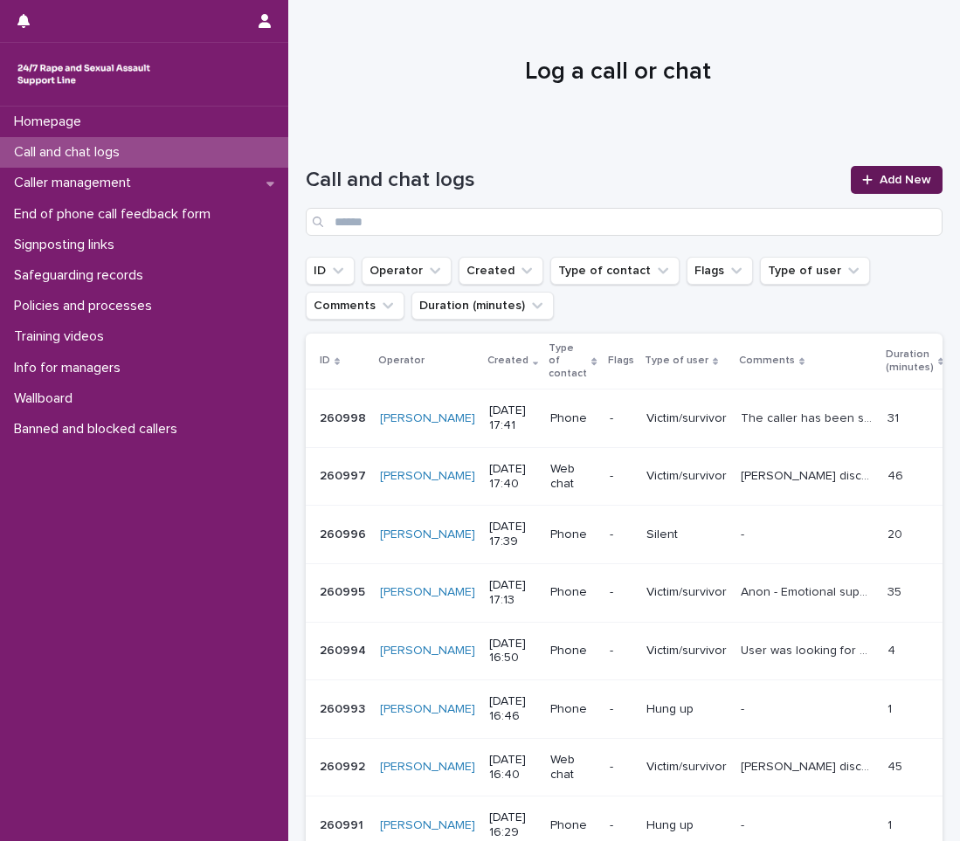
click at [895, 183] on span "Add New" at bounding box center [905, 180] width 52 height 12
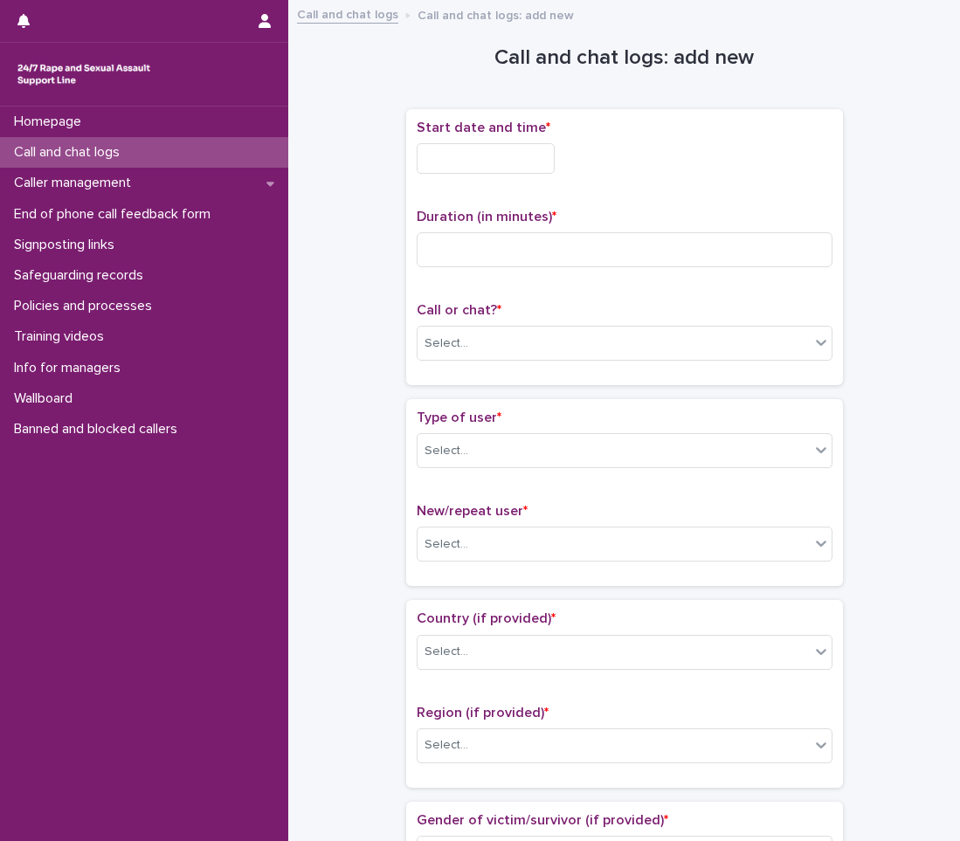
click at [445, 128] on span "Start date and time *" at bounding box center [484, 128] width 134 height 14
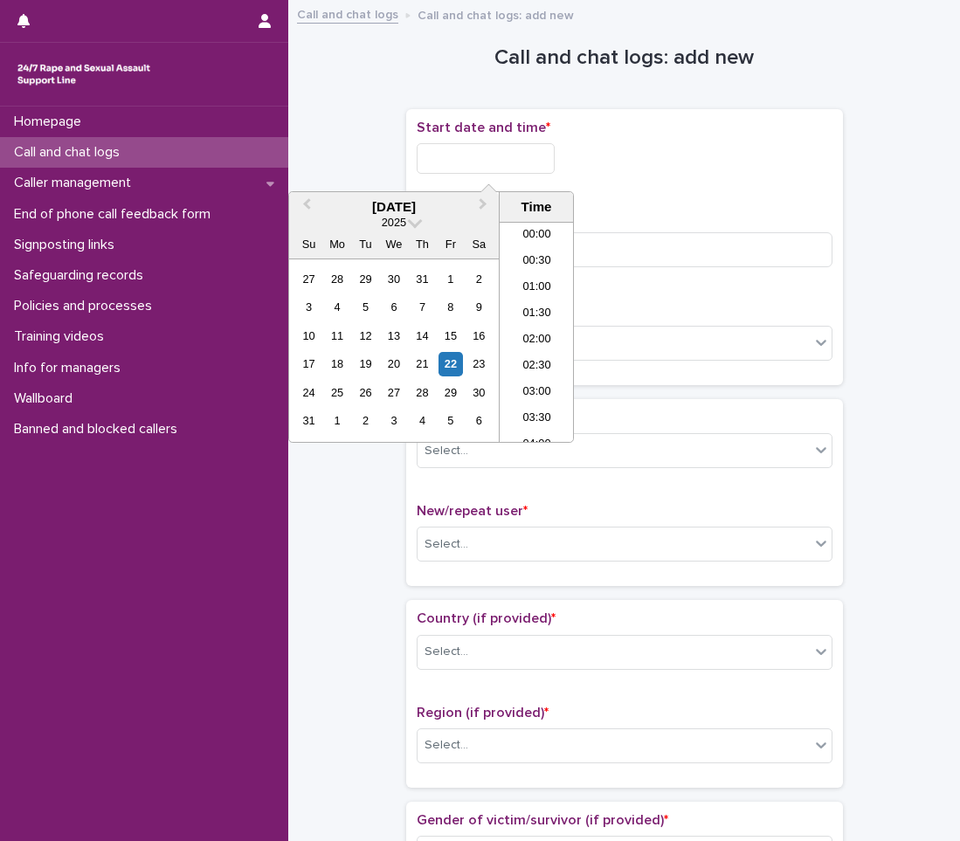
click at [449, 147] on input "text" at bounding box center [486, 158] width 138 height 31
click at [535, 311] on li "17:00" at bounding box center [536, 306] width 74 height 26
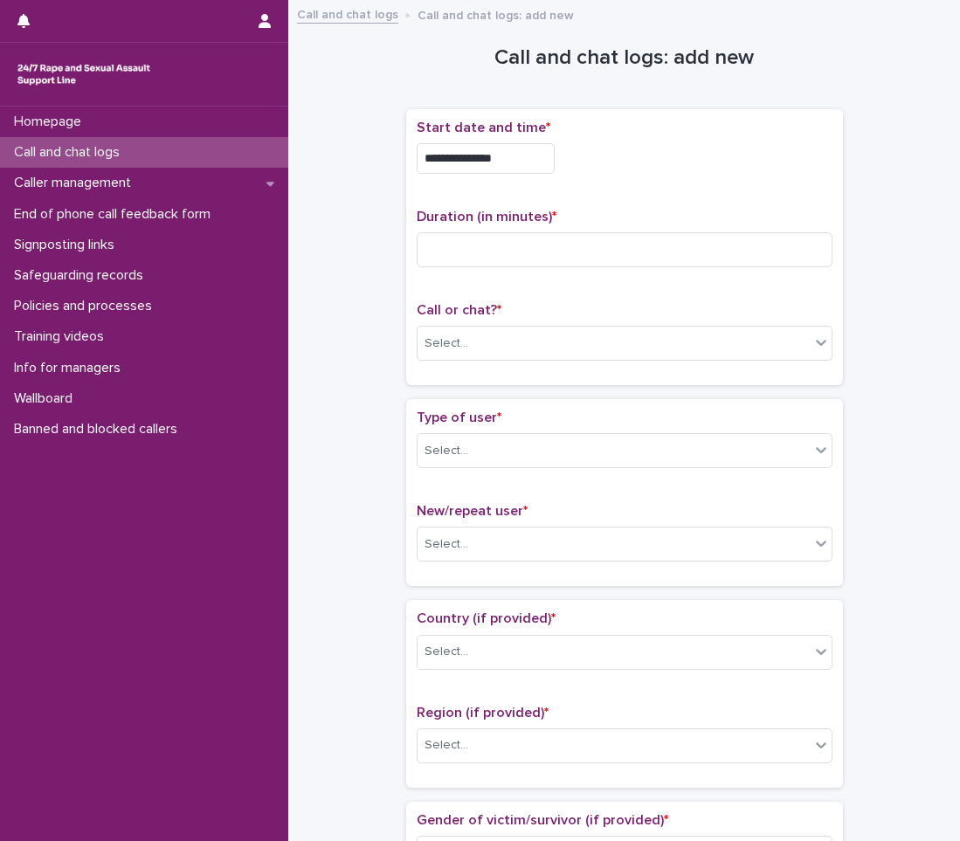
click at [538, 154] on input "**********" at bounding box center [486, 158] width 138 height 31
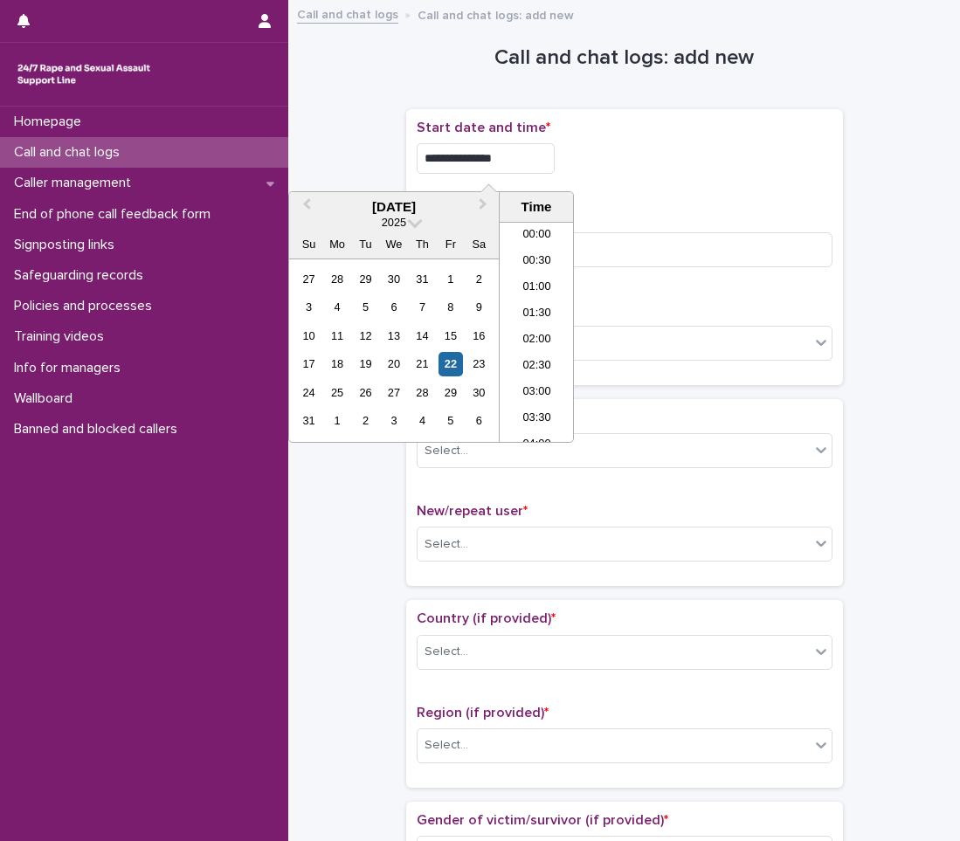
scroll to position [795, 0]
type input "**********"
click at [630, 346] on div "Select..." at bounding box center [613, 343] width 392 height 29
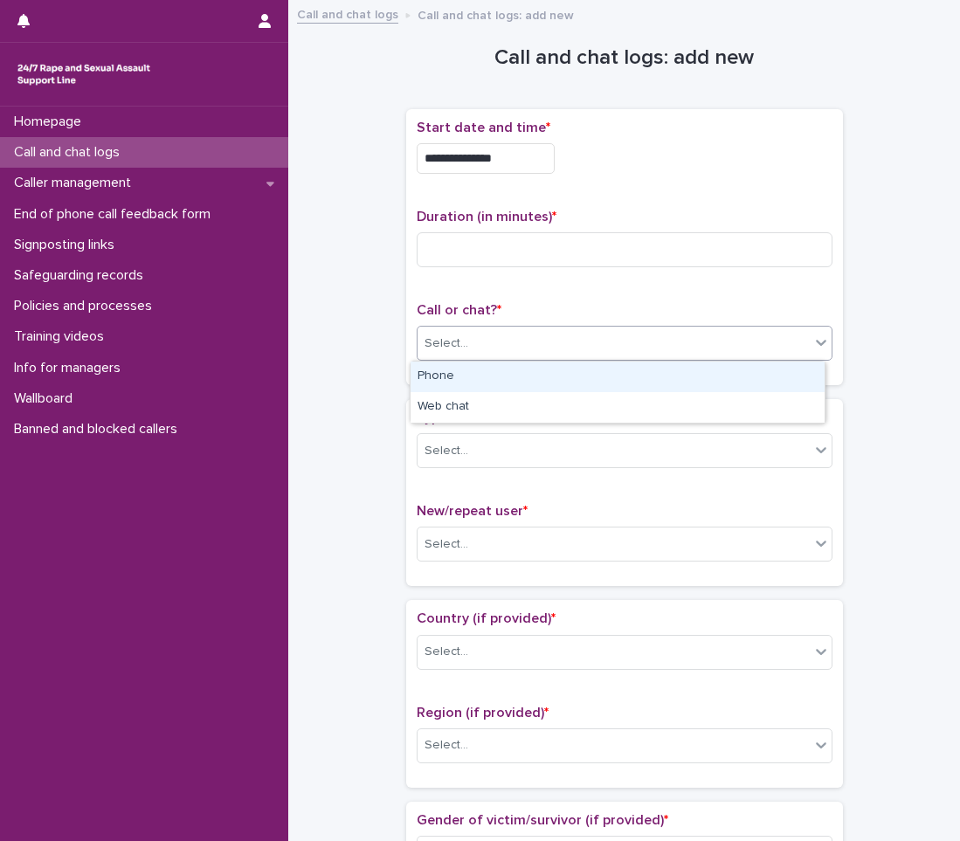
click at [587, 369] on div "Phone" at bounding box center [617, 377] width 414 height 31
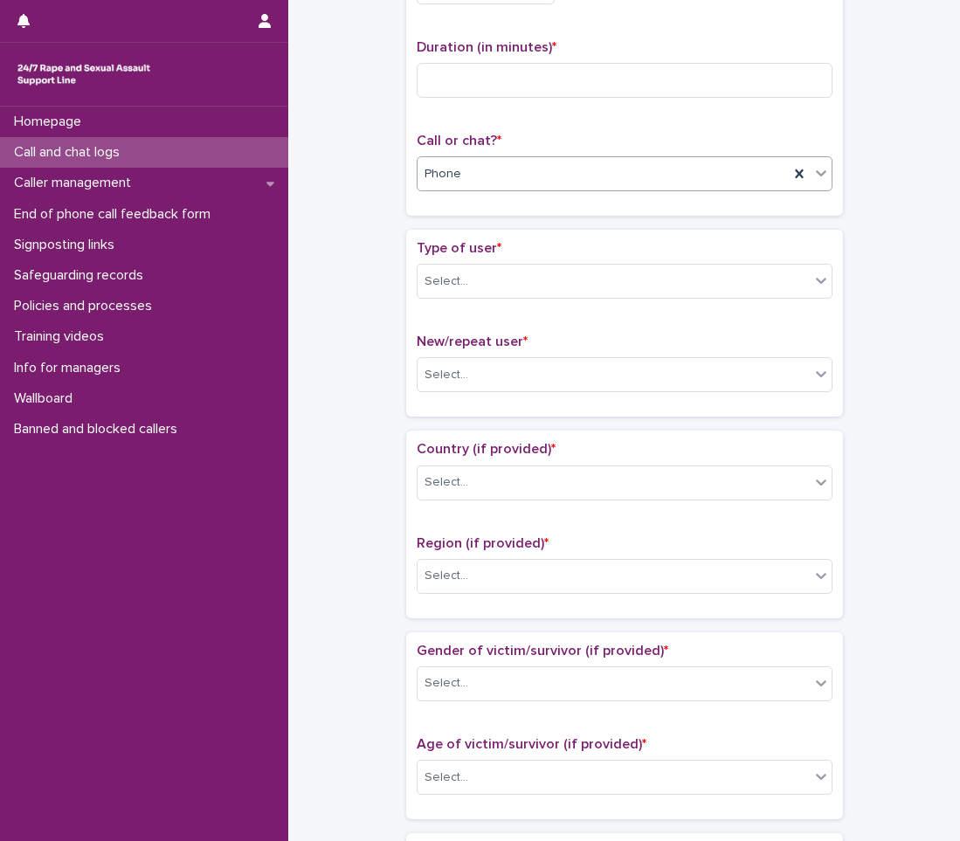
scroll to position [262, 0]
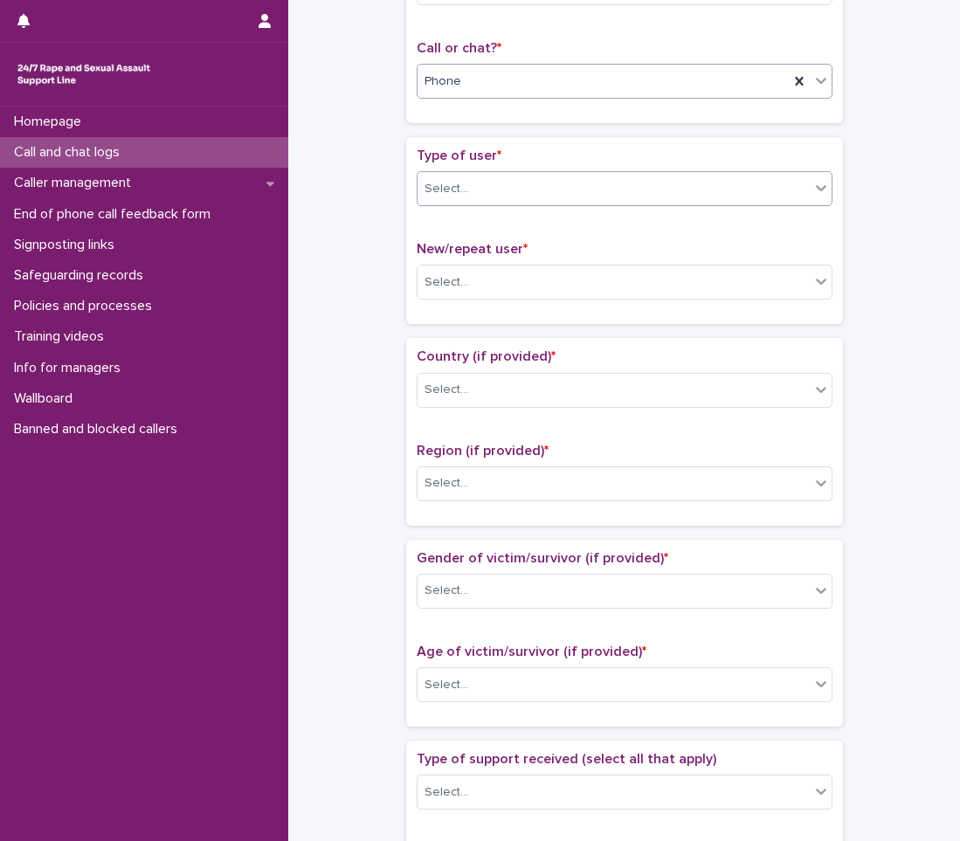
click at [538, 189] on div "Select..." at bounding box center [613, 189] width 392 height 29
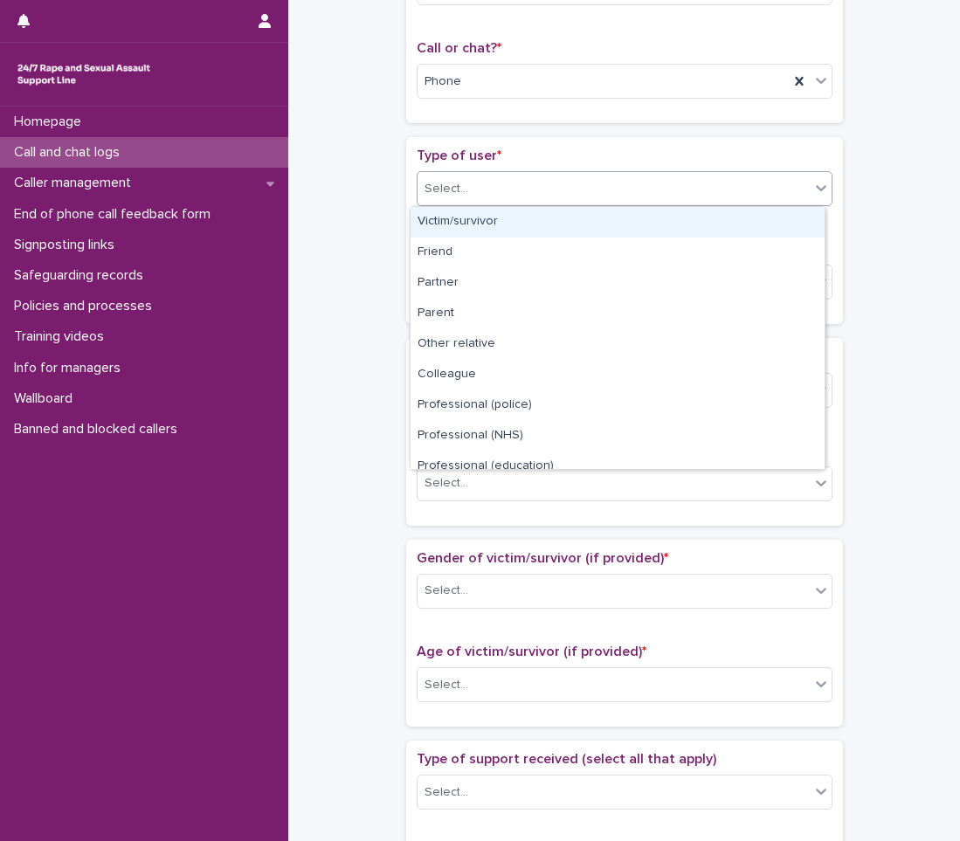
click at [517, 230] on div "Victim/survivor" at bounding box center [617, 222] width 414 height 31
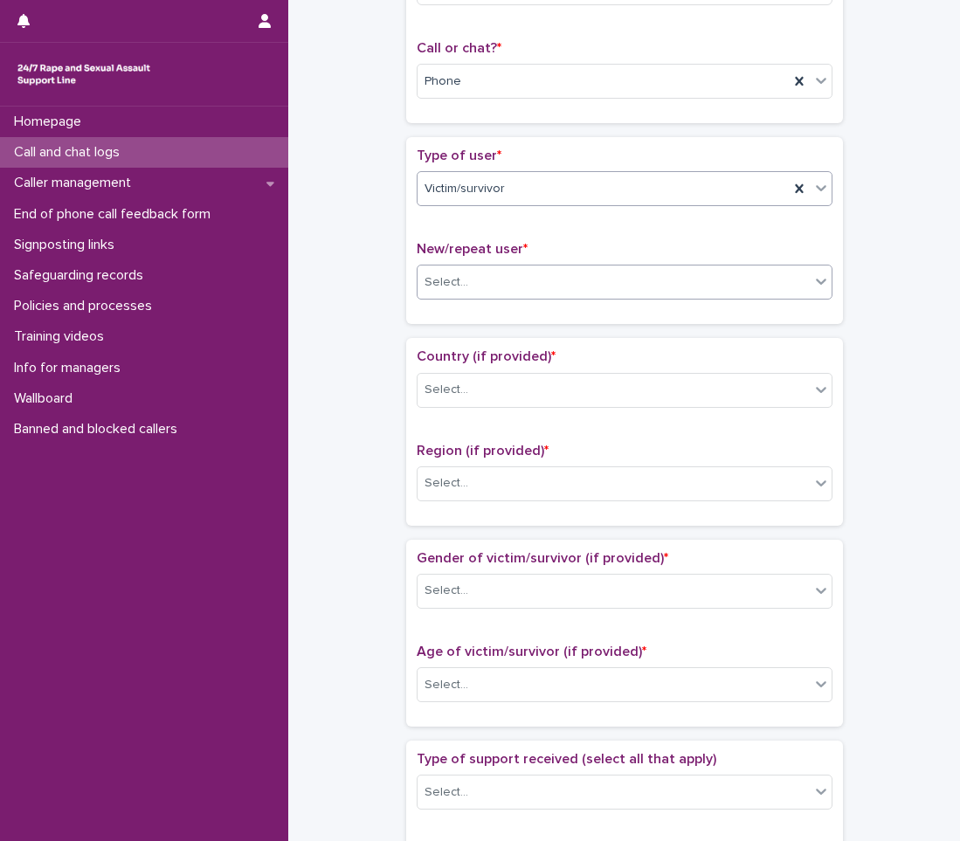
click at [489, 280] on div "Select..." at bounding box center [613, 282] width 392 height 29
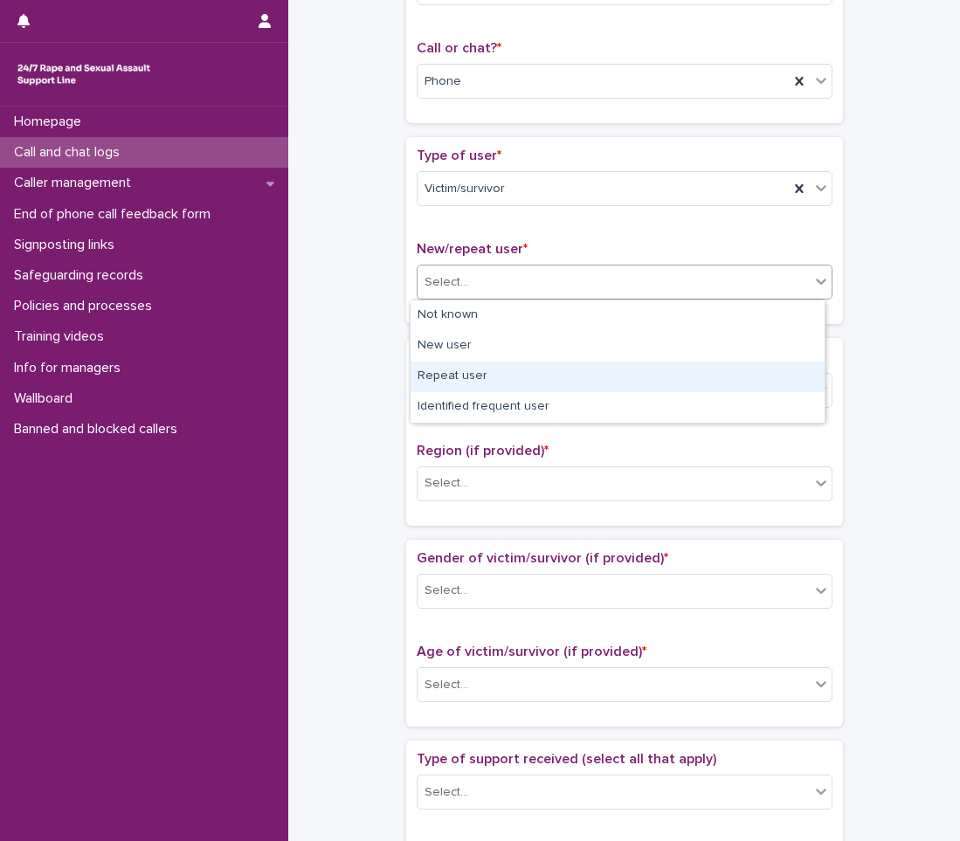
click at [458, 380] on div "Repeat user" at bounding box center [617, 377] width 414 height 31
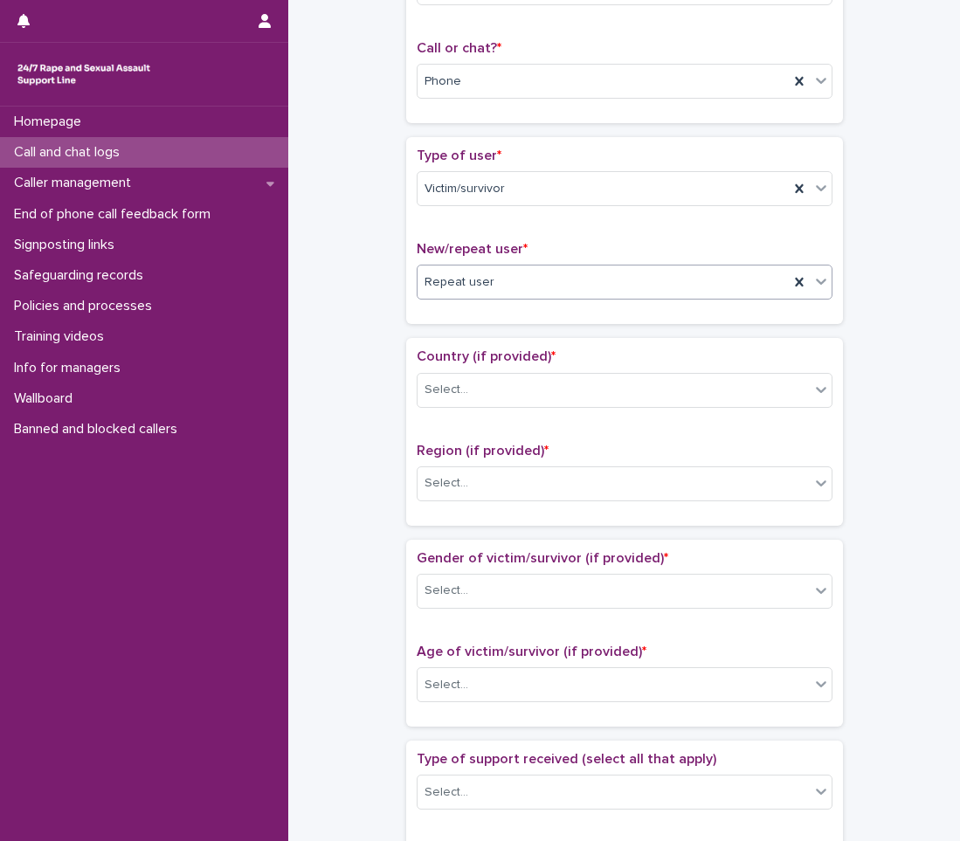
scroll to position [437, 0]
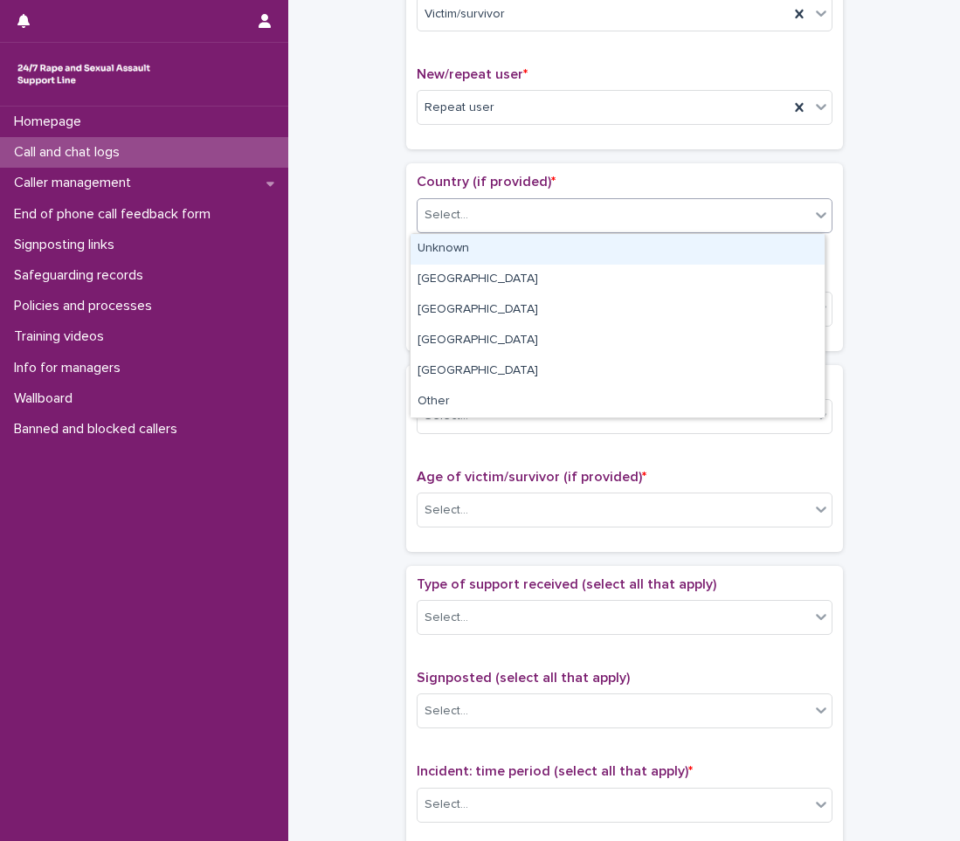
click at [507, 222] on div "Select..." at bounding box center [613, 215] width 392 height 29
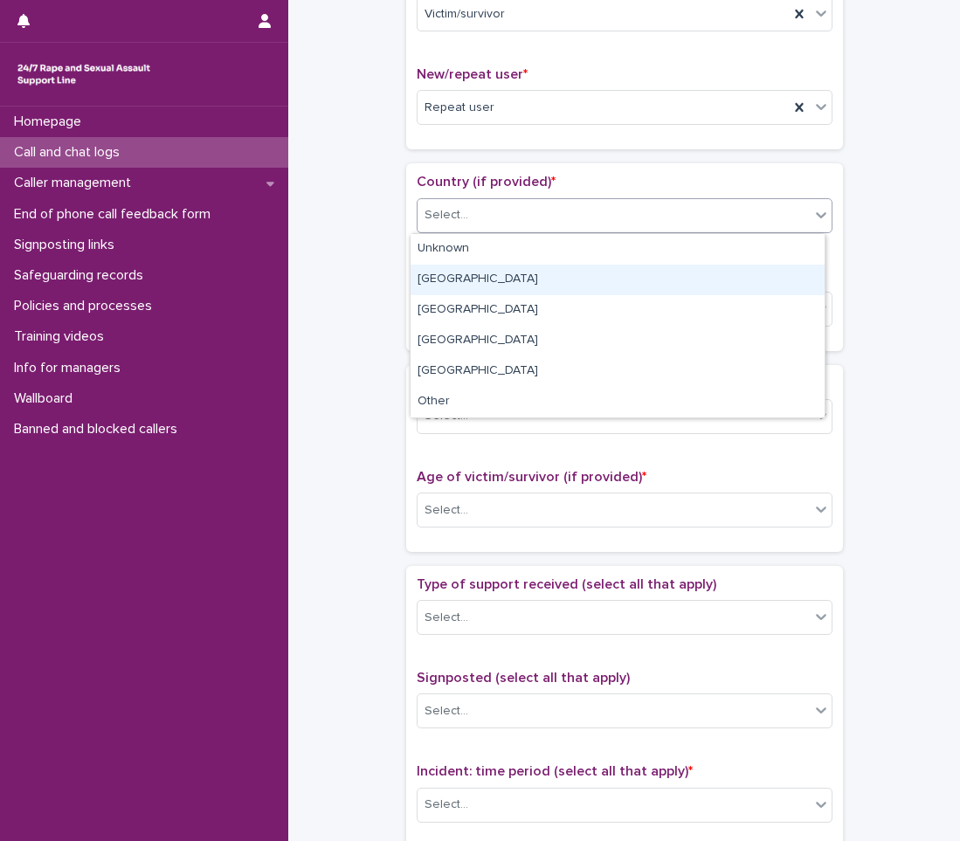
drag, startPoint x: 483, startPoint y: 263, endPoint x: 472, endPoint y: 284, distance: 23.8
click at [472, 284] on div "[GEOGRAPHIC_DATA]" at bounding box center [617, 280] width 414 height 31
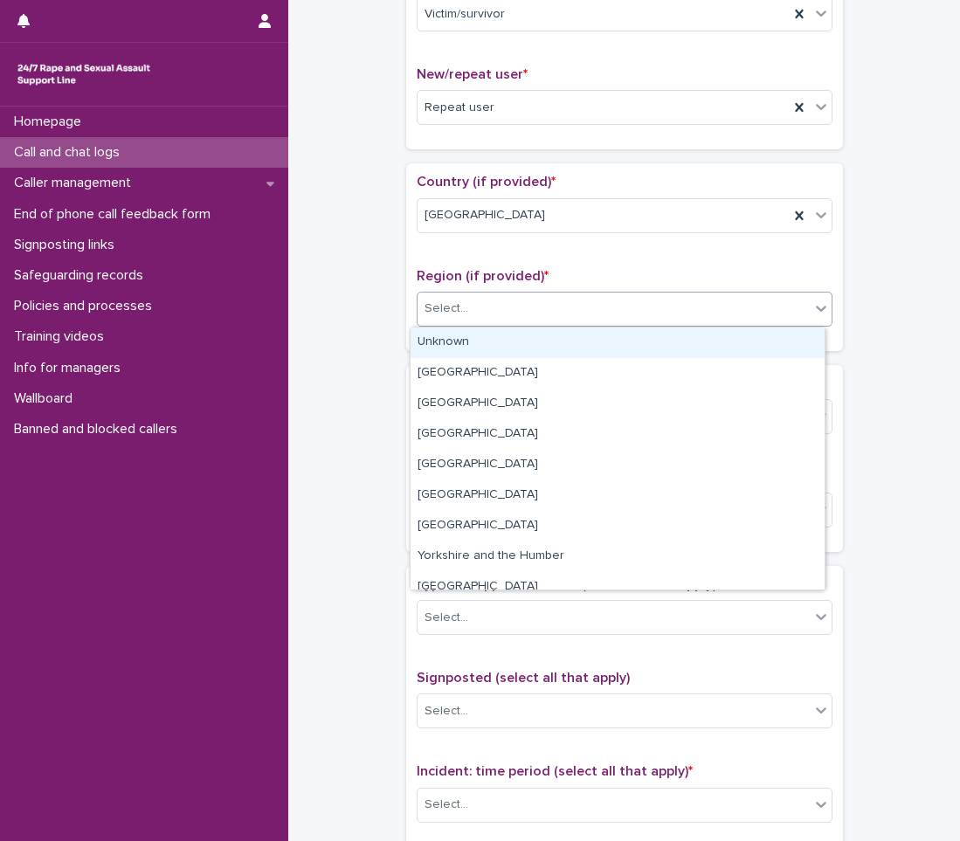
click at [465, 317] on div "Select..." at bounding box center [613, 308] width 392 height 29
click at [463, 341] on div "Unknown" at bounding box center [617, 342] width 414 height 31
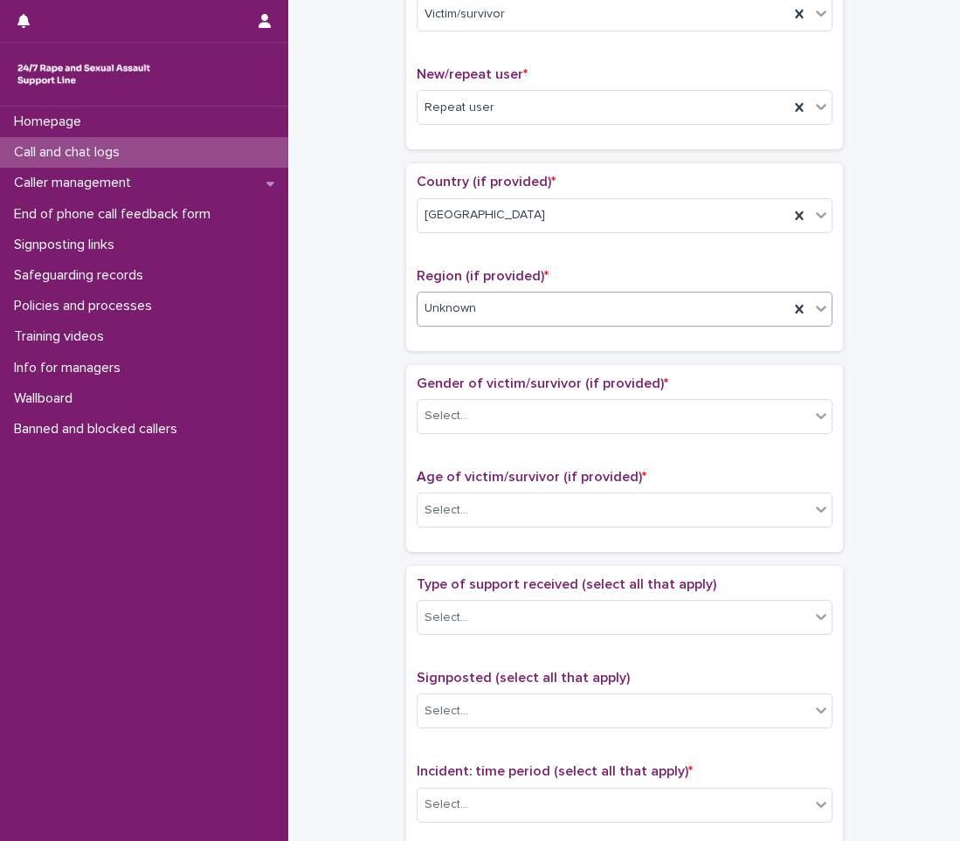
scroll to position [524, 0]
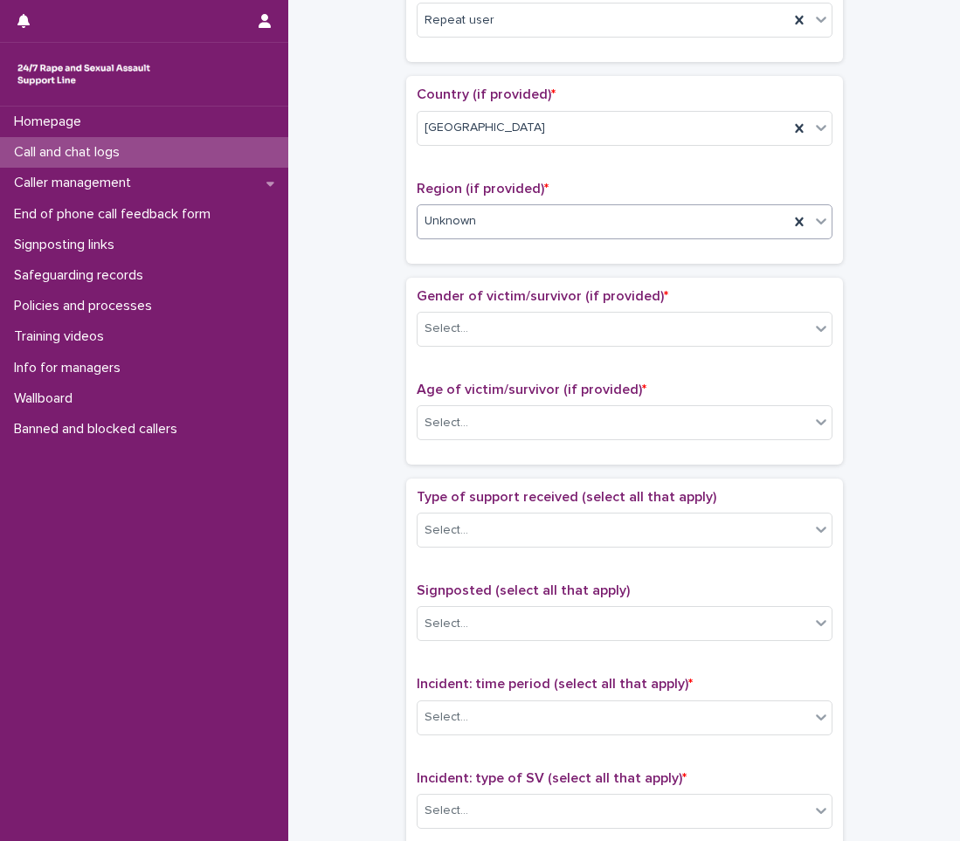
click at [461, 341] on div "Select..." at bounding box center [613, 328] width 392 height 29
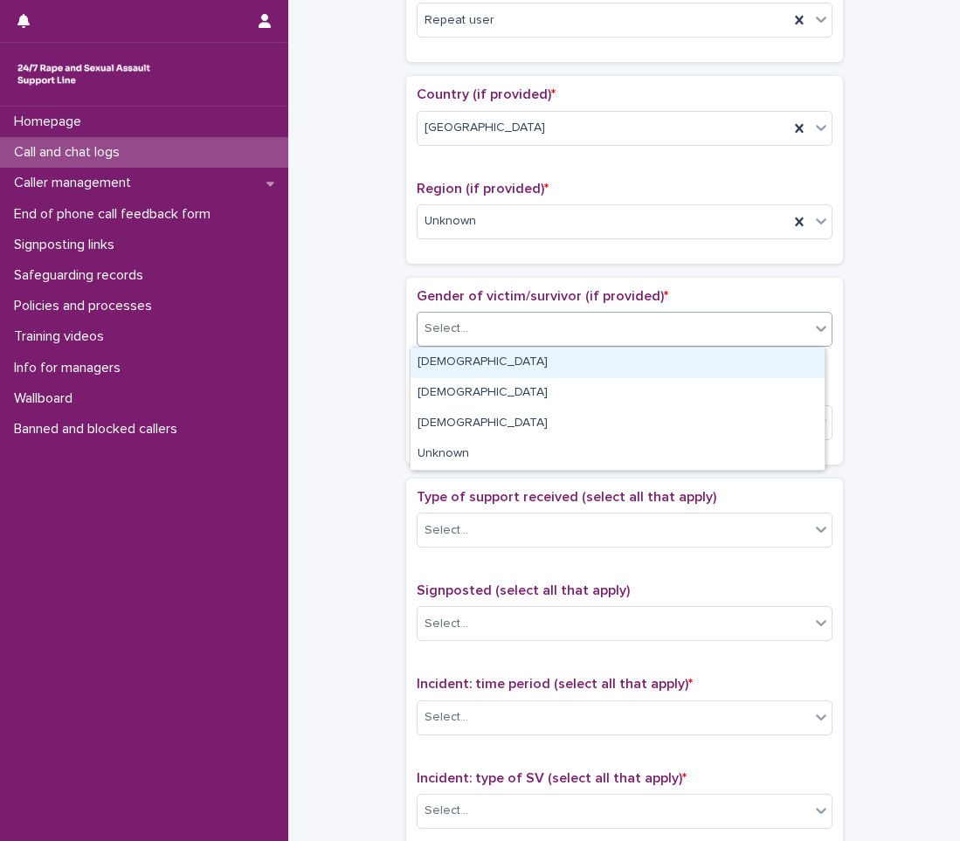
click at [455, 362] on div "[DEMOGRAPHIC_DATA]" at bounding box center [617, 363] width 414 height 31
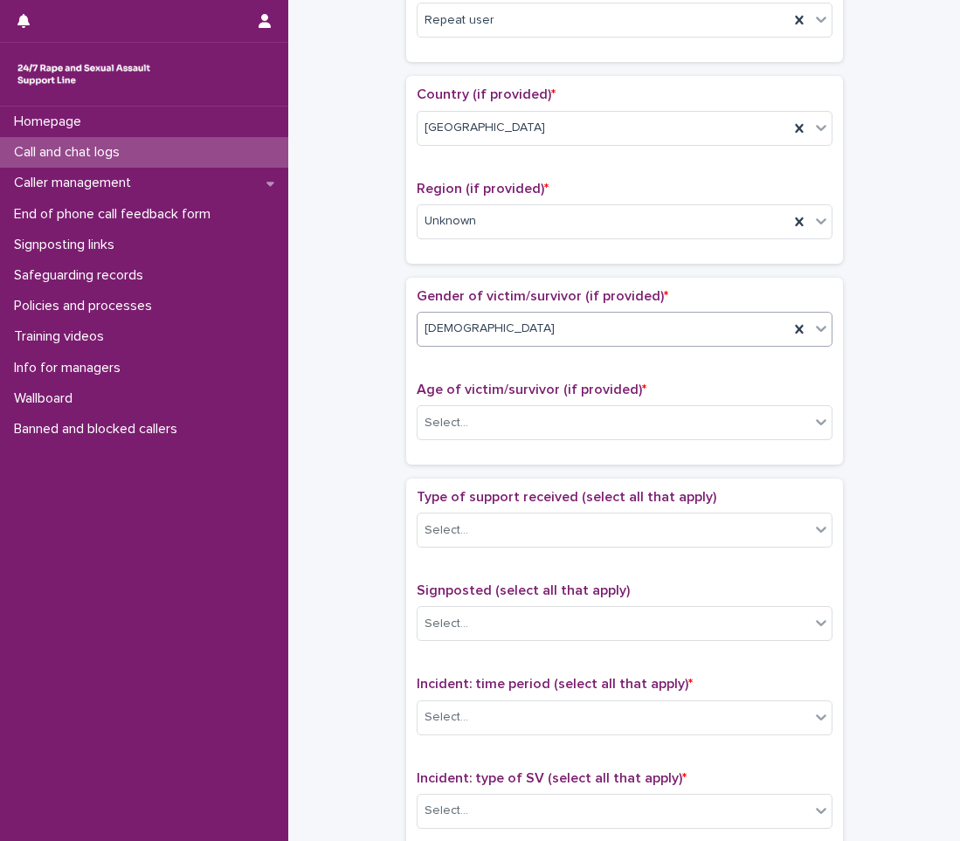
scroll to position [611, 0]
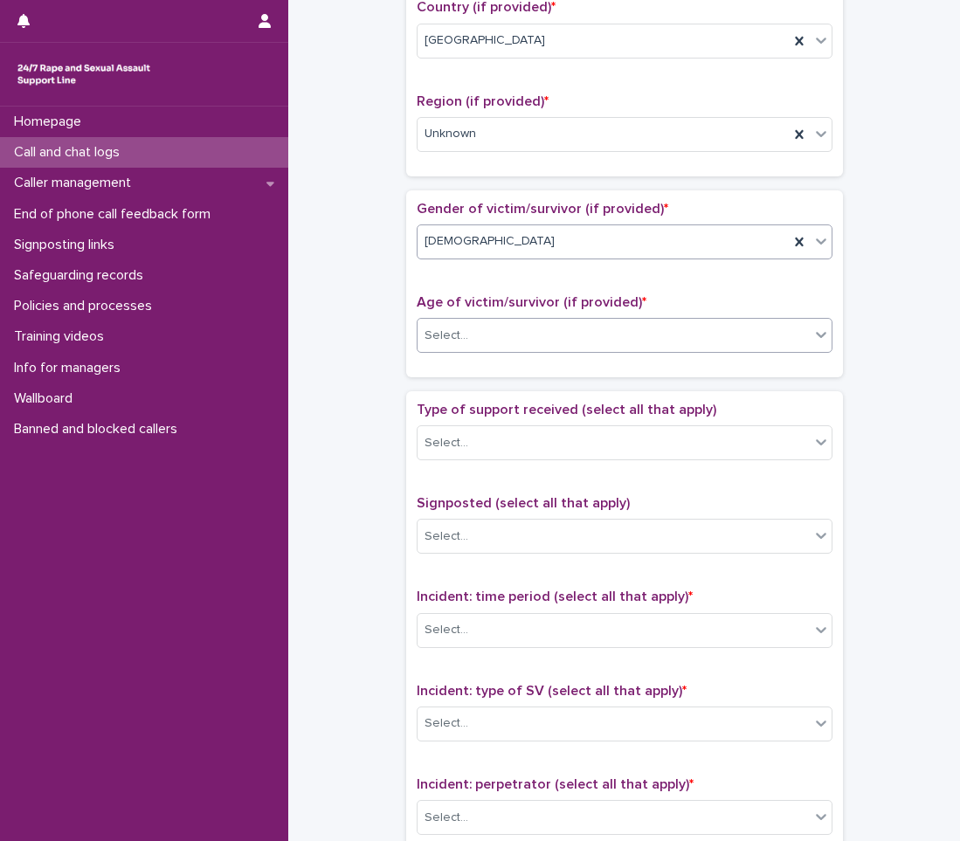
click at [470, 334] on input "text" at bounding box center [471, 335] width 2 height 15
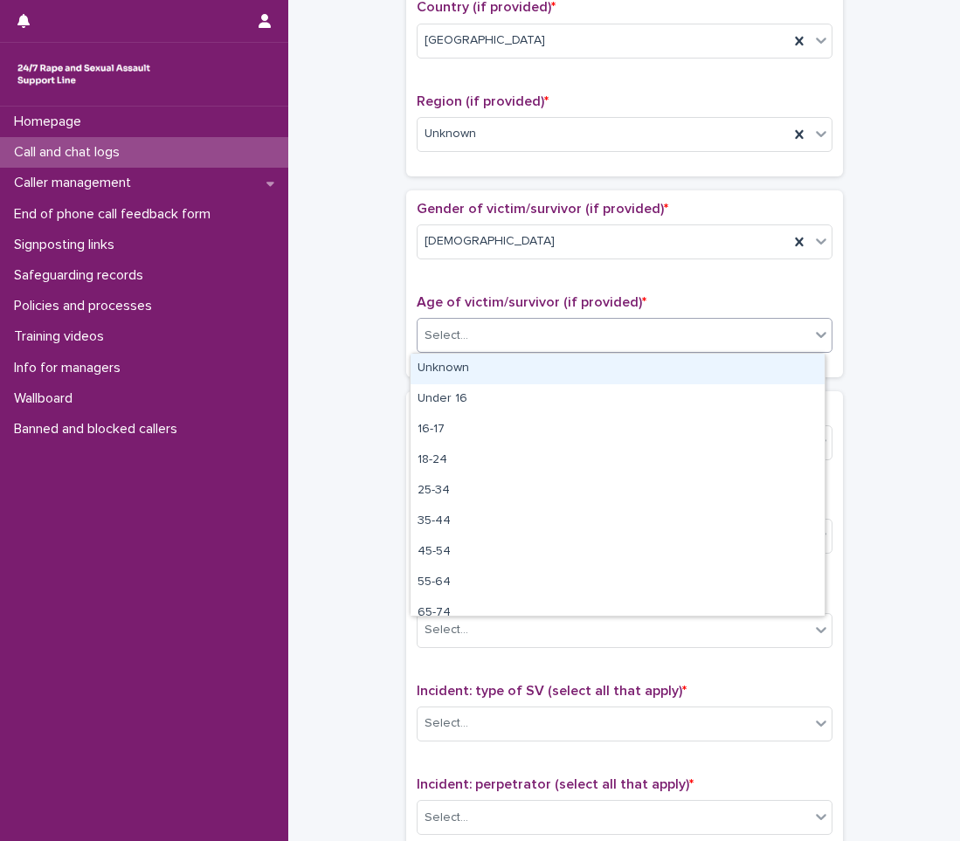
click at [459, 374] on div "Unknown" at bounding box center [617, 369] width 414 height 31
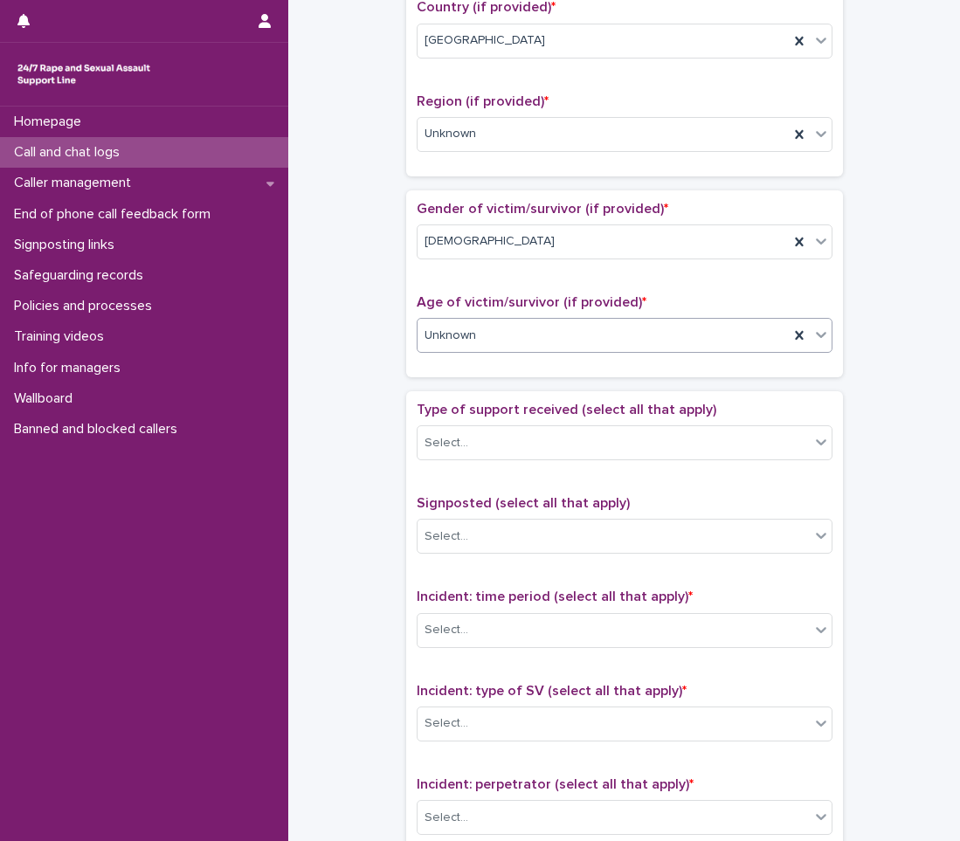
scroll to position [699, 0]
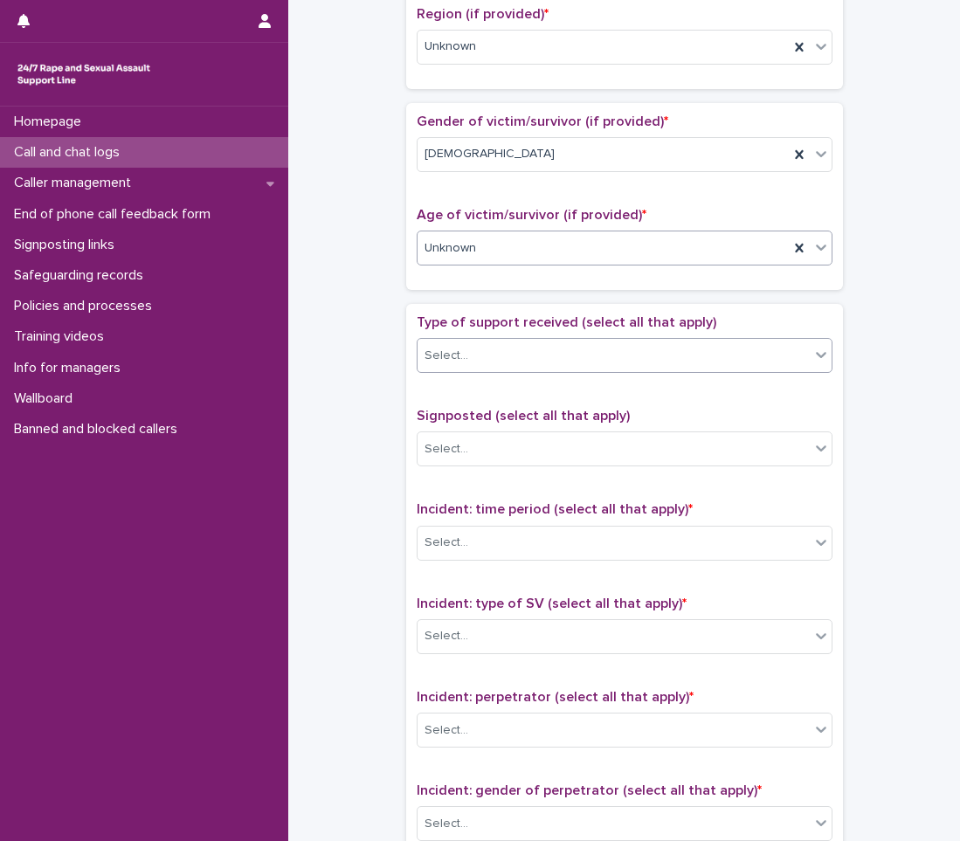
drag, startPoint x: 465, startPoint y: 339, endPoint x: 462, endPoint y: 348, distance: 9.1
click at [463, 345] on div "Select..." at bounding box center [625, 355] width 416 height 35
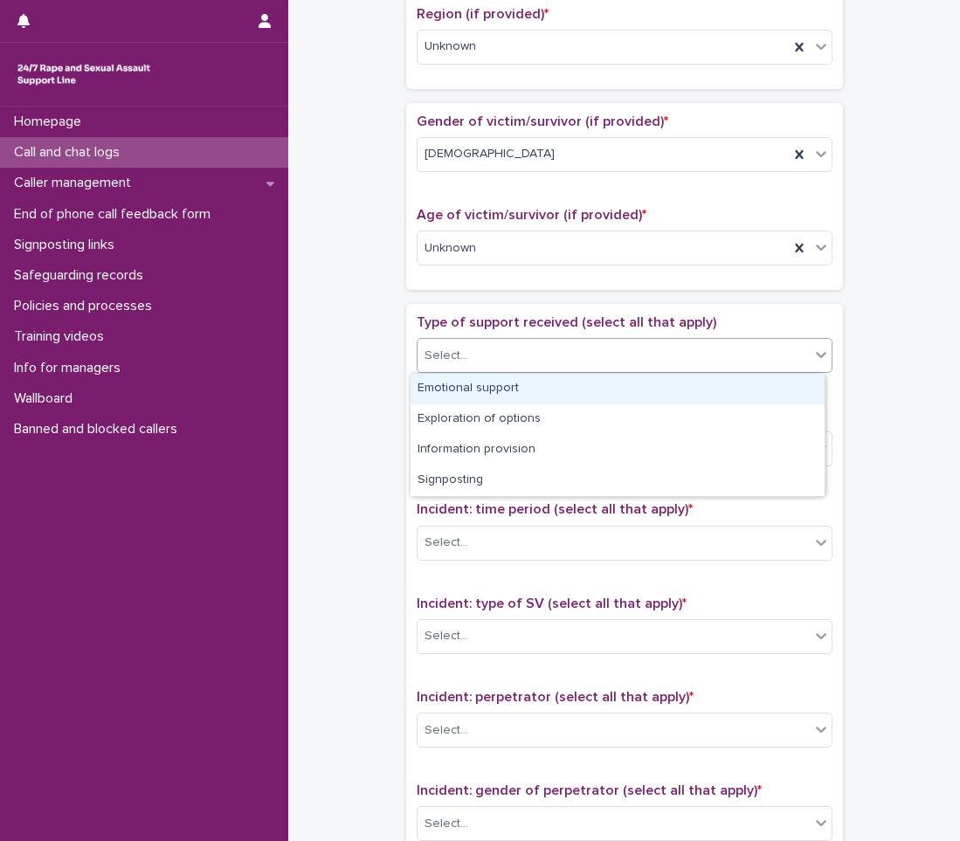
click at [452, 385] on div "Emotional support" at bounding box center [617, 389] width 414 height 31
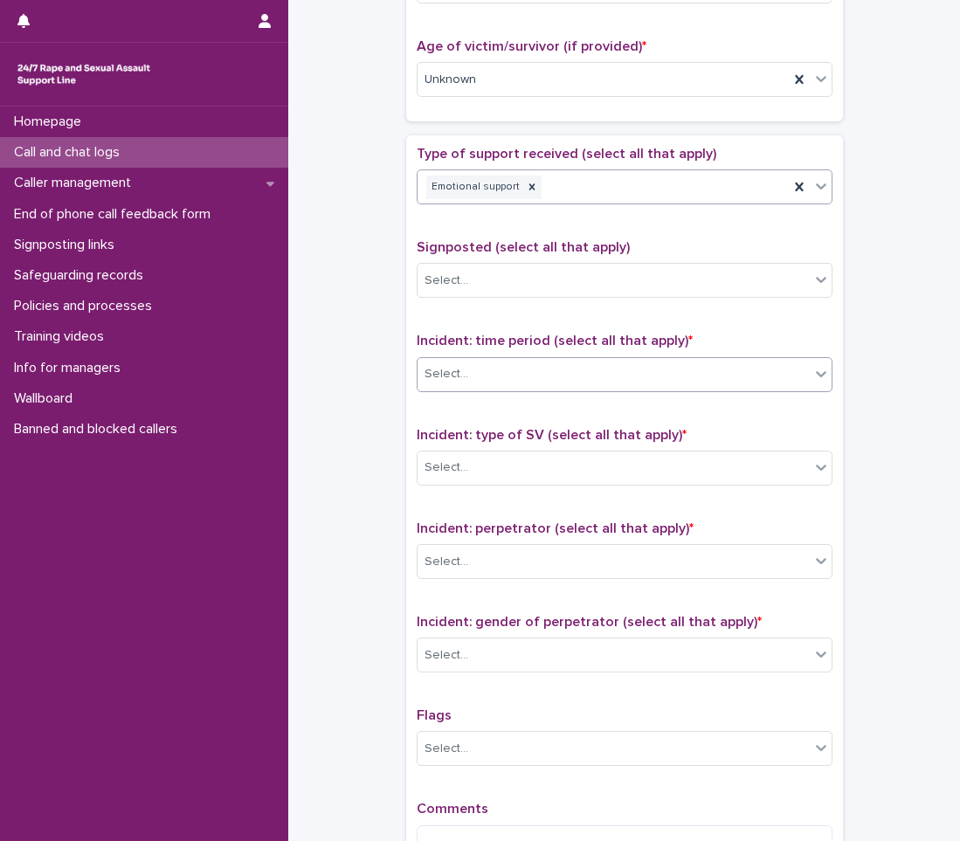
scroll to position [873, 0]
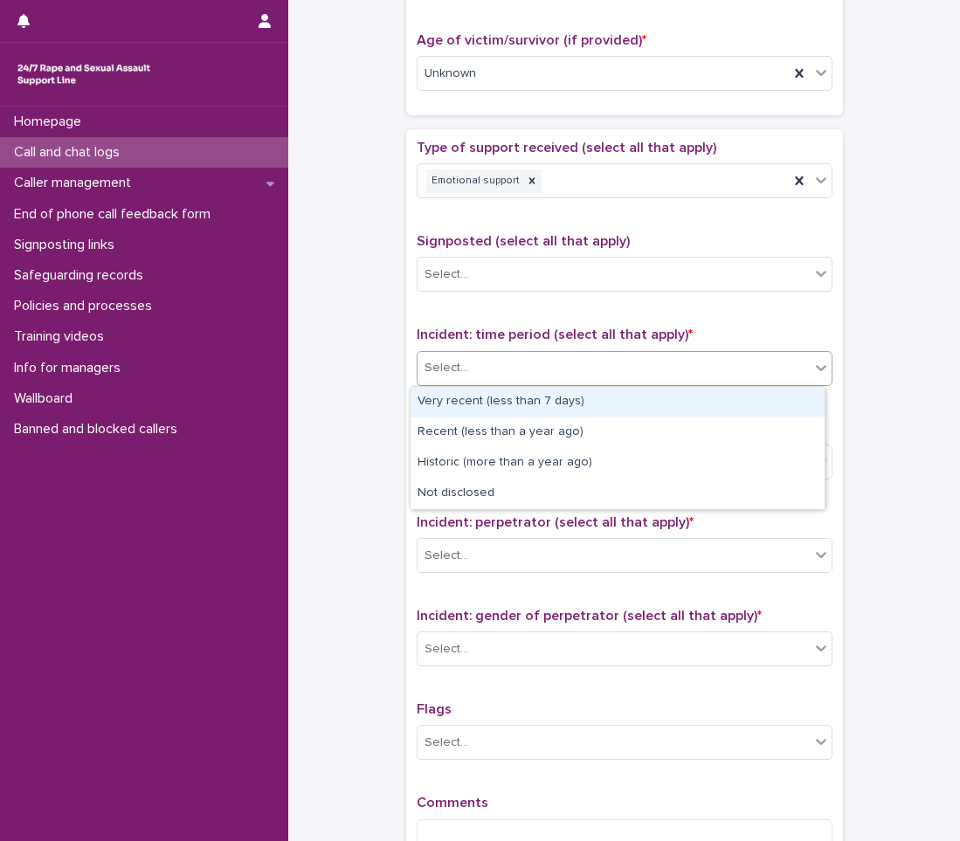
click at [470, 365] on input "text" at bounding box center [471, 368] width 2 height 15
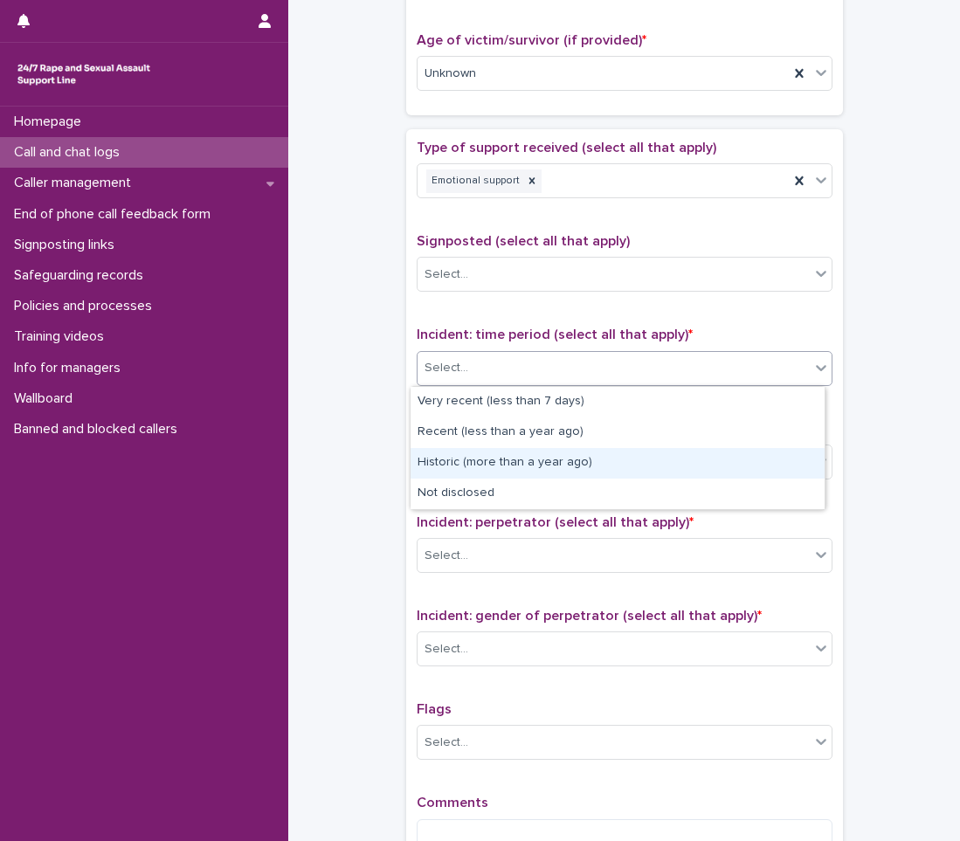
click at [445, 460] on div "Historic (more than a year ago)" at bounding box center [617, 463] width 414 height 31
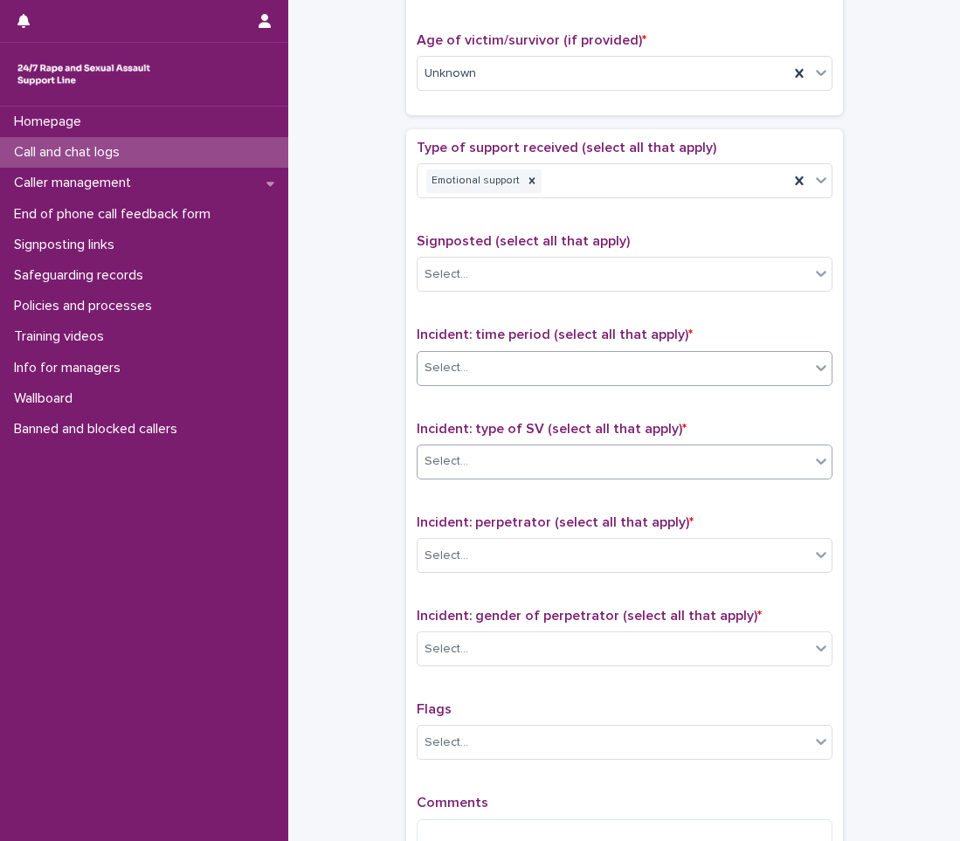
click at [446, 451] on div "Select..." at bounding box center [613, 461] width 392 height 29
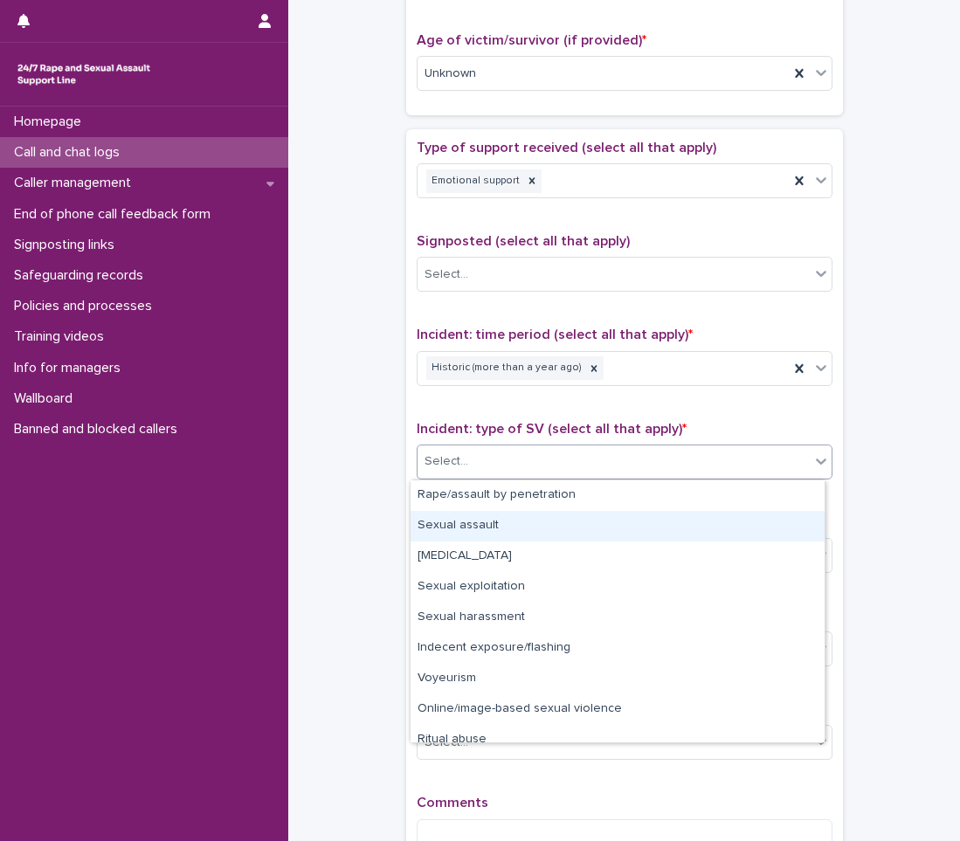
click at [458, 524] on div "Sexual assault" at bounding box center [617, 526] width 414 height 31
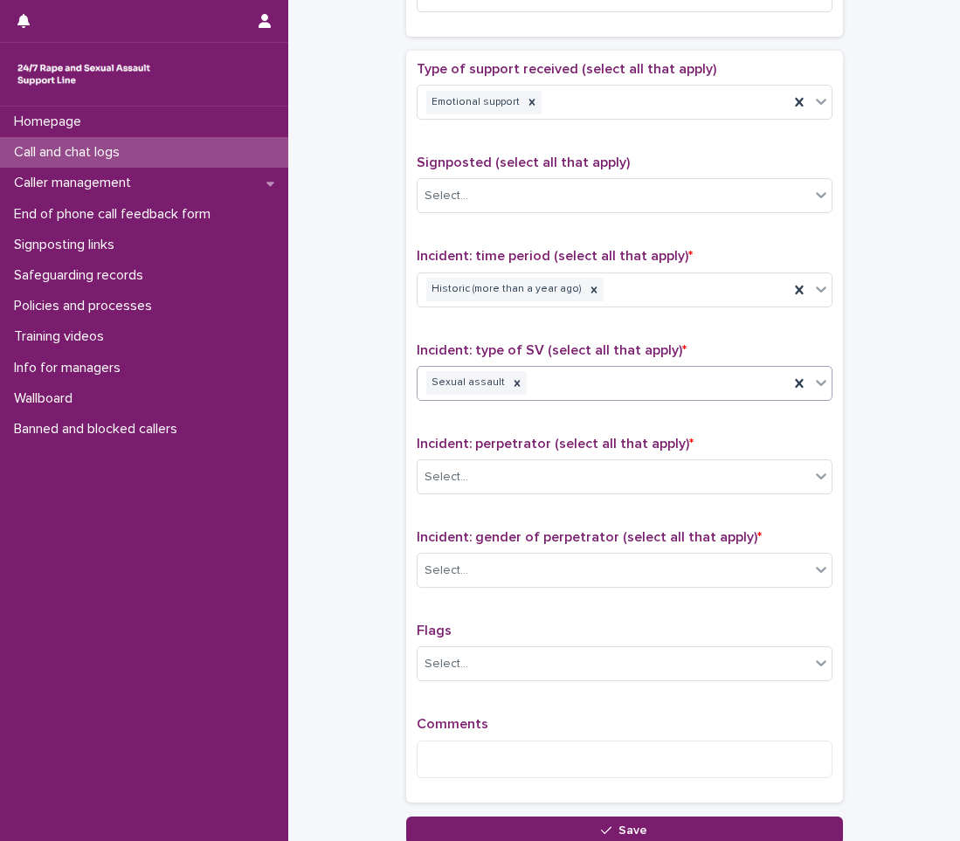
scroll to position [1048, 0]
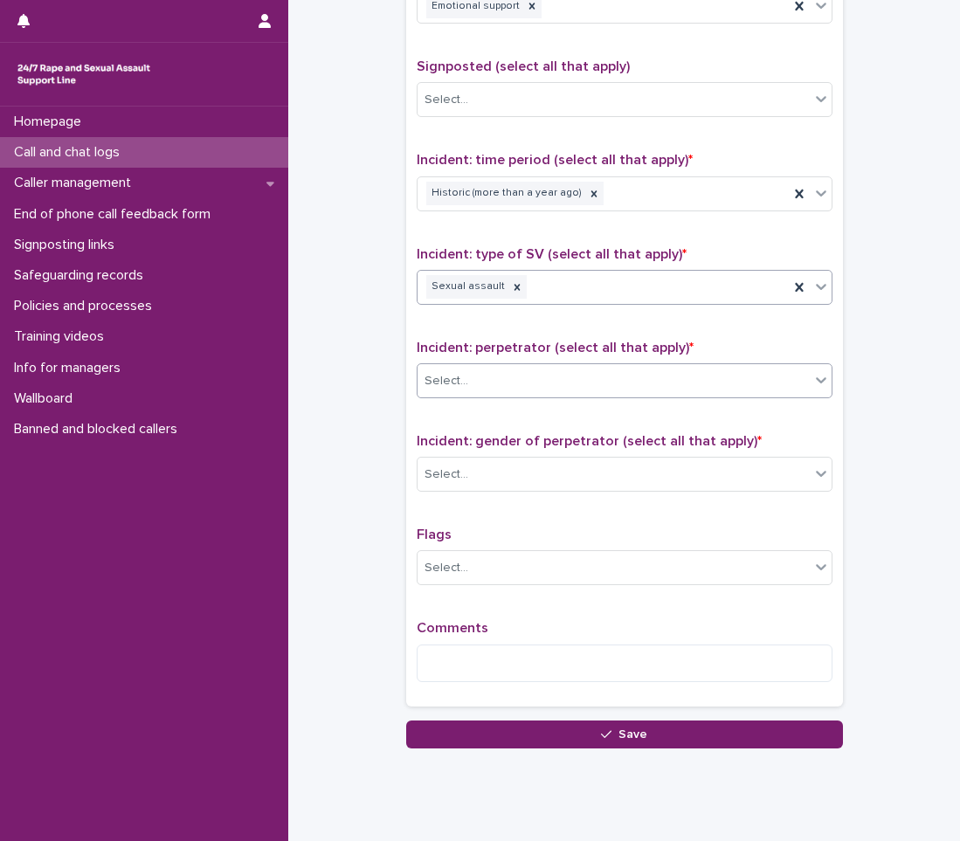
click at [471, 377] on div "Select..." at bounding box center [613, 381] width 392 height 29
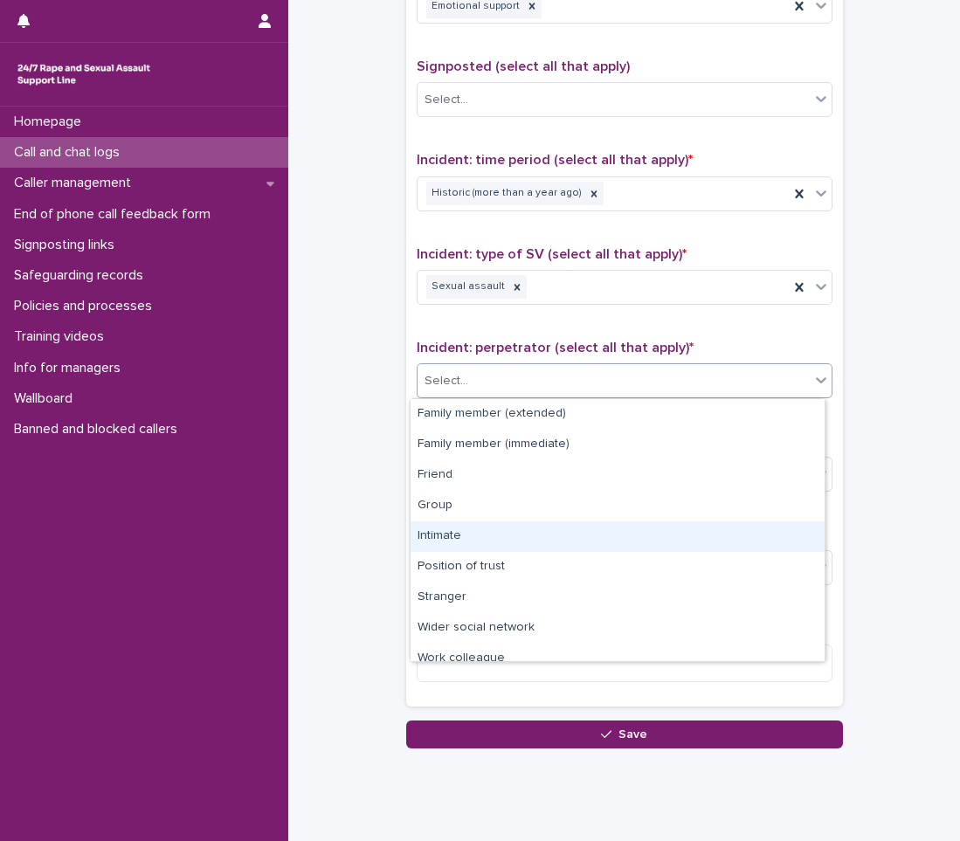
click at [466, 536] on div "Intimate" at bounding box center [617, 536] width 414 height 31
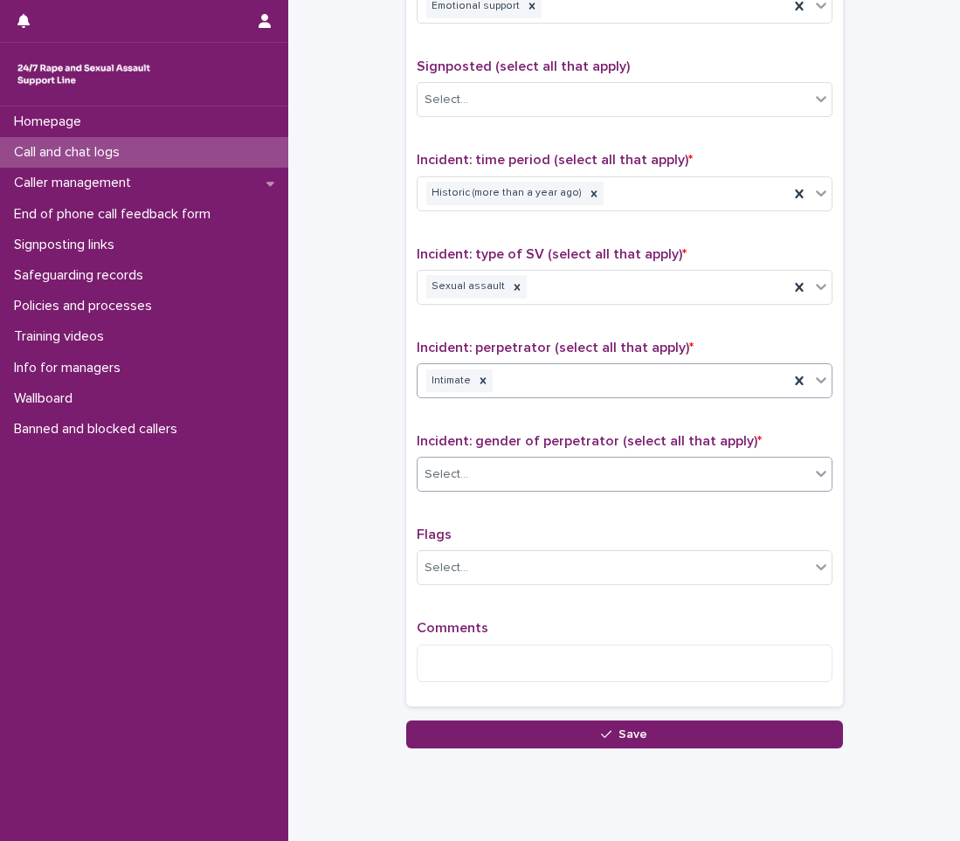
click at [475, 468] on div "Select..." at bounding box center [613, 474] width 392 height 29
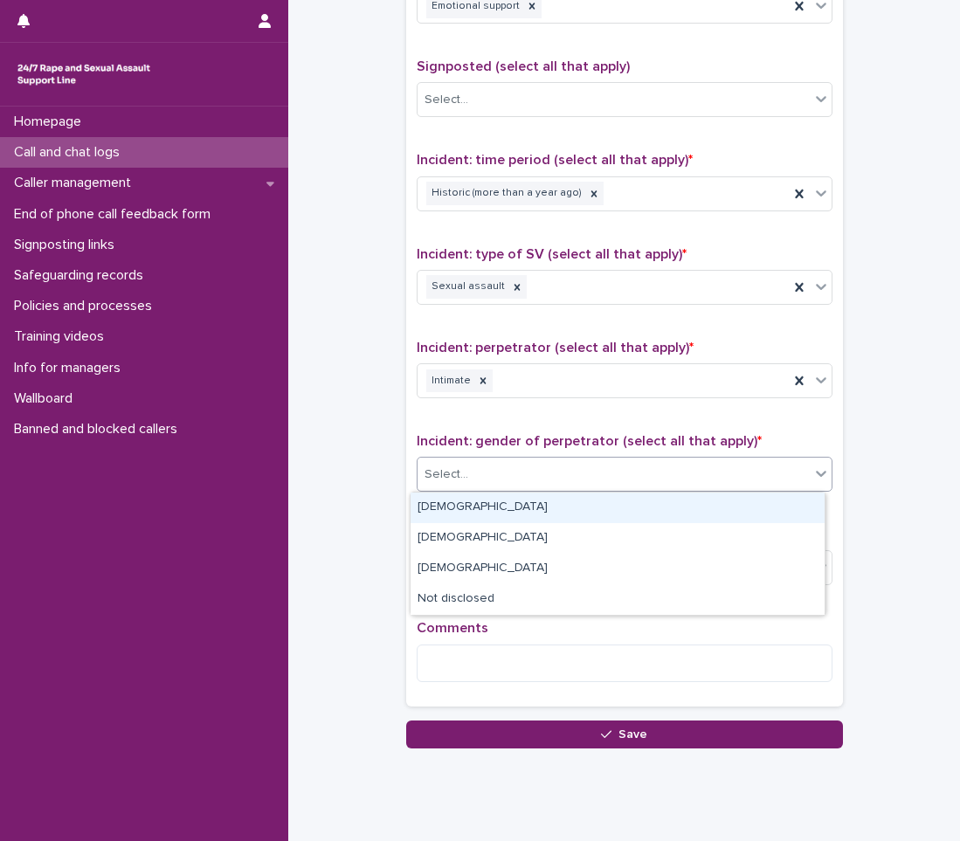
click at [462, 513] on div "[DEMOGRAPHIC_DATA]" at bounding box center [617, 508] width 414 height 31
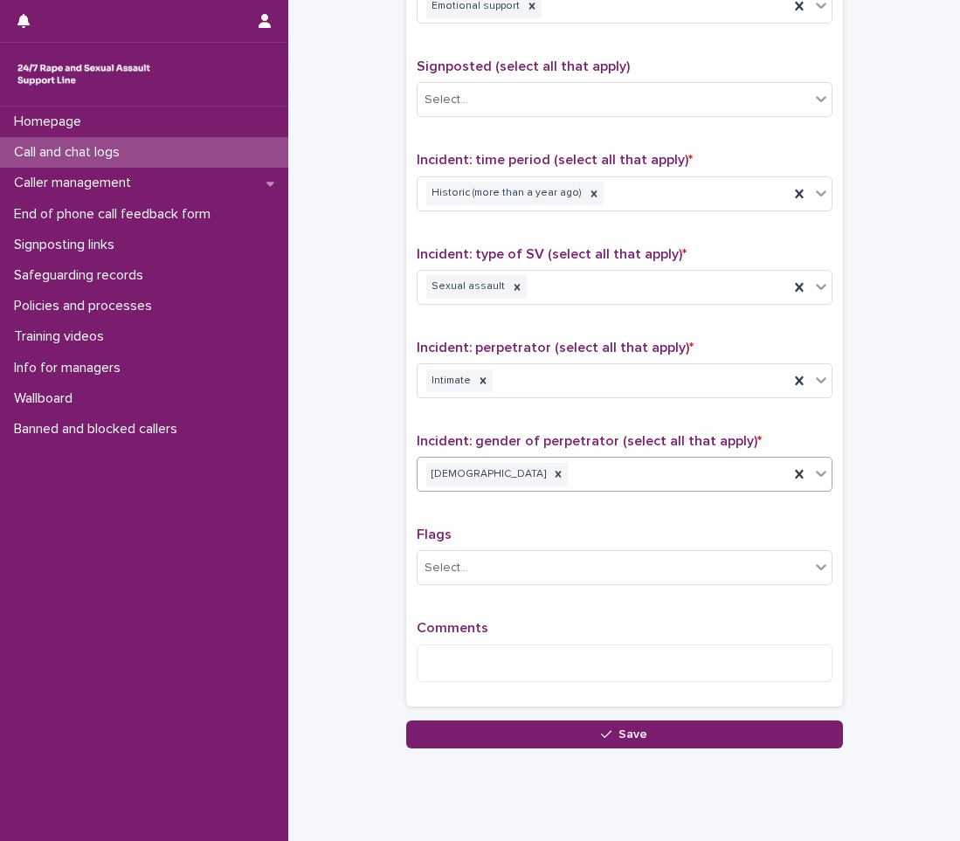
click at [455, 643] on div "Comments" at bounding box center [625, 657] width 416 height 75
click at [436, 679] on textarea at bounding box center [625, 663] width 416 height 38
type textarea "*"
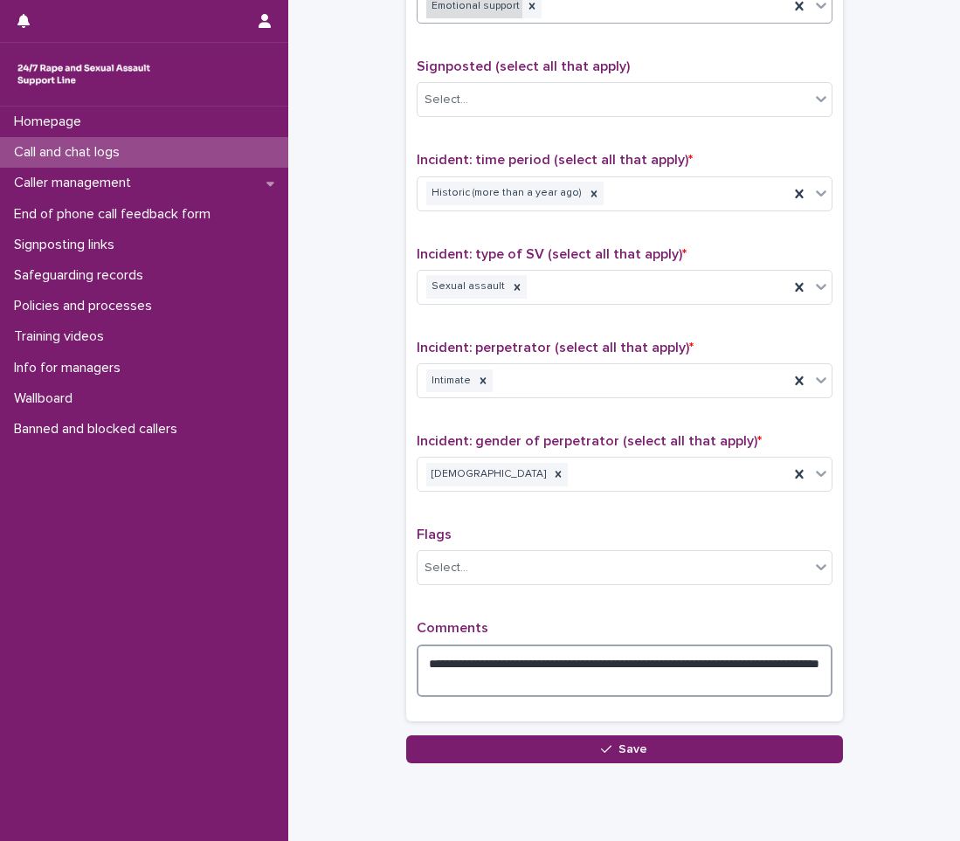
type textarea "**********"
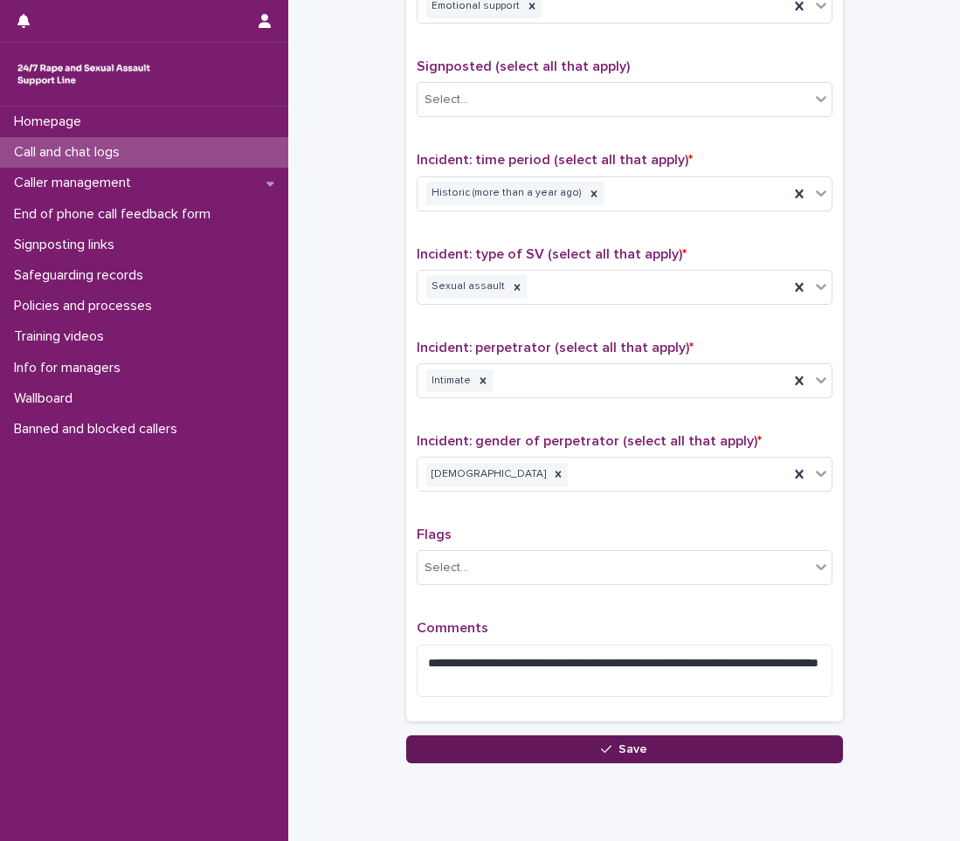
click at [501, 758] on button "Save" at bounding box center [624, 749] width 437 height 28
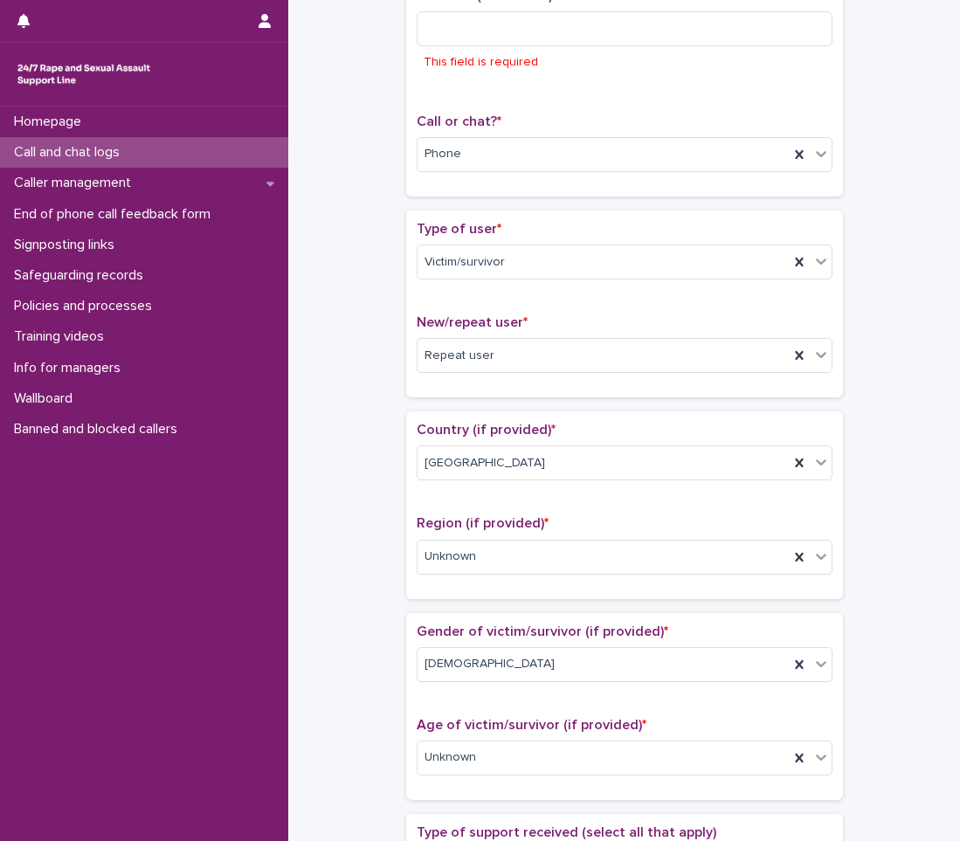
scroll to position [134, 0]
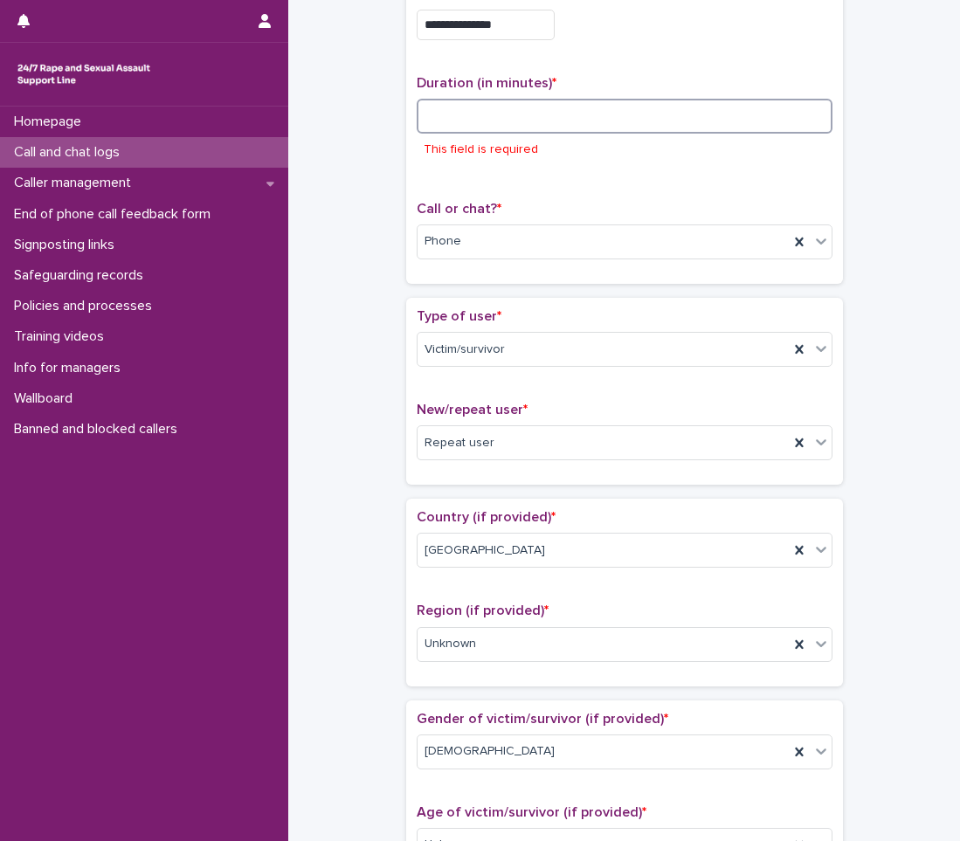
click at [479, 105] on input at bounding box center [625, 116] width 416 height 35
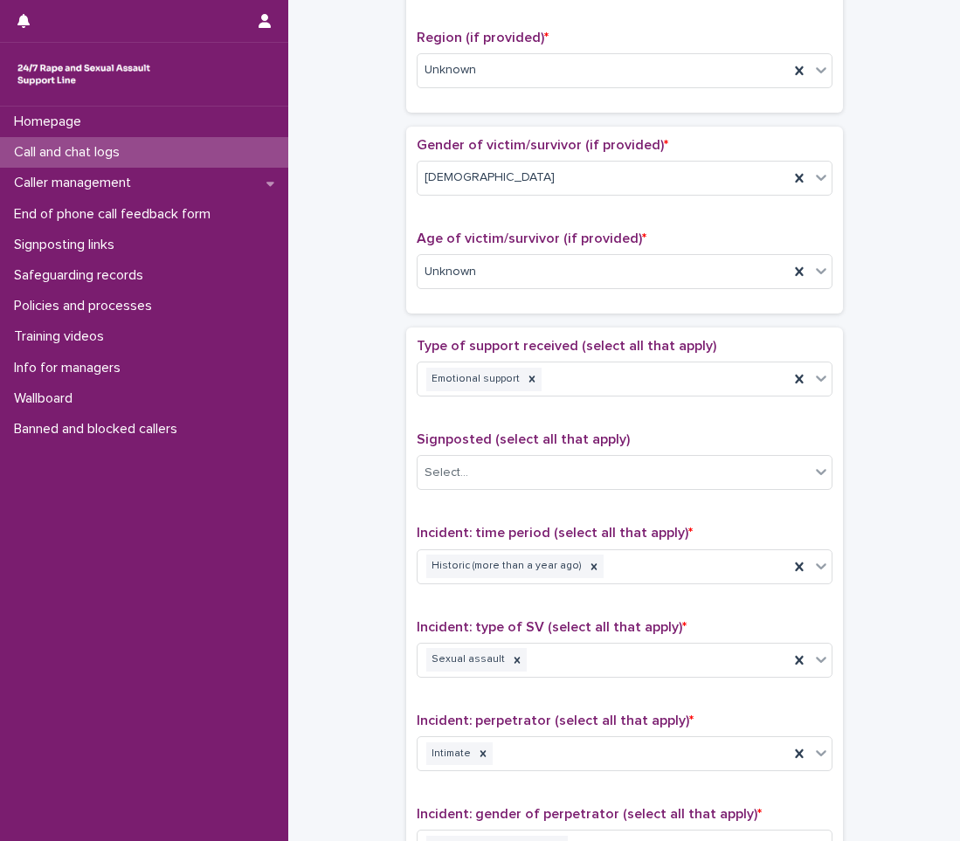
scroll to position [994, 0]
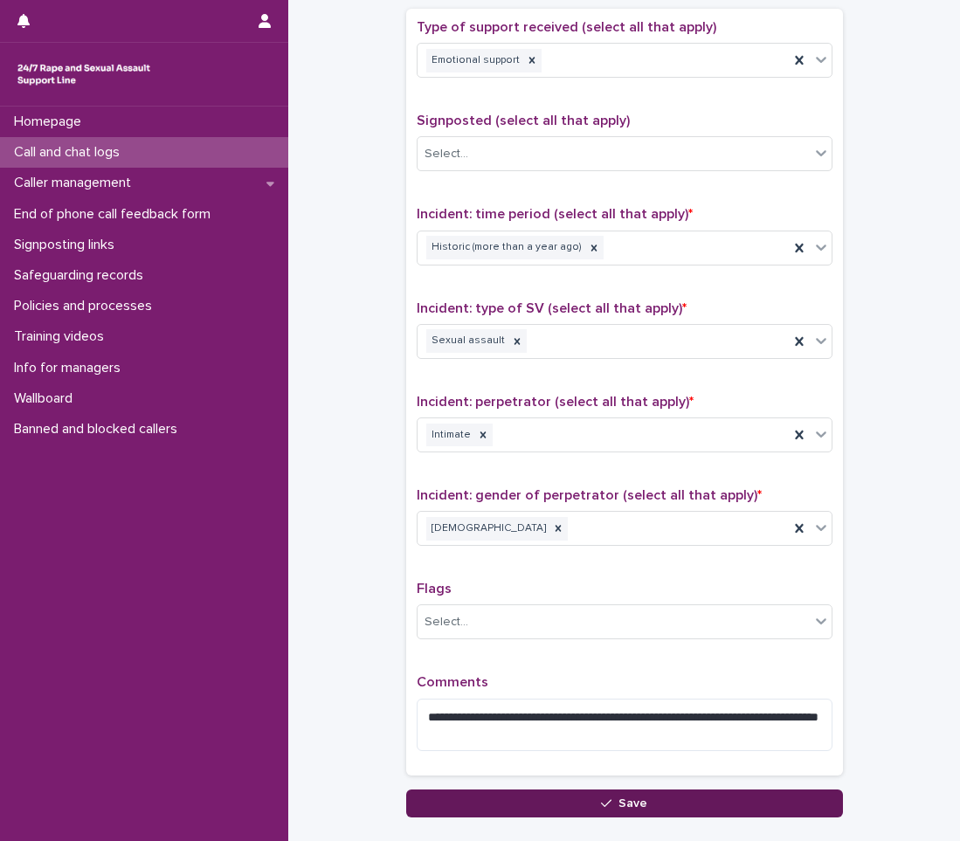
type input "**"
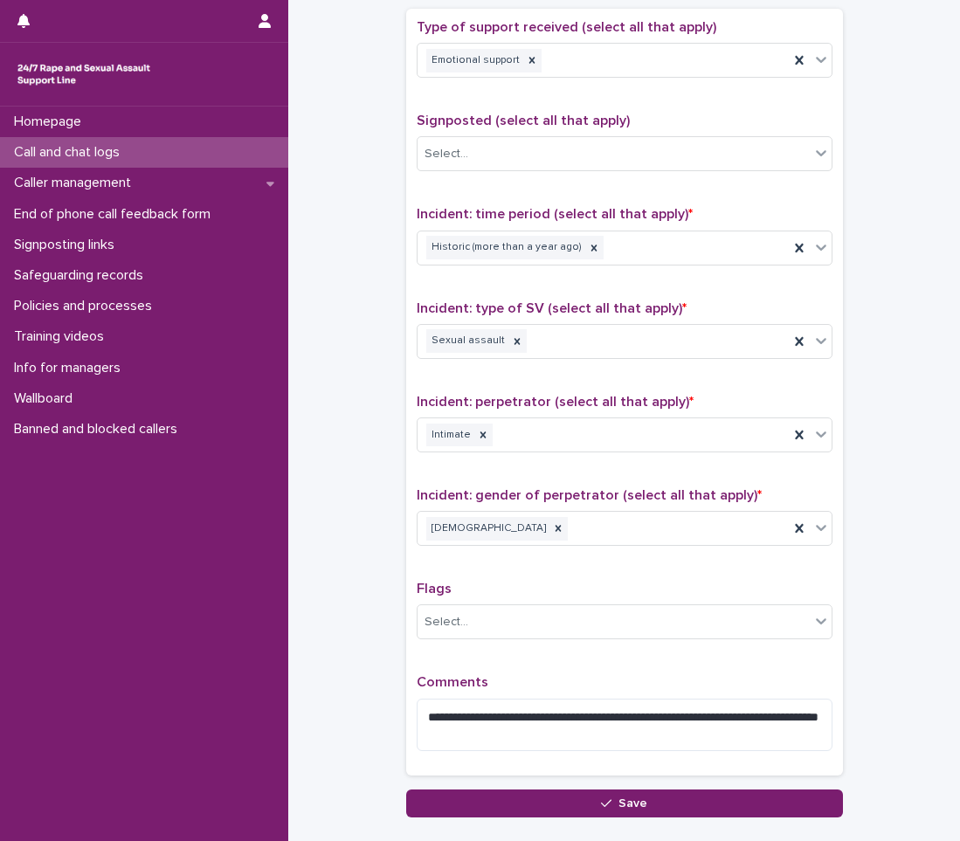
click at [557, 799] on button "Save" at bounding box center [624, 803] width 437 height 28
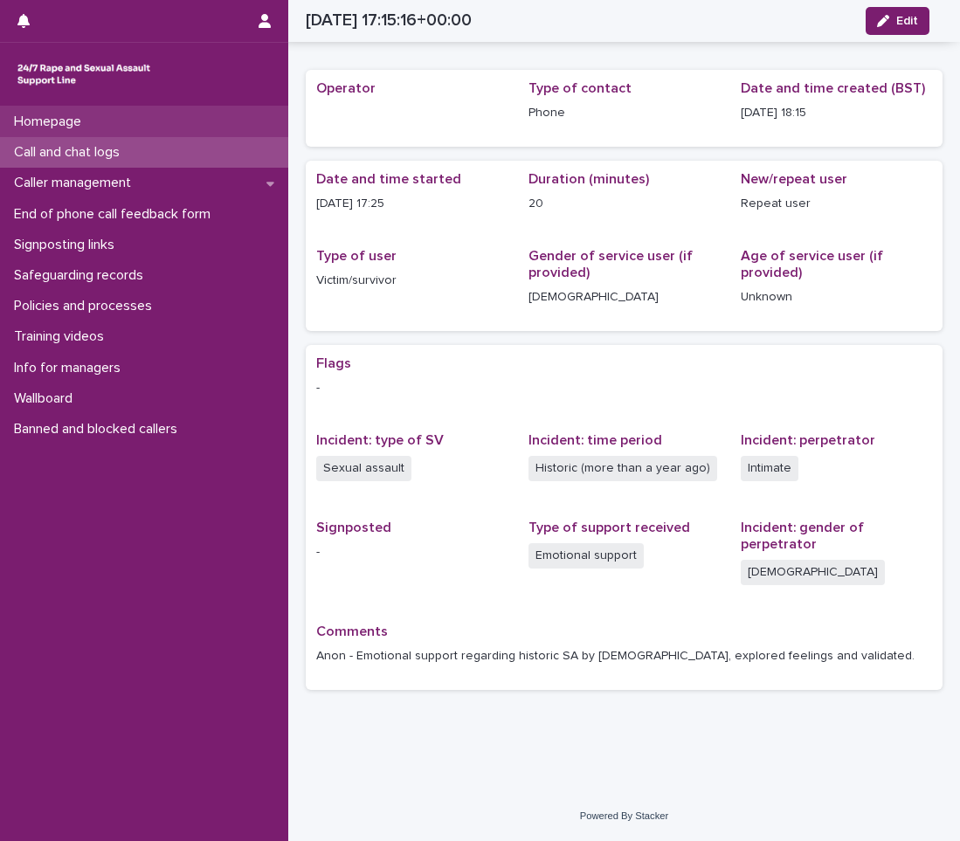
scroll to position [35, 0]
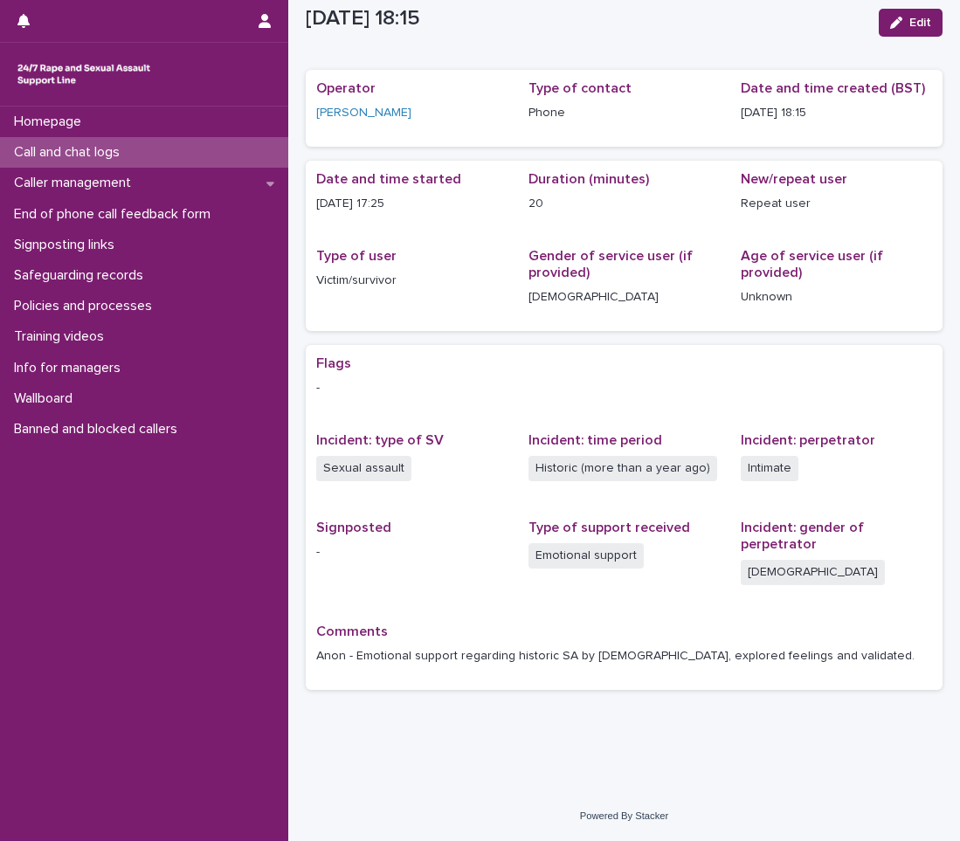
click at [129, 149] on p "Call and chat logs" at bounding box center [70, 152] width 127 height 17
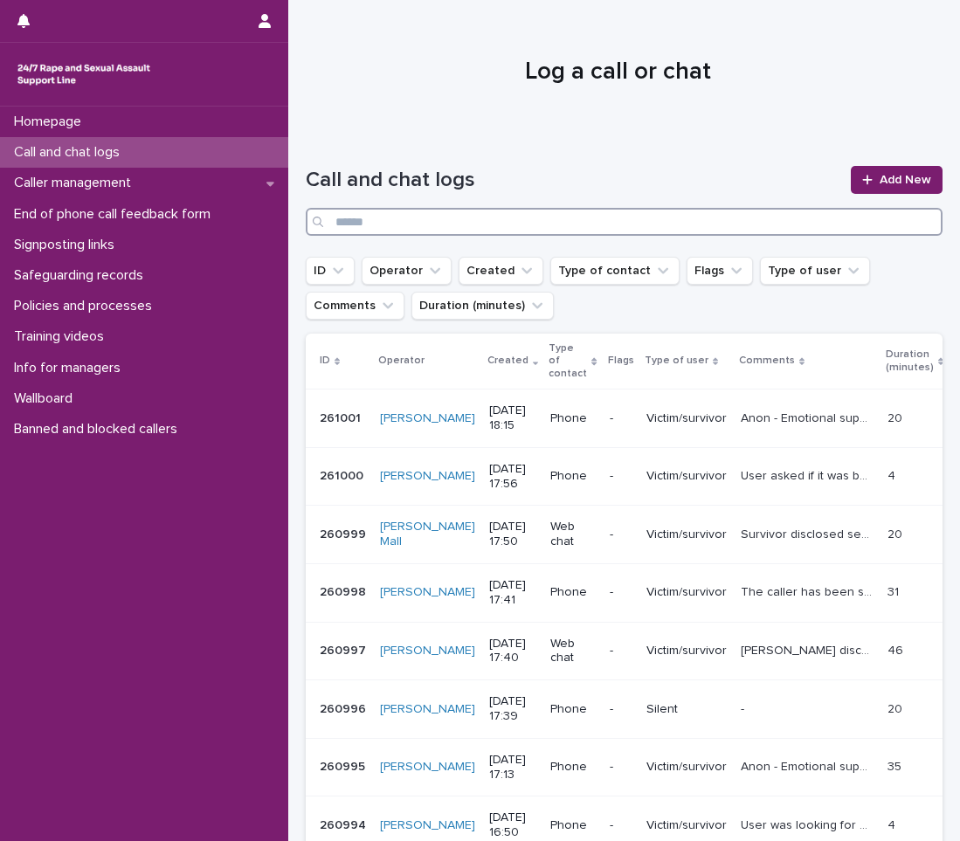
click at [801, 217] on input "Search" at bounding box center [624, 222] width 637 height 28
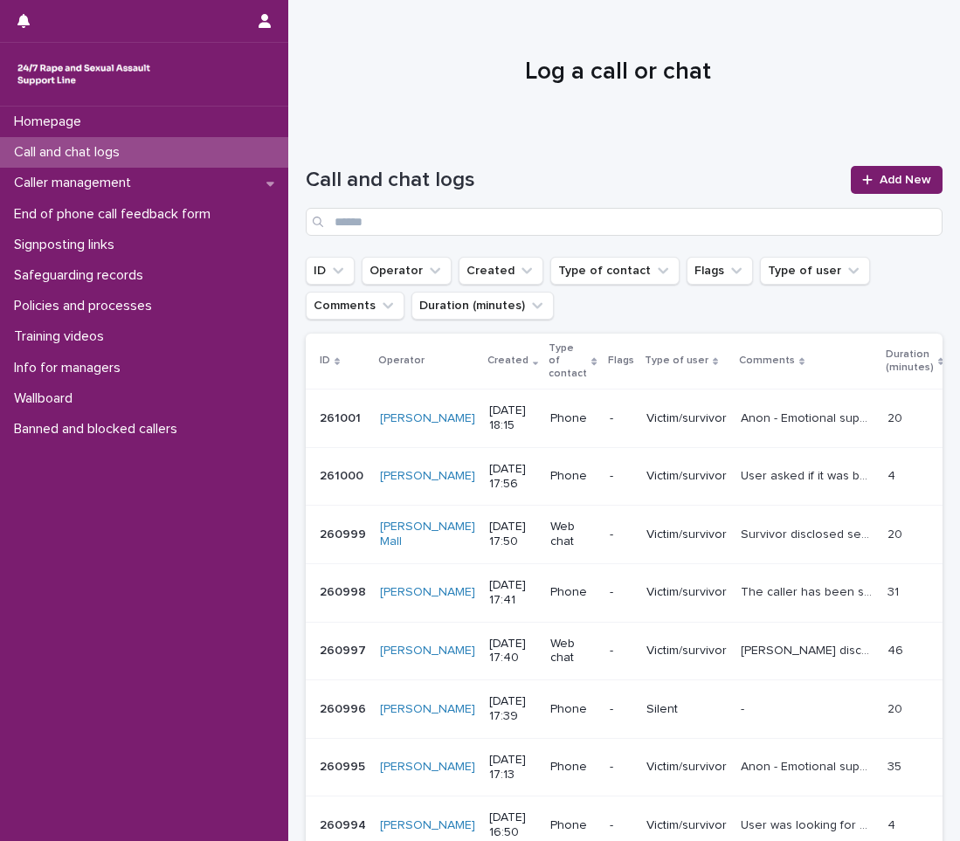
click at [24, 154] on p "Call and chat logs" at bounding box center [70, 152] width 127 height 17
click at [85, 166] on div "Call and chat logs" at bounding box center [144, 152] width 288 height 31
click at [86, 182] on p "Caller management" at bounding box center [76, 183] width 138 height 17
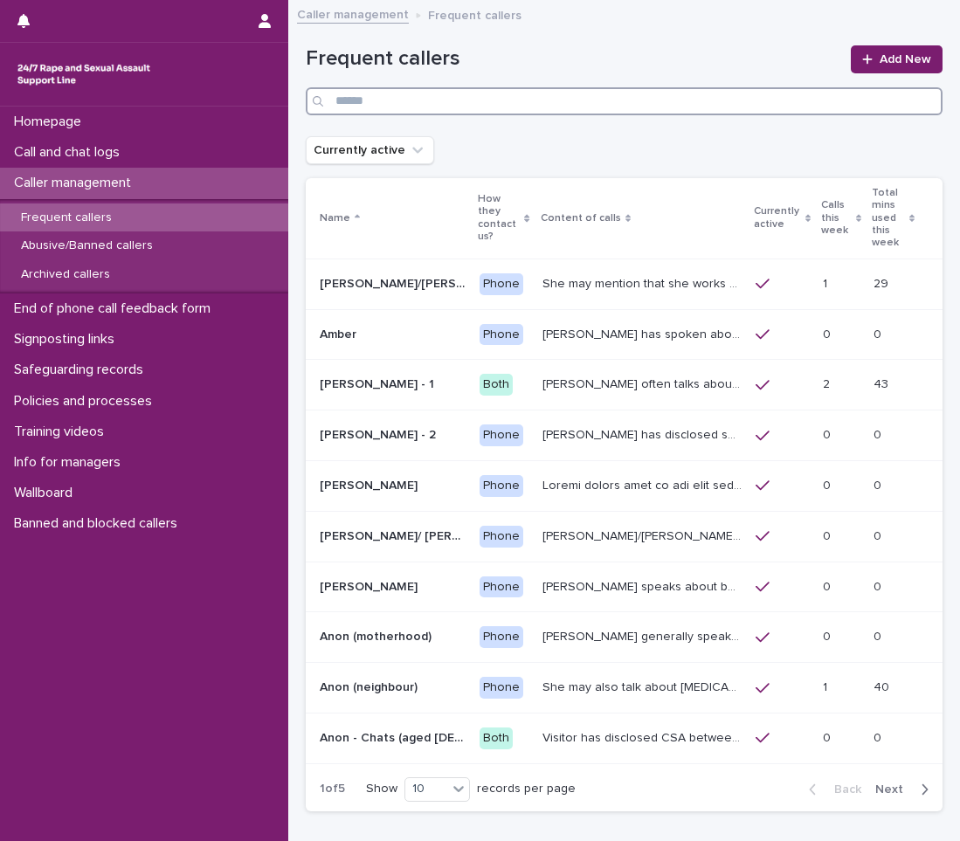
click at [503, 96] on input "Search" at bounding box center [624, 101] width 637 height 28
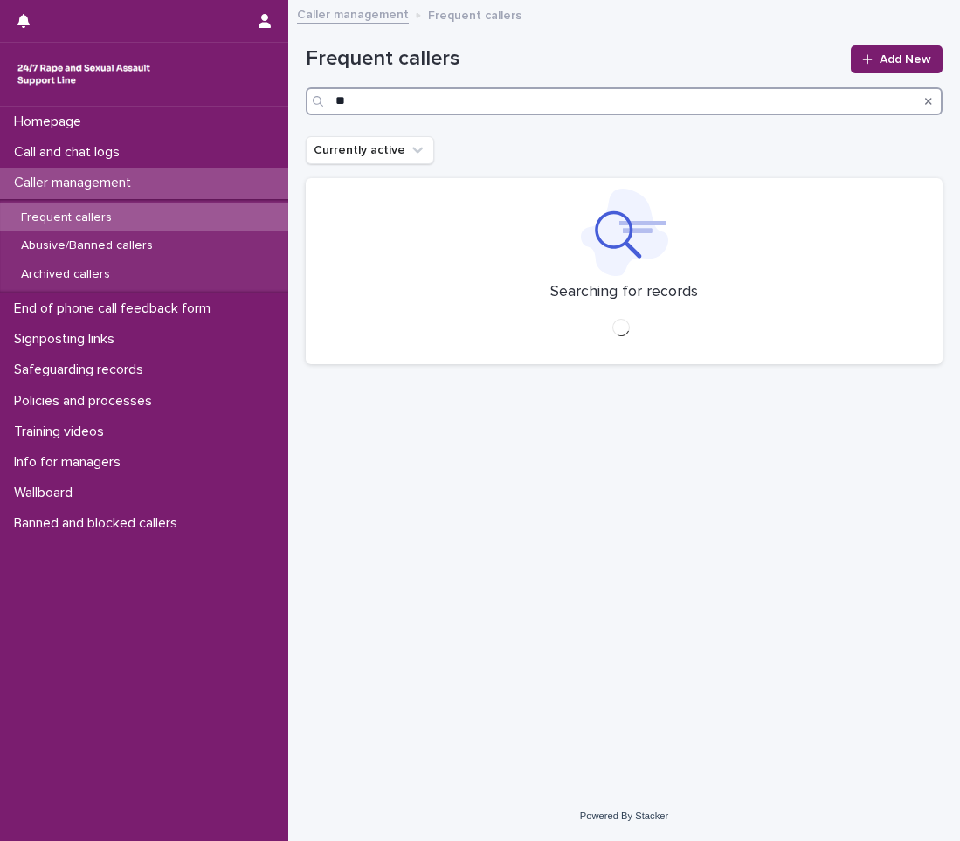
type input "*"
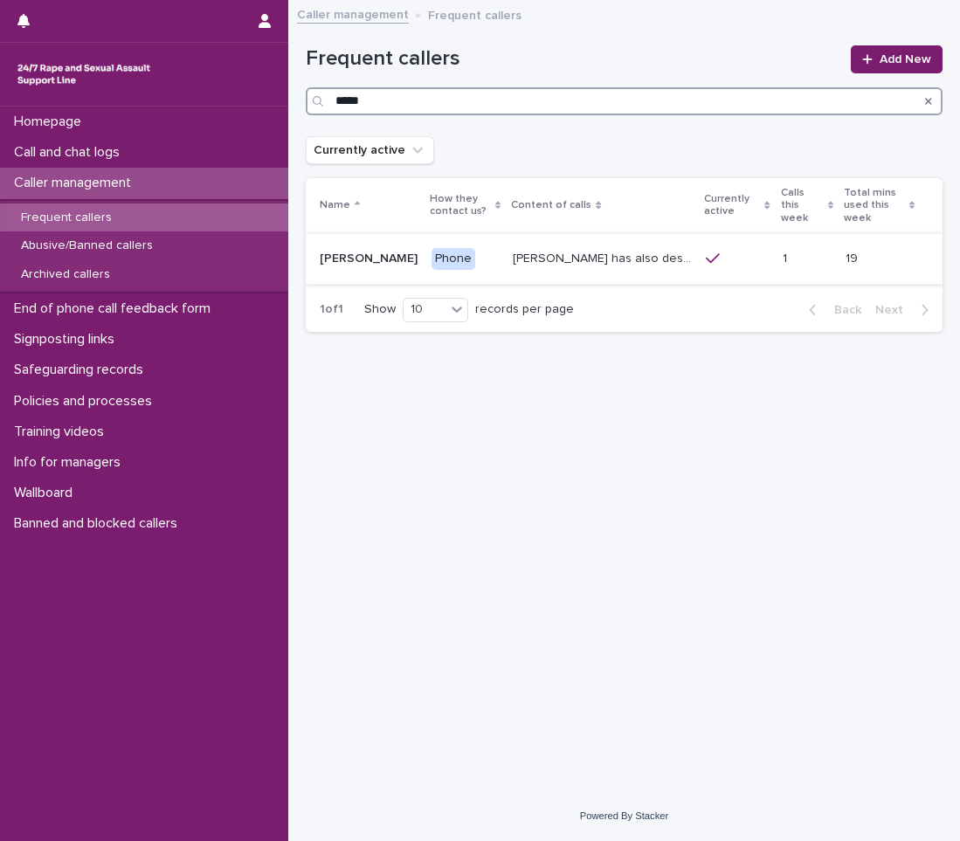
type input "*****"
click at [590, 248] on p "[PERSON_NAME] has also described being sexually abused as a child, and on diffe…" at bounding box center [604, 257] width 183 height 18
